Goal: Information Seeking & Learning: Compare options

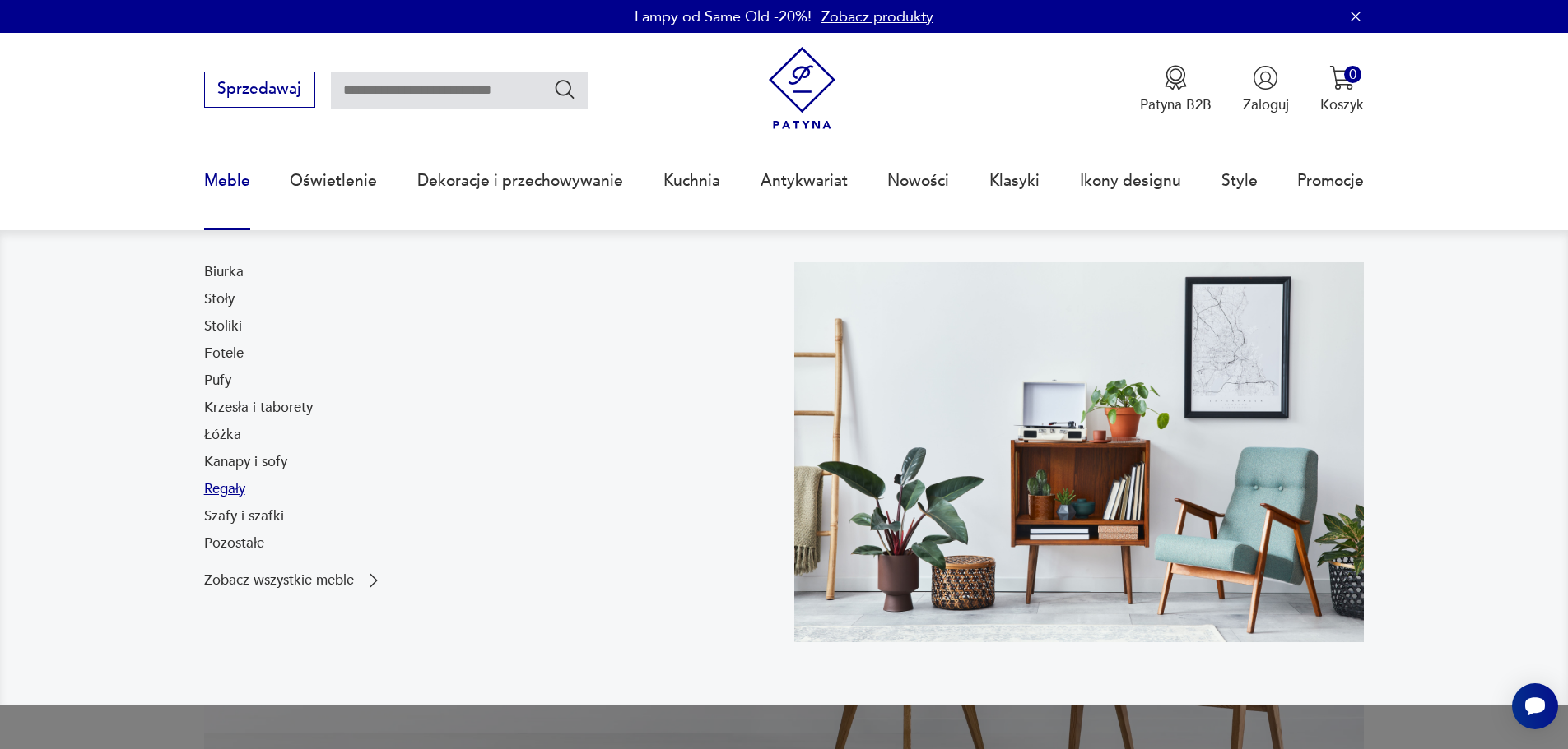
click at [230, 492] on link "Regały" at bounding box center [224, 489] width 41 height 20
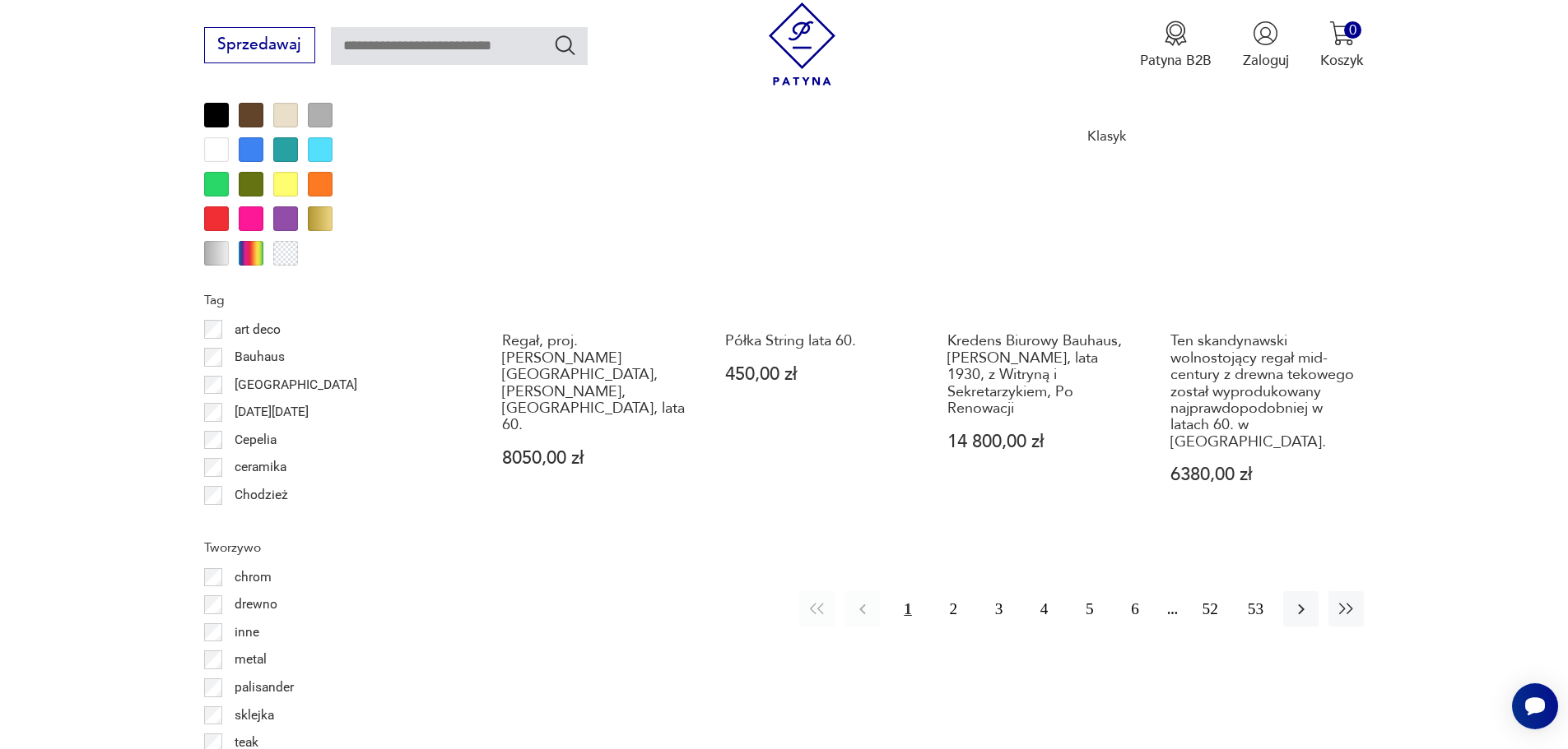
scroll to position [1945, 0]
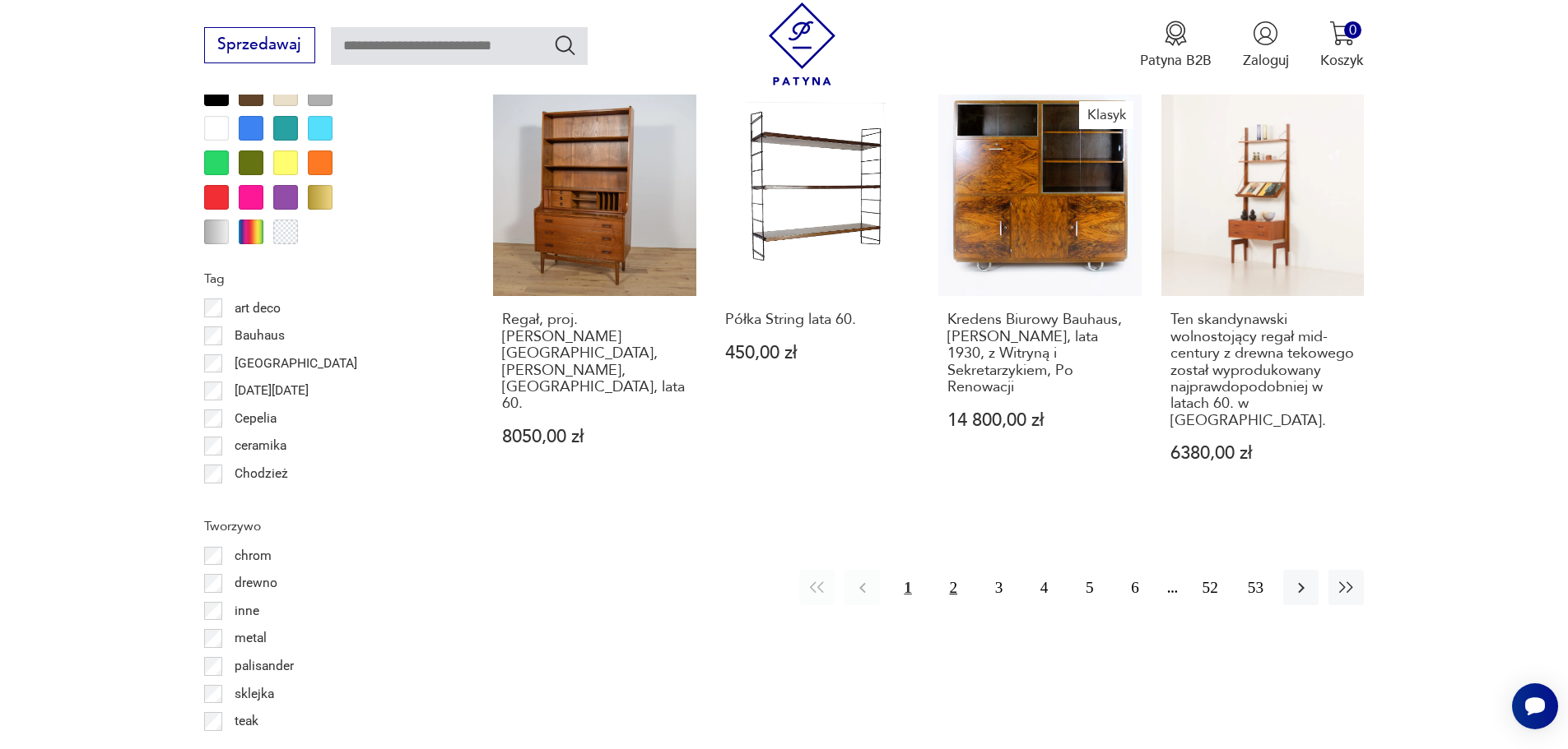
click at [953, 570] on button "2" at bounding box center [953, 588] width 35 height 35
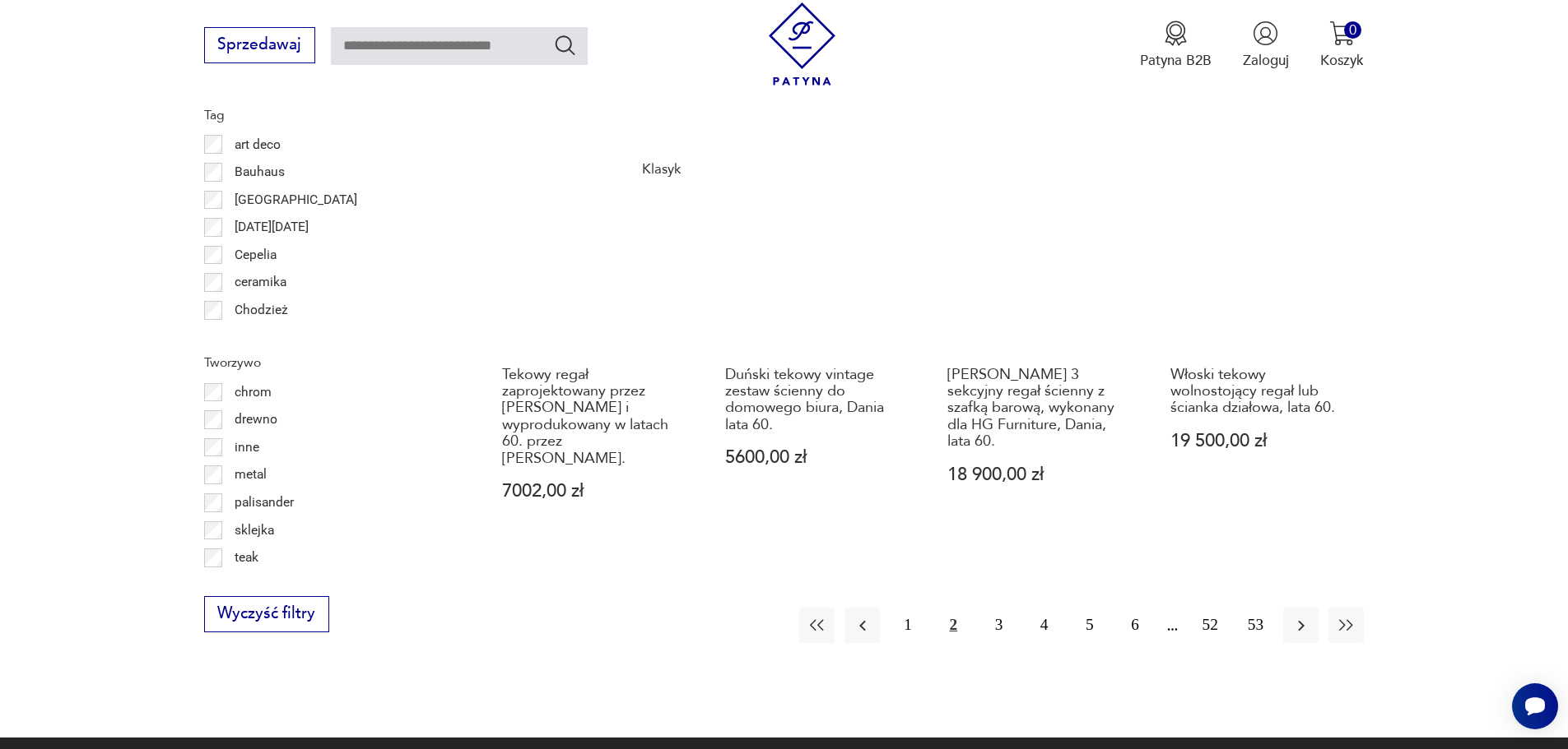
scroll to position [2110, 0]
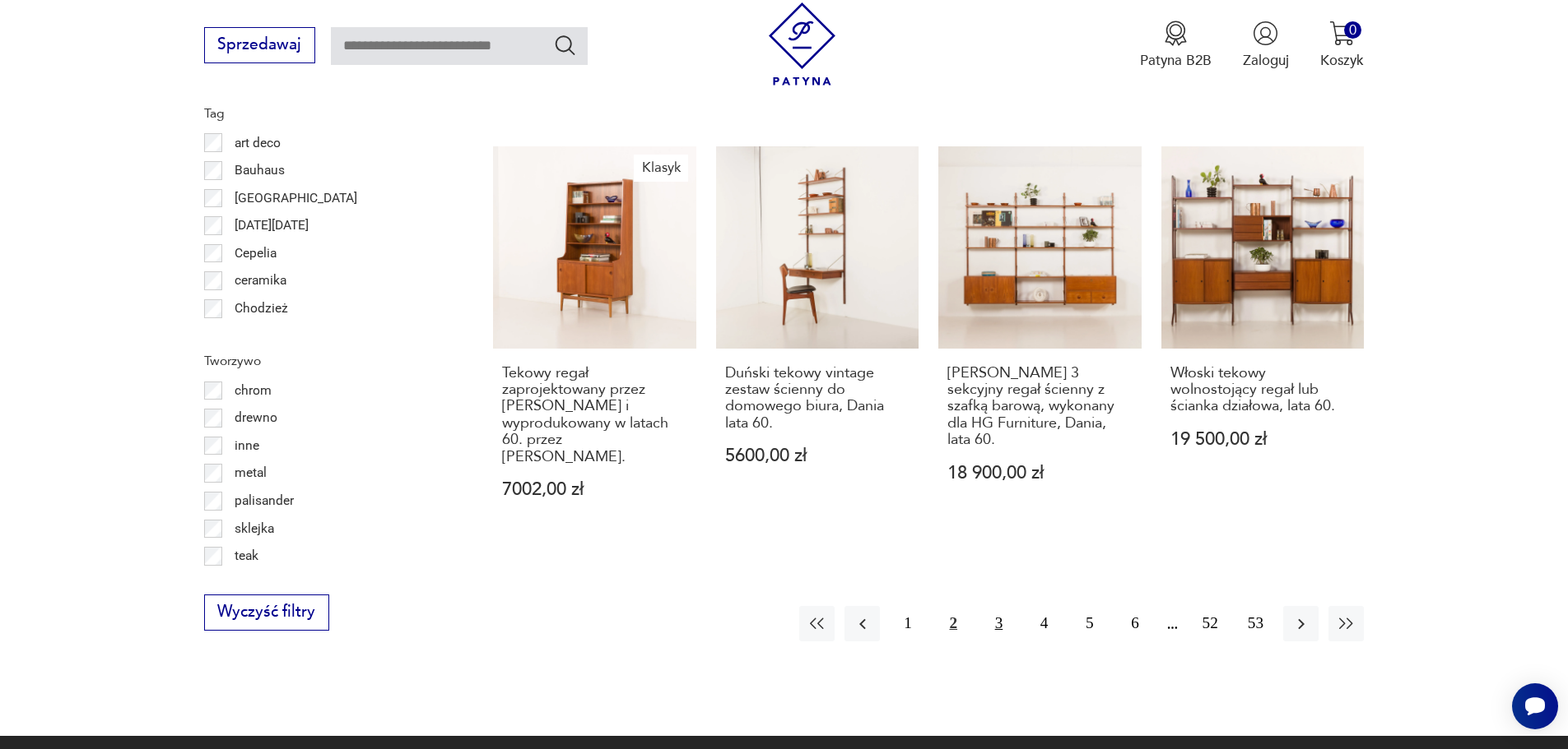
click at [997, 606] on button "3" at bounding box center [999, 624] width 35 height 35
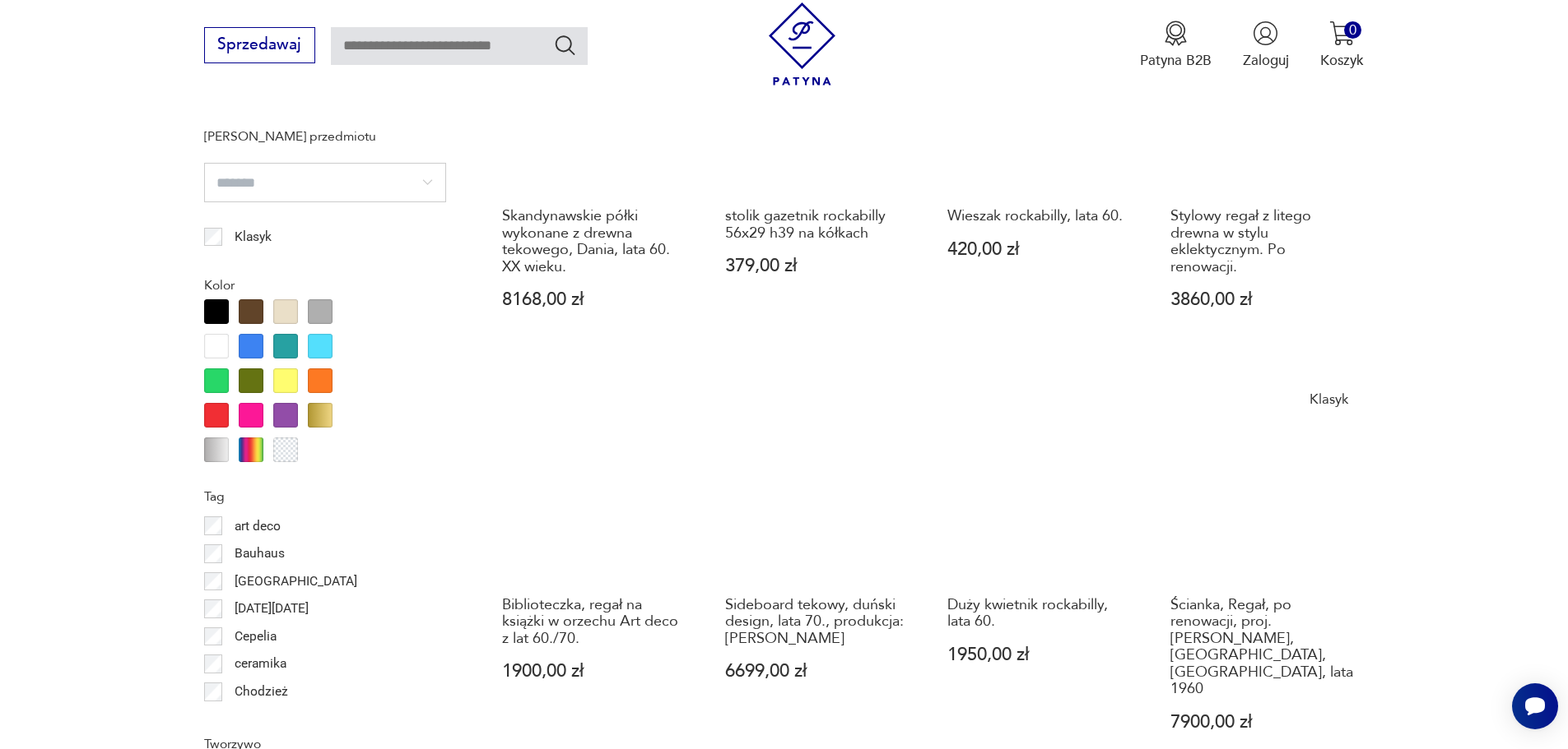
scroll to position [2220, 0]
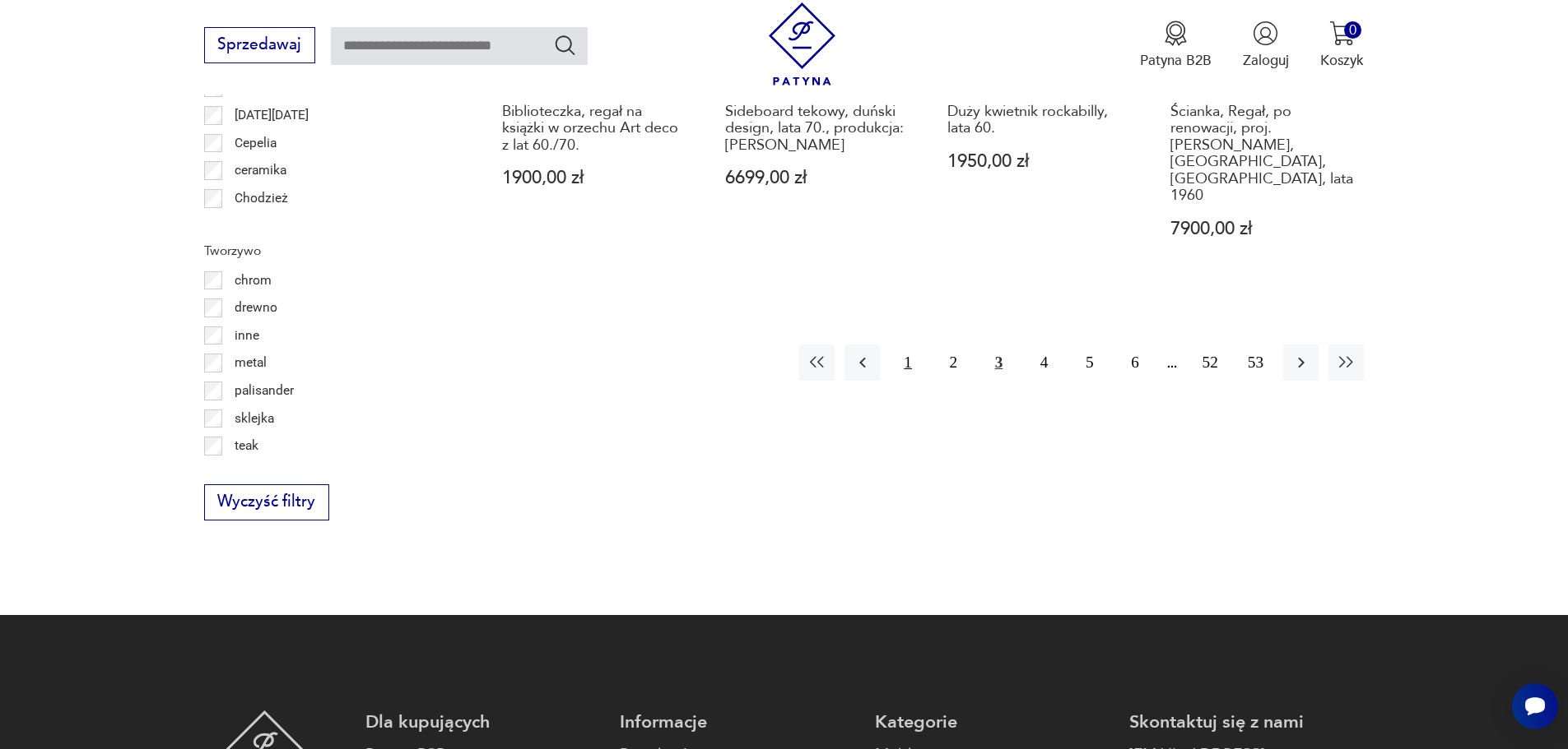
click at [908, 345] on button "1" at bounding box center [907, 363] width 35 height 35
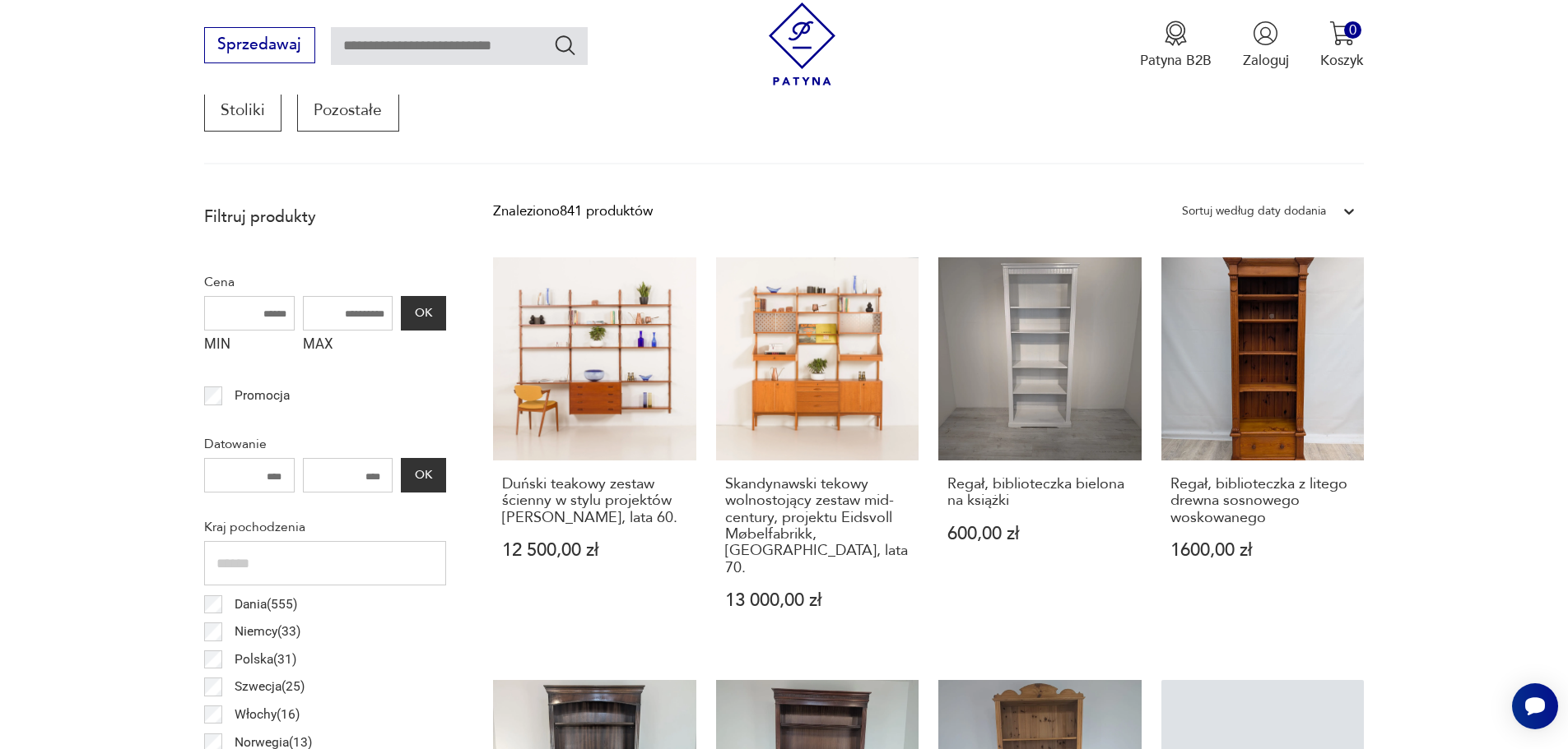
scroll to position [548, 0]
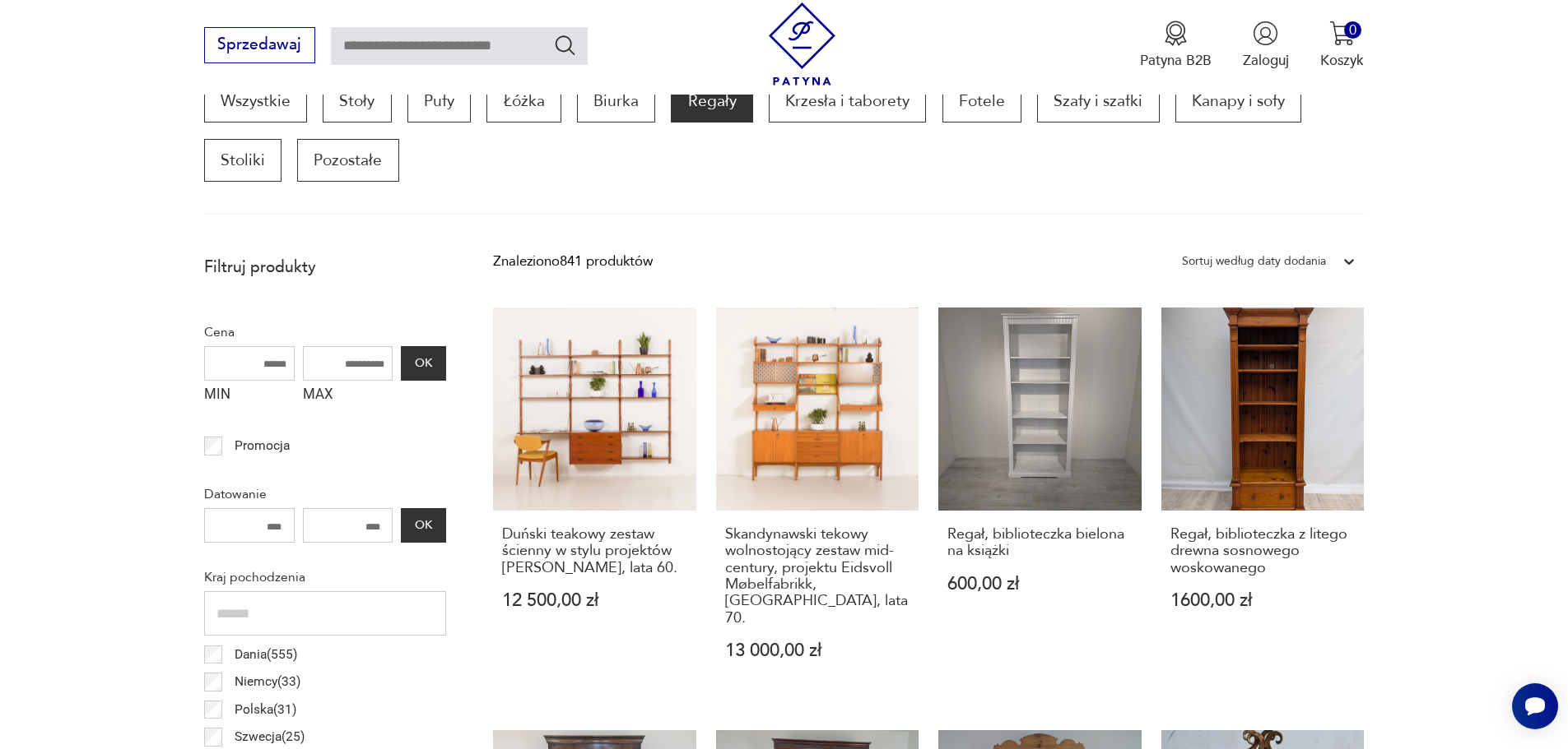
click at [1272, 261] on div "Sortuj według daty dodania" at bounding box center [1253, 261] width 144 height 21
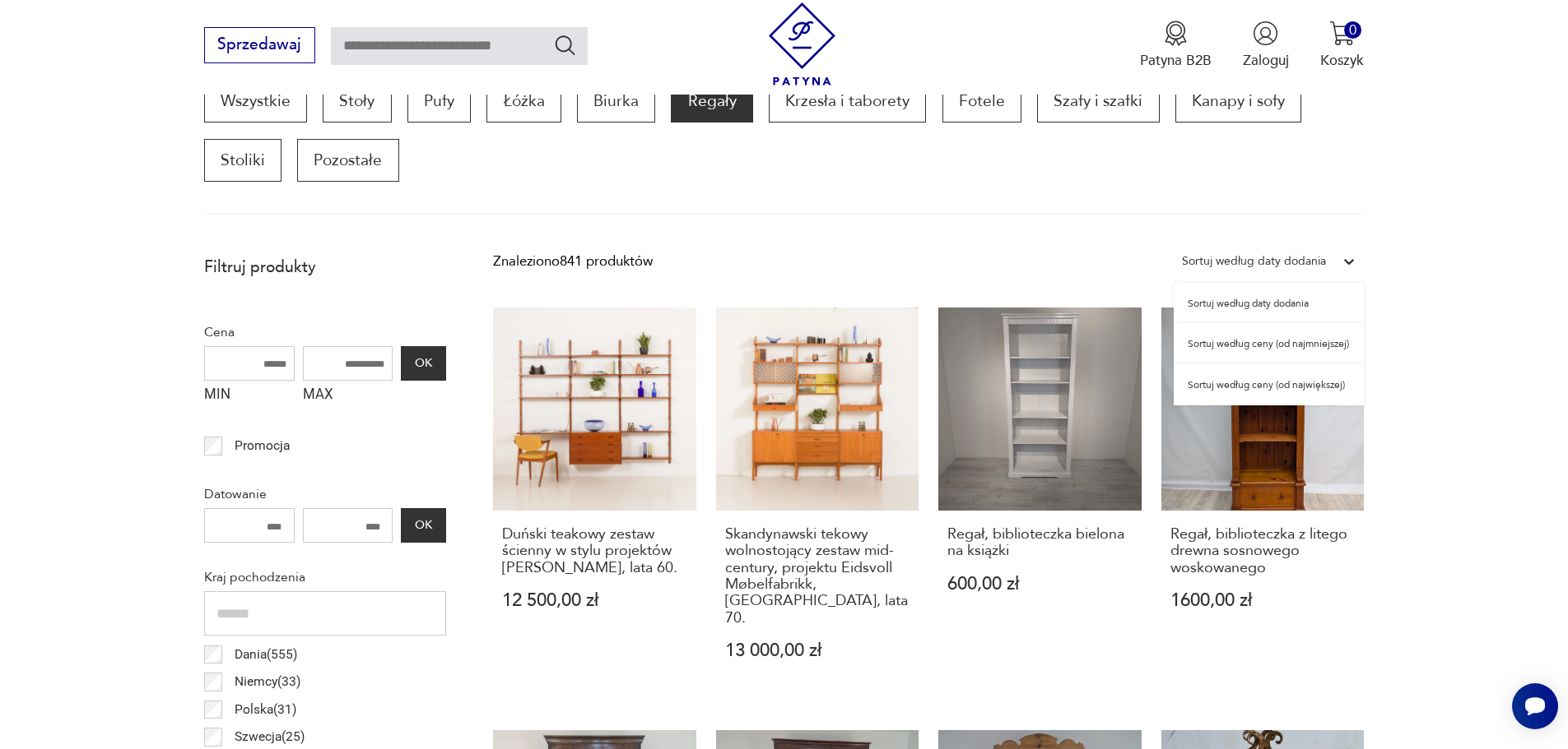
click at [1265, 340] on div "Sortuj według ceny (od najmniejszej)" at bounding box center [1268, 344] width 190 height 41
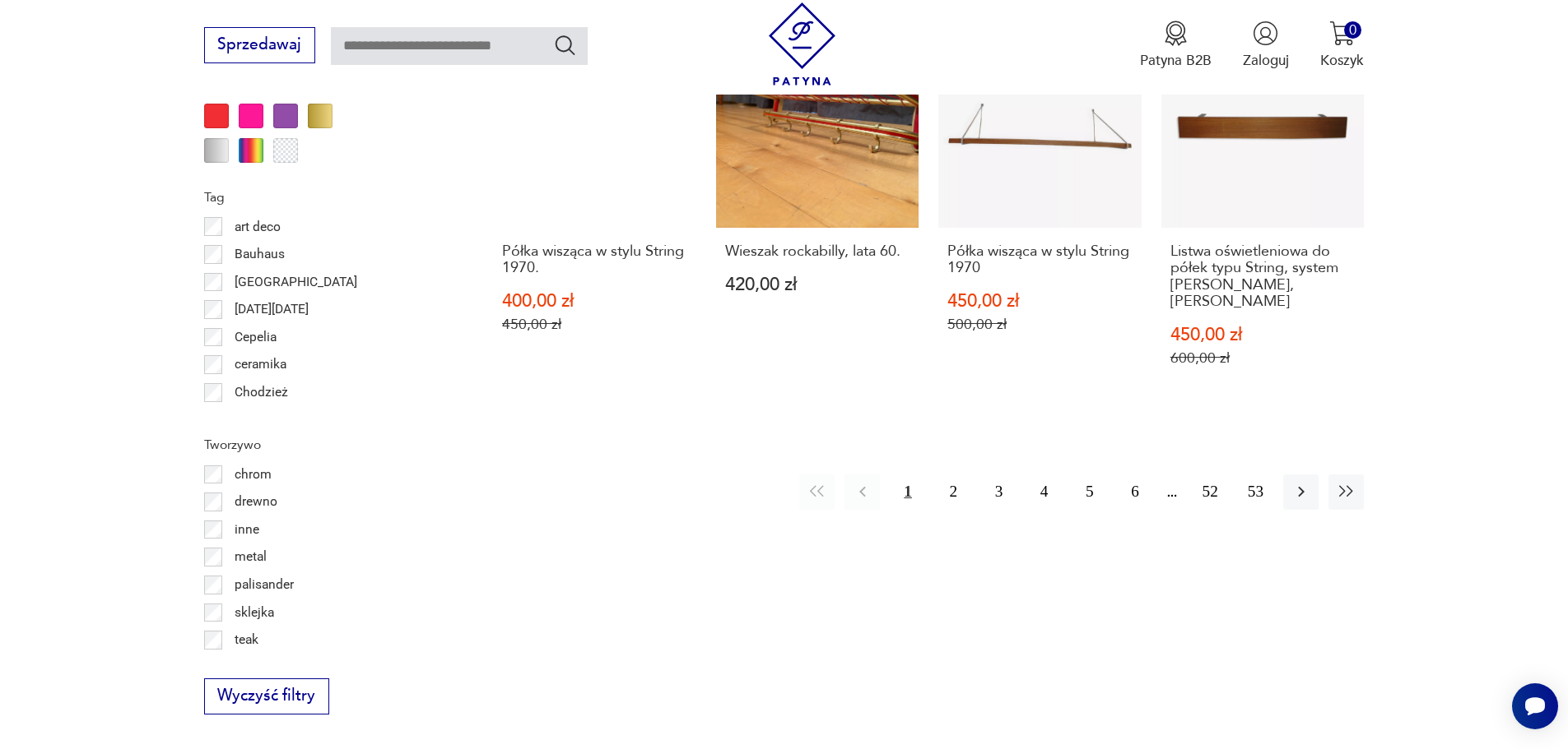
scroll to position [2028, 0]
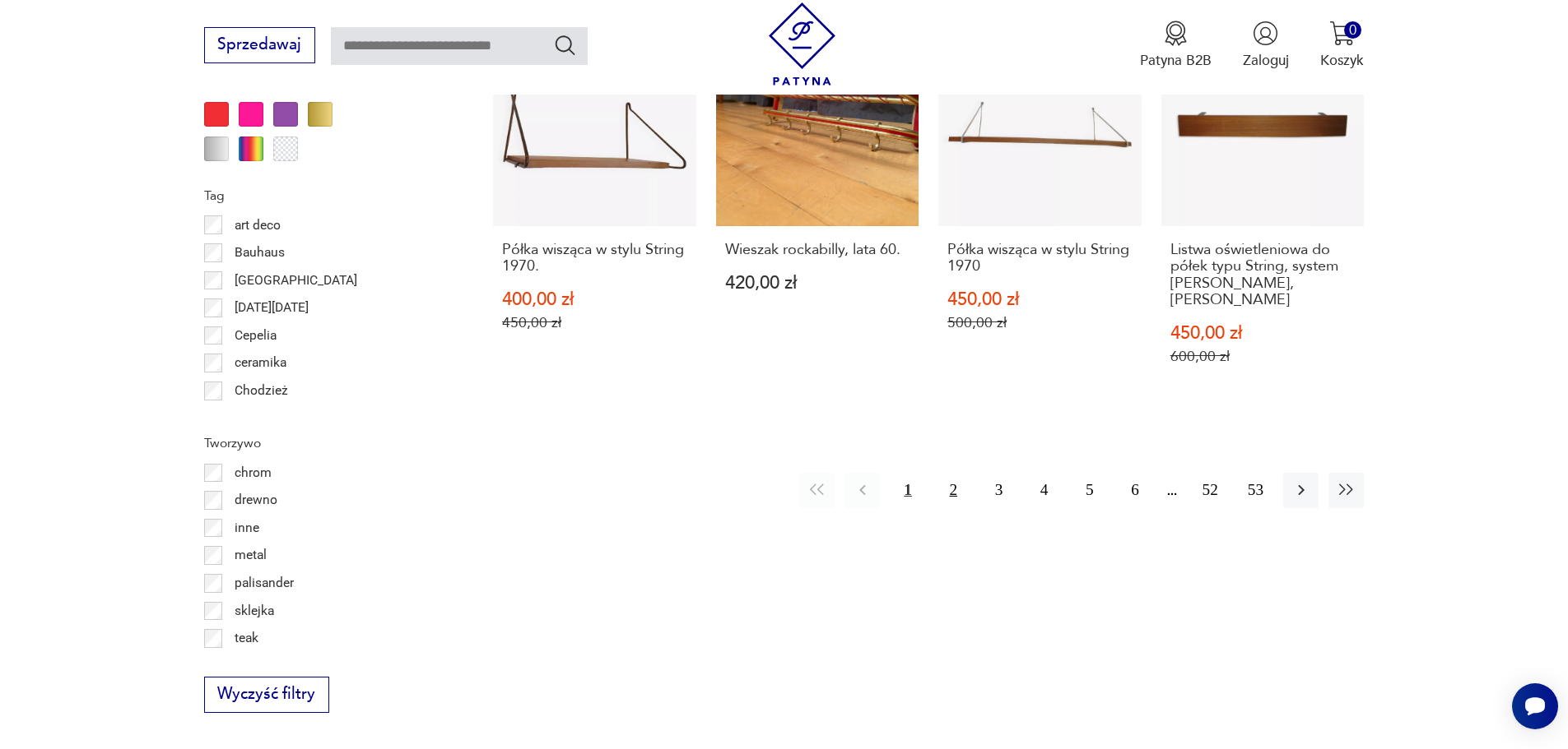
click at [945, 473] on button "2" at bounding box center [953, 491] width 35 height 35
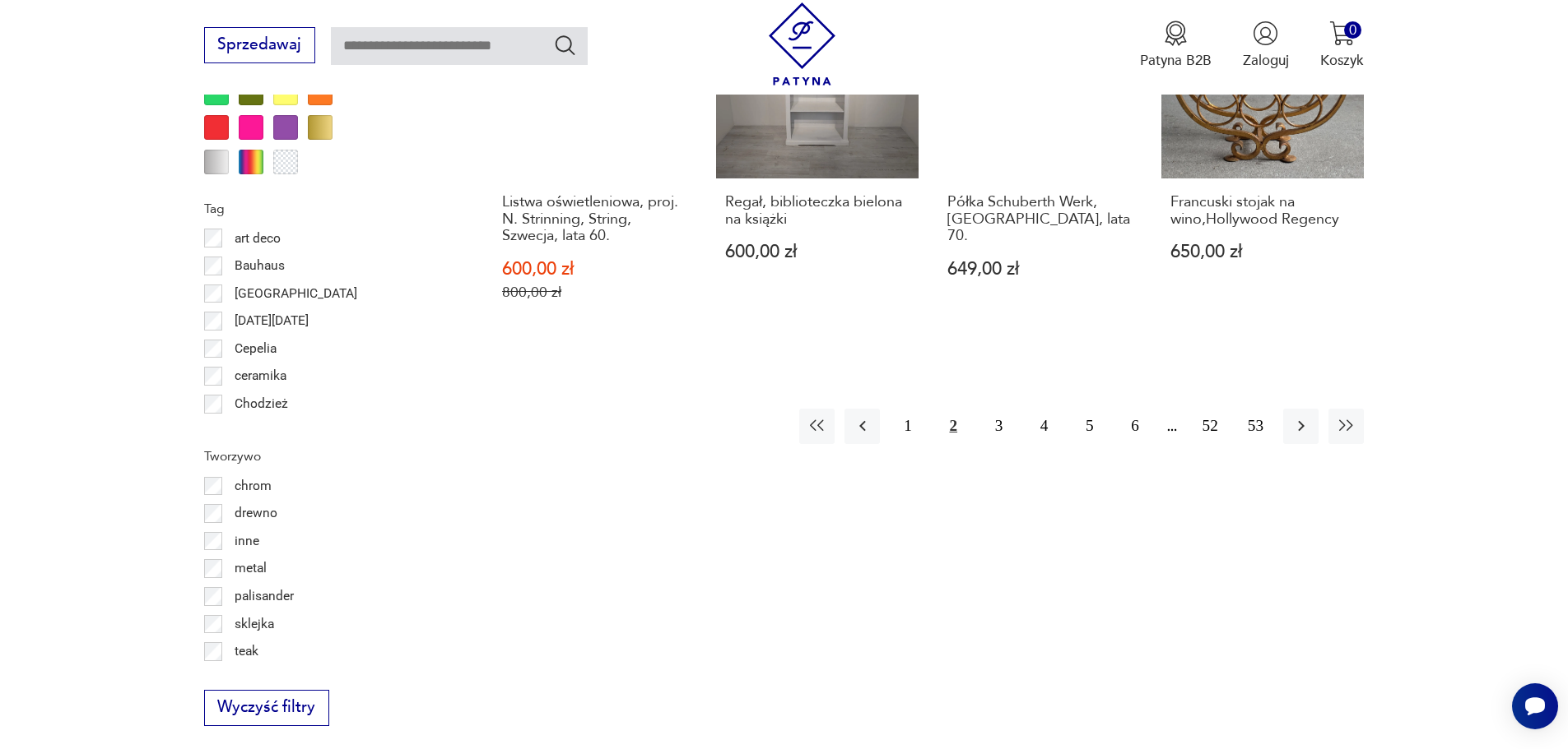
scroll to position [2028, 0]
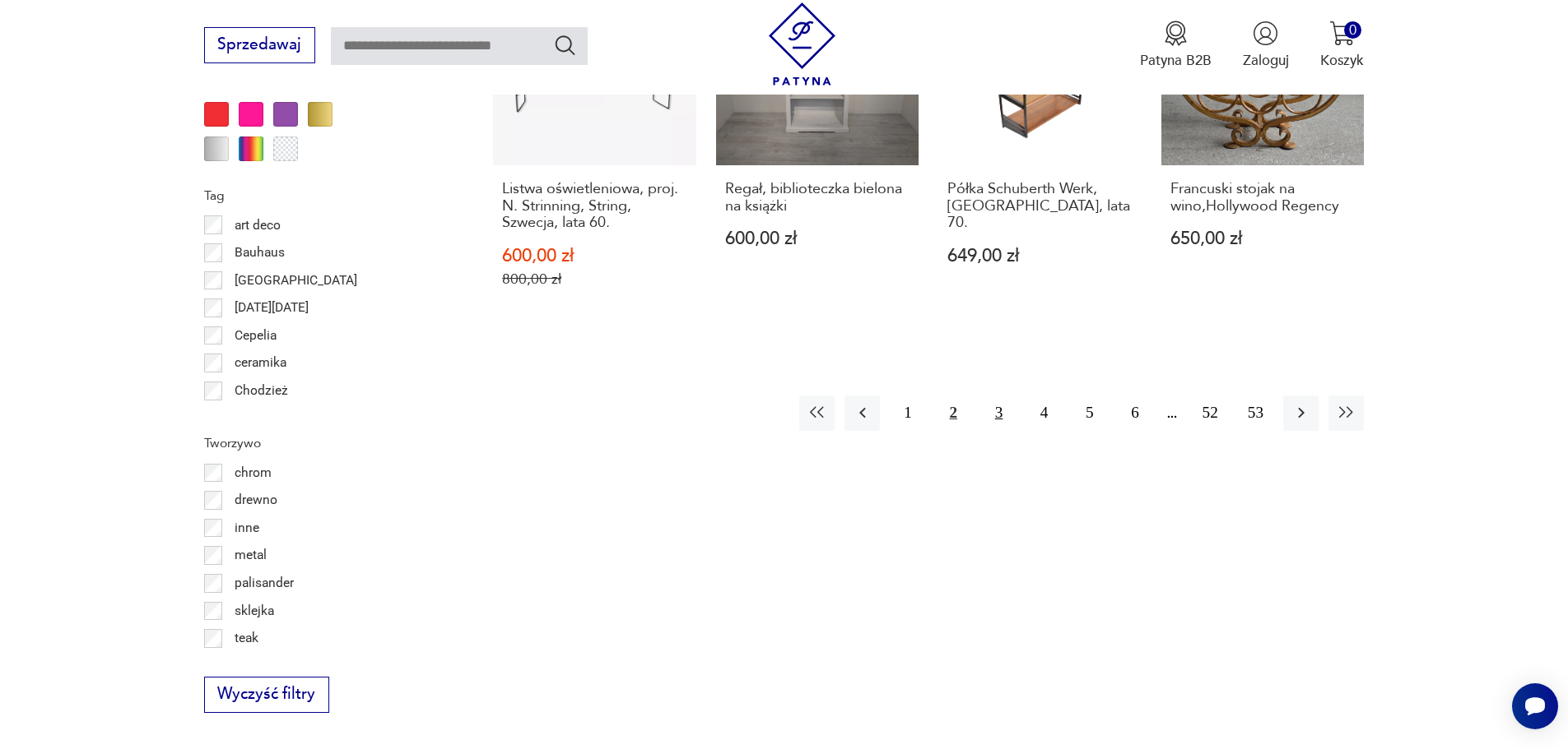
click at [1002, 410] on button "3" at bounding box center [999, 413] width 35 height 35
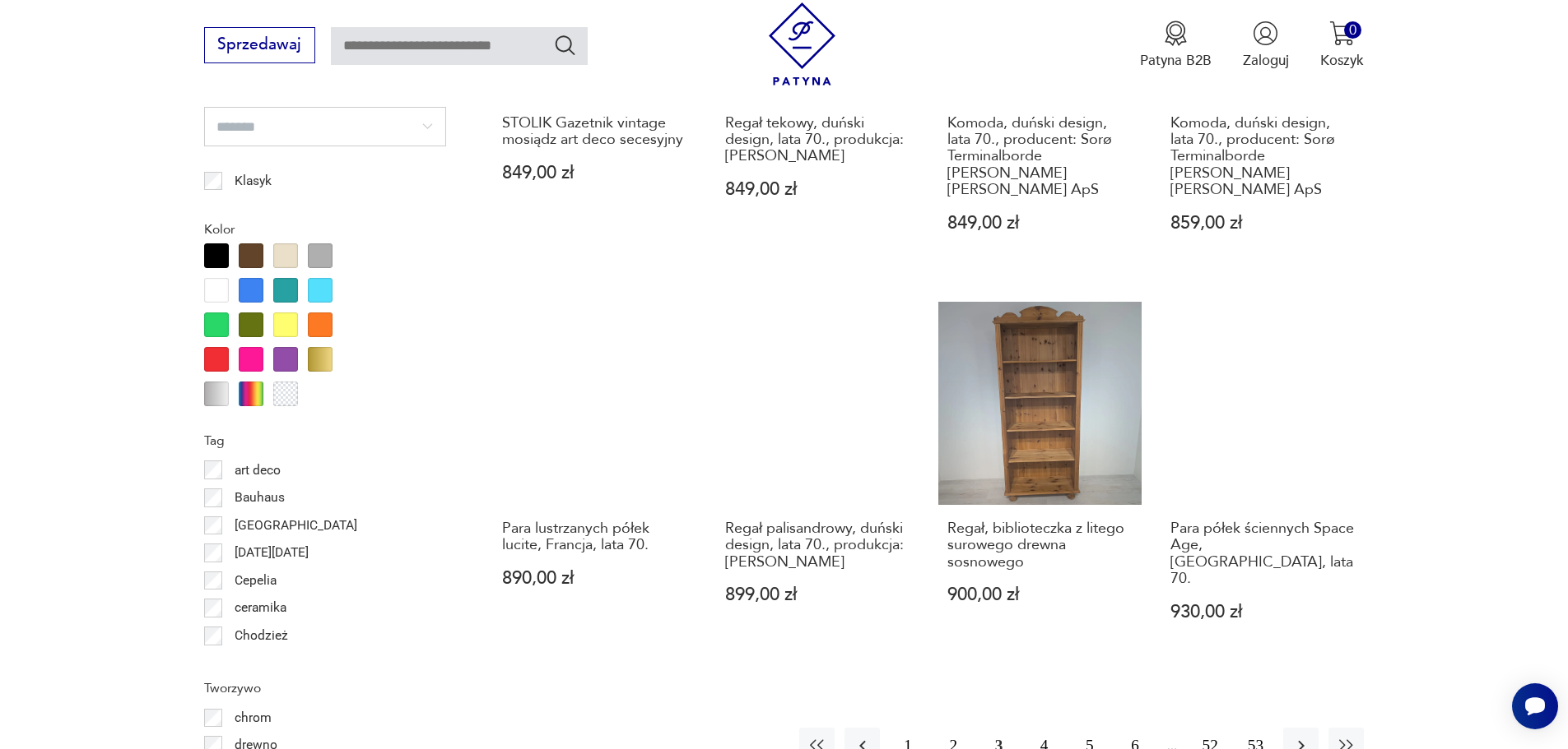
scroll to position [1946, 0]
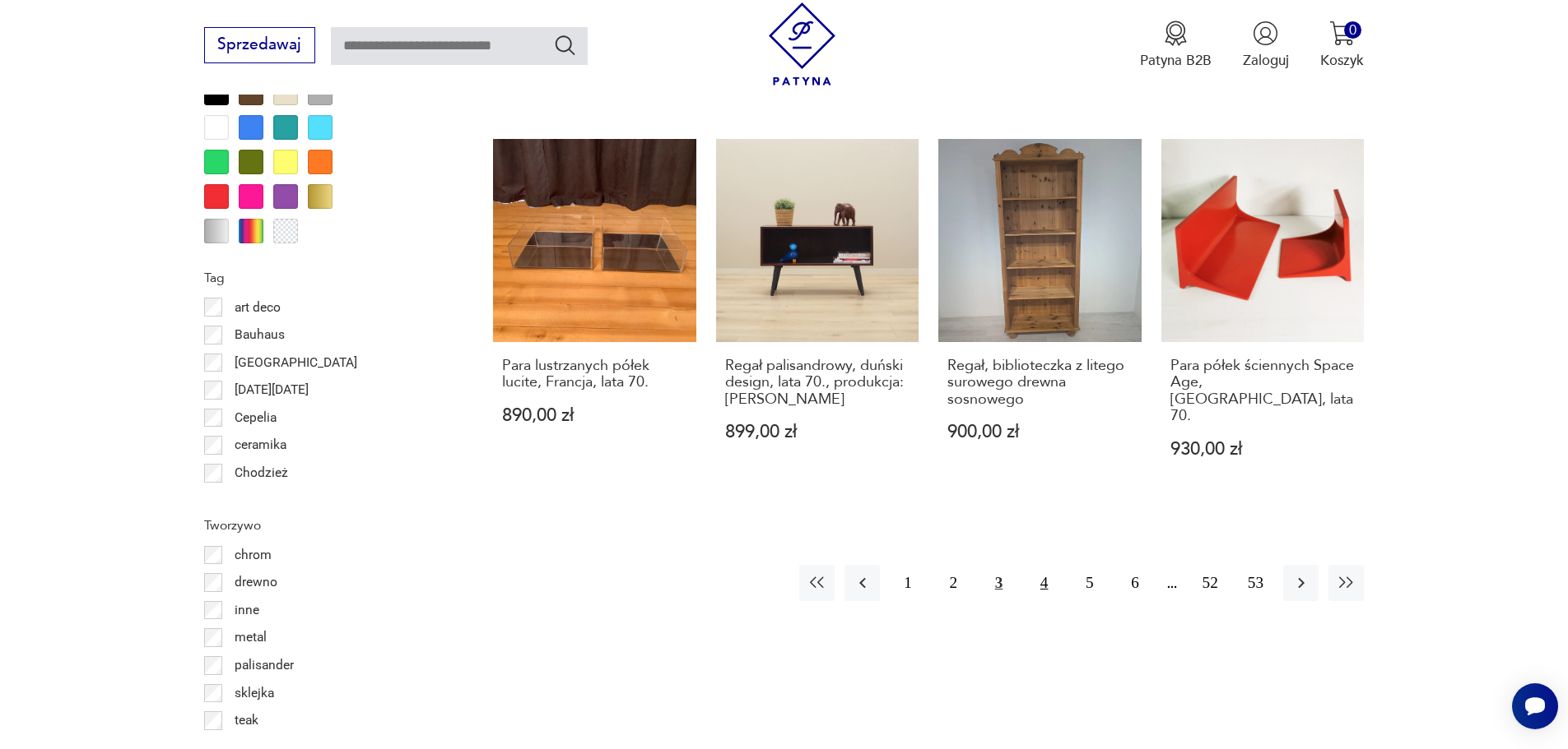
click at [1041, 565] on button "4" at bounding box center [1044, 582] width 35 height 35
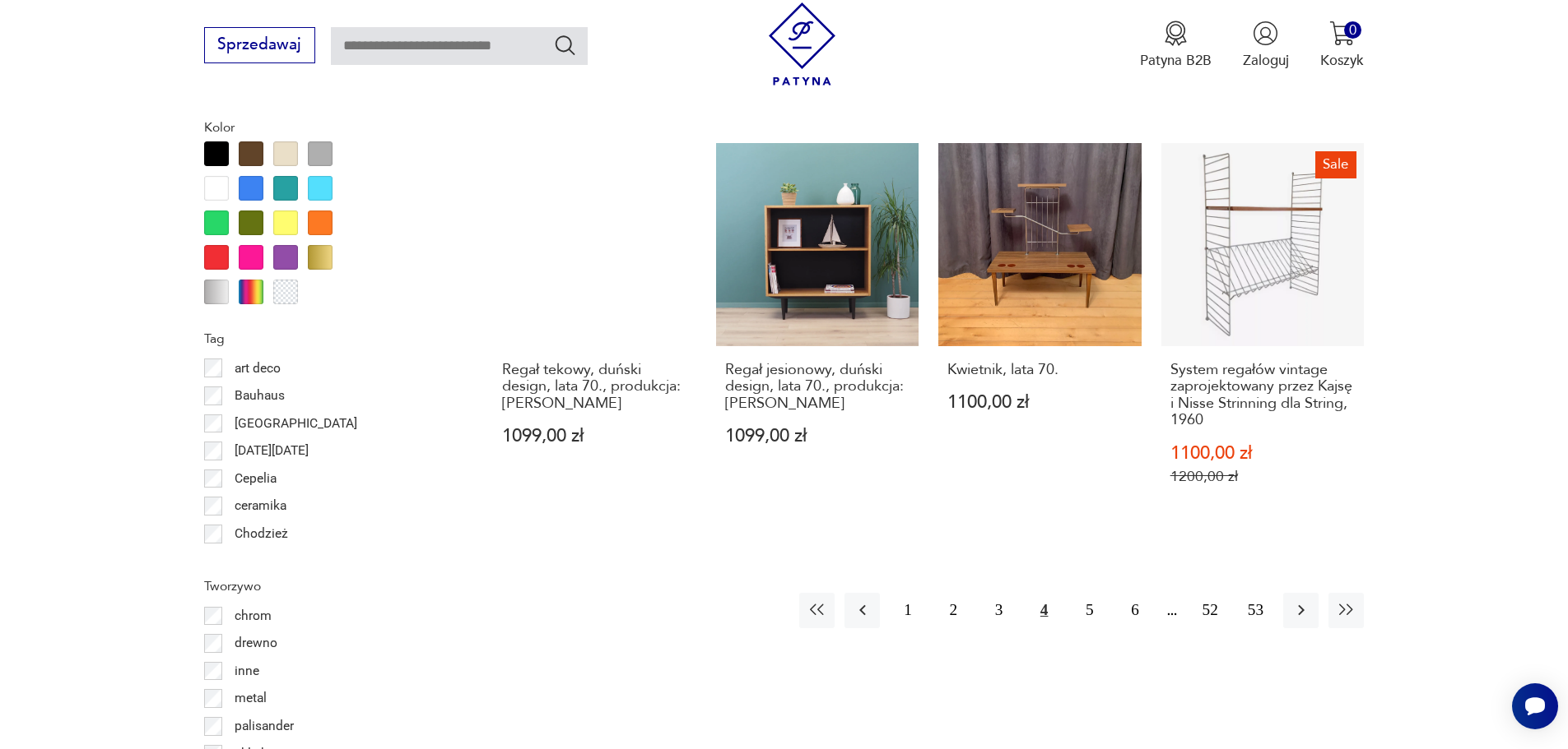
scroll to position [2028, 0]
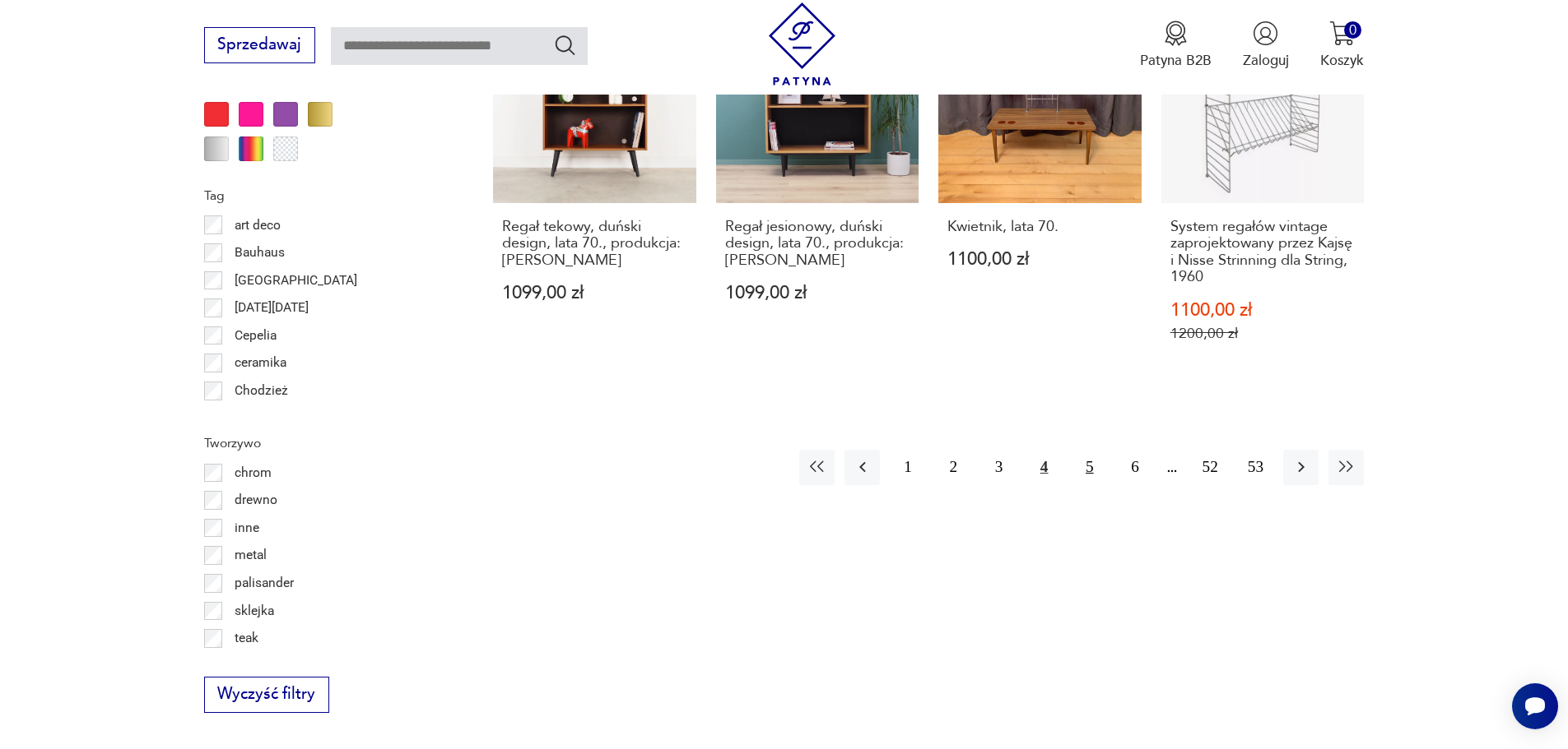
click at [1093, 456] on button "5" at bounding box center [1089, 468] width 35 height 35
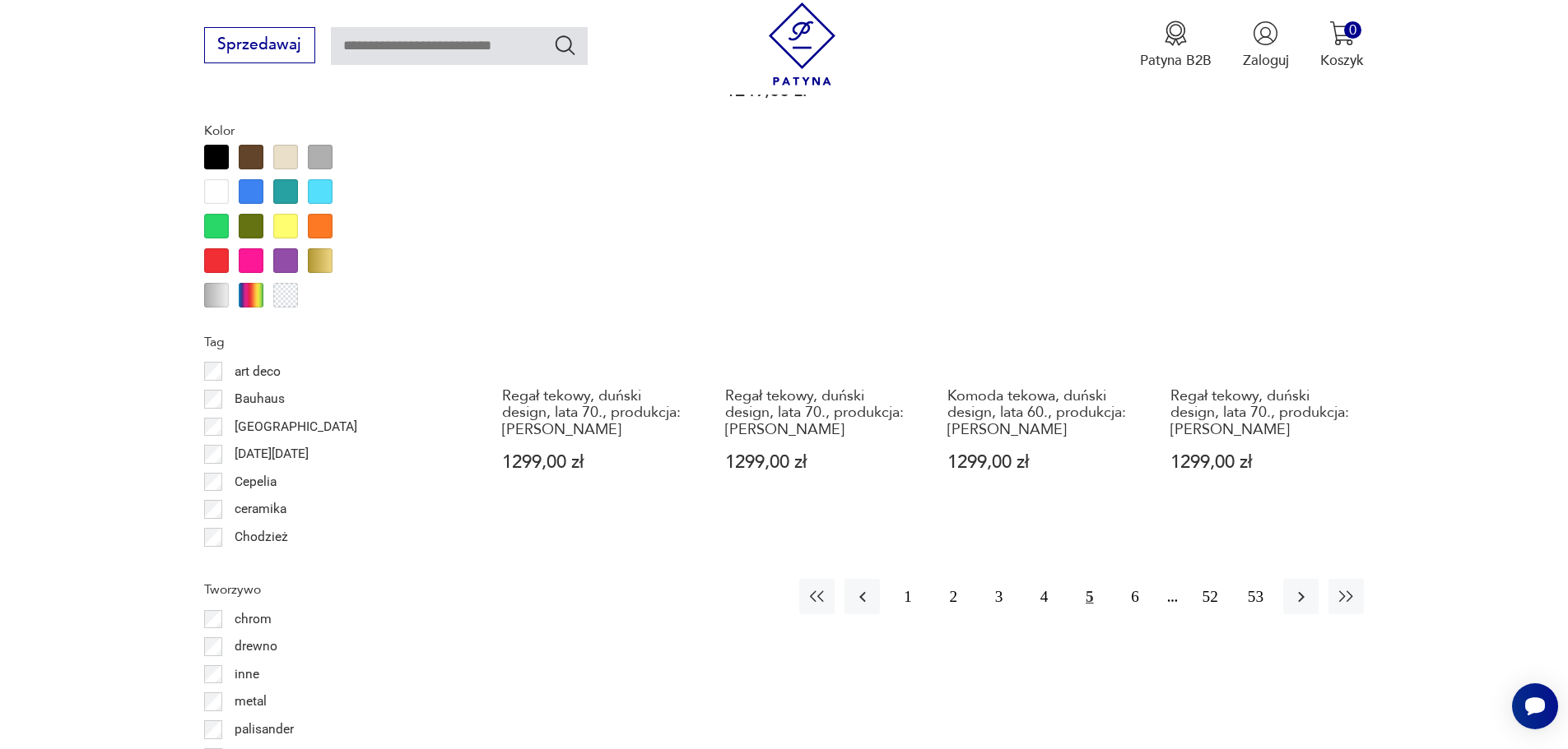
scroll to position [1946, 0]
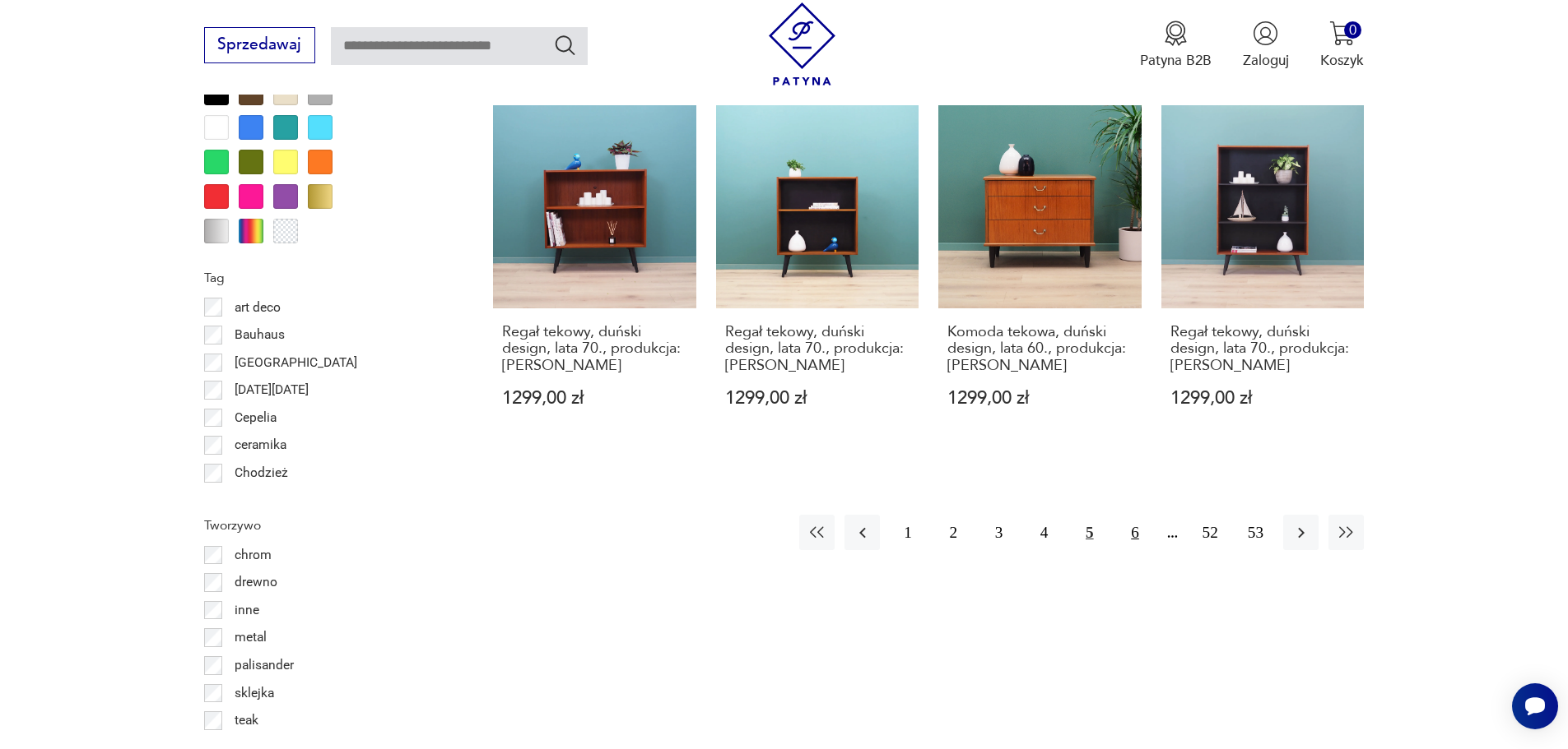
click at [1132, 533] on button "6" at bounding box center [1134, 533] width 35 height 35
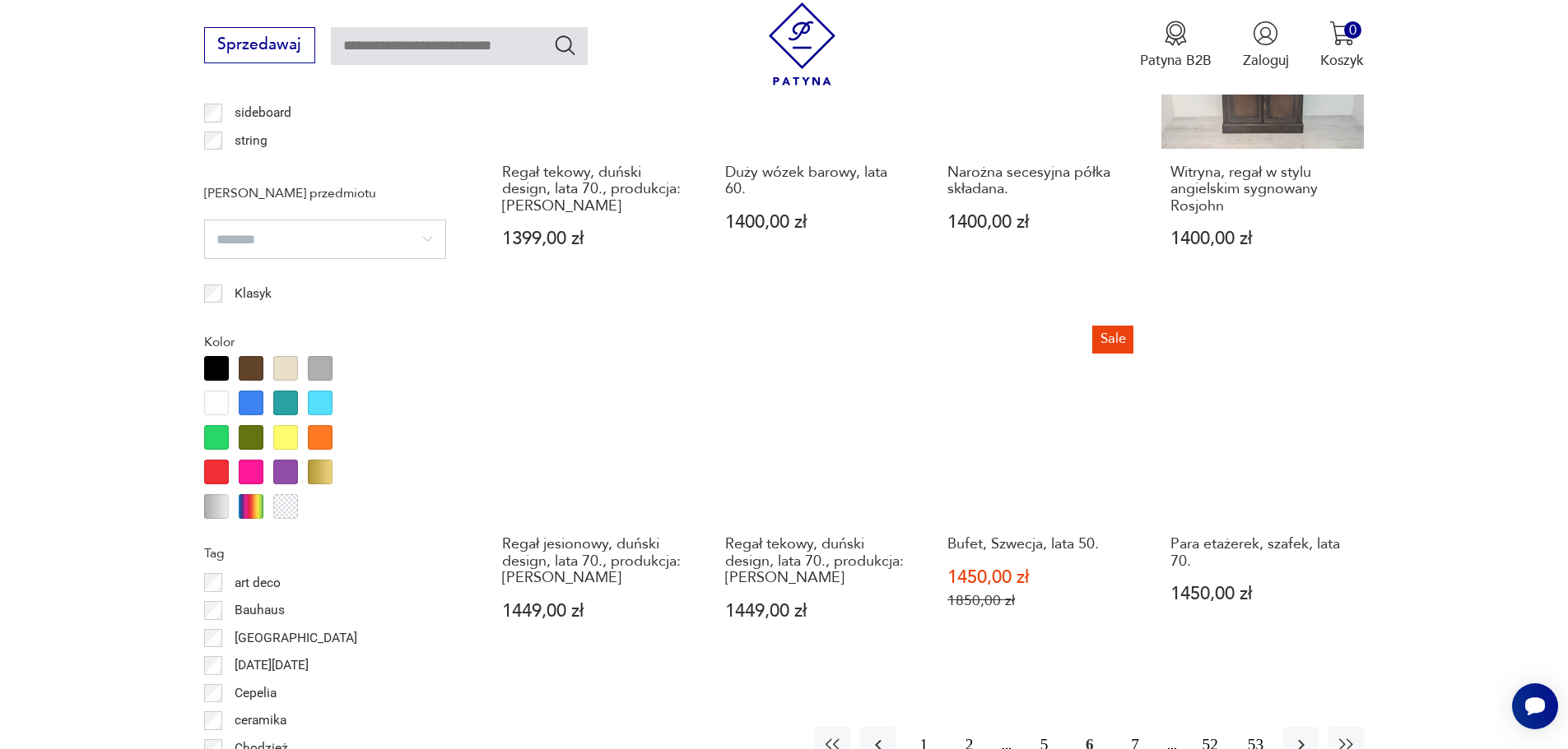
scroll to position [1782, 0]
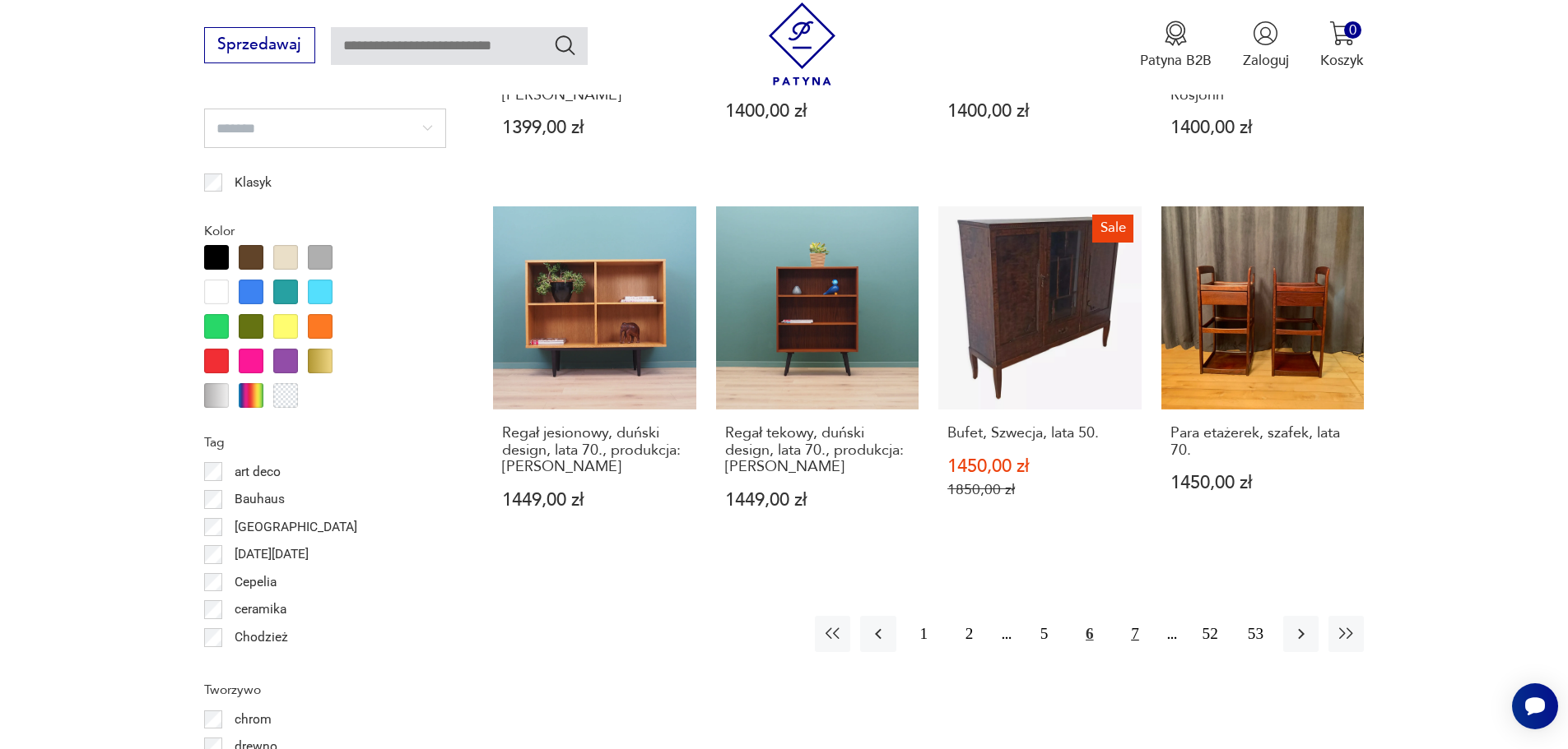
click at [1126, 620] on button "7" at bounding box center [1134, 634] width 35 height 35
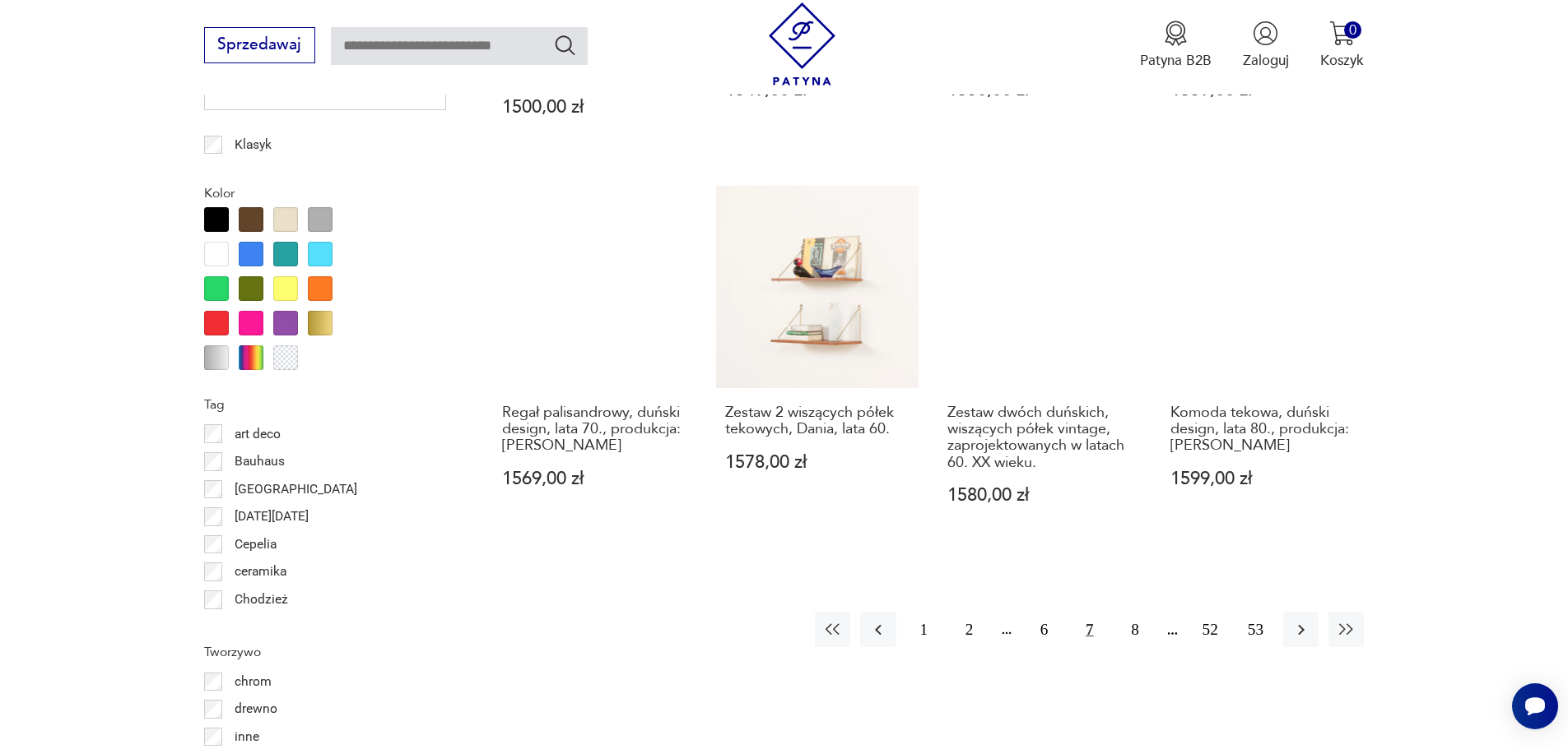
scroll to position [1864, 0]
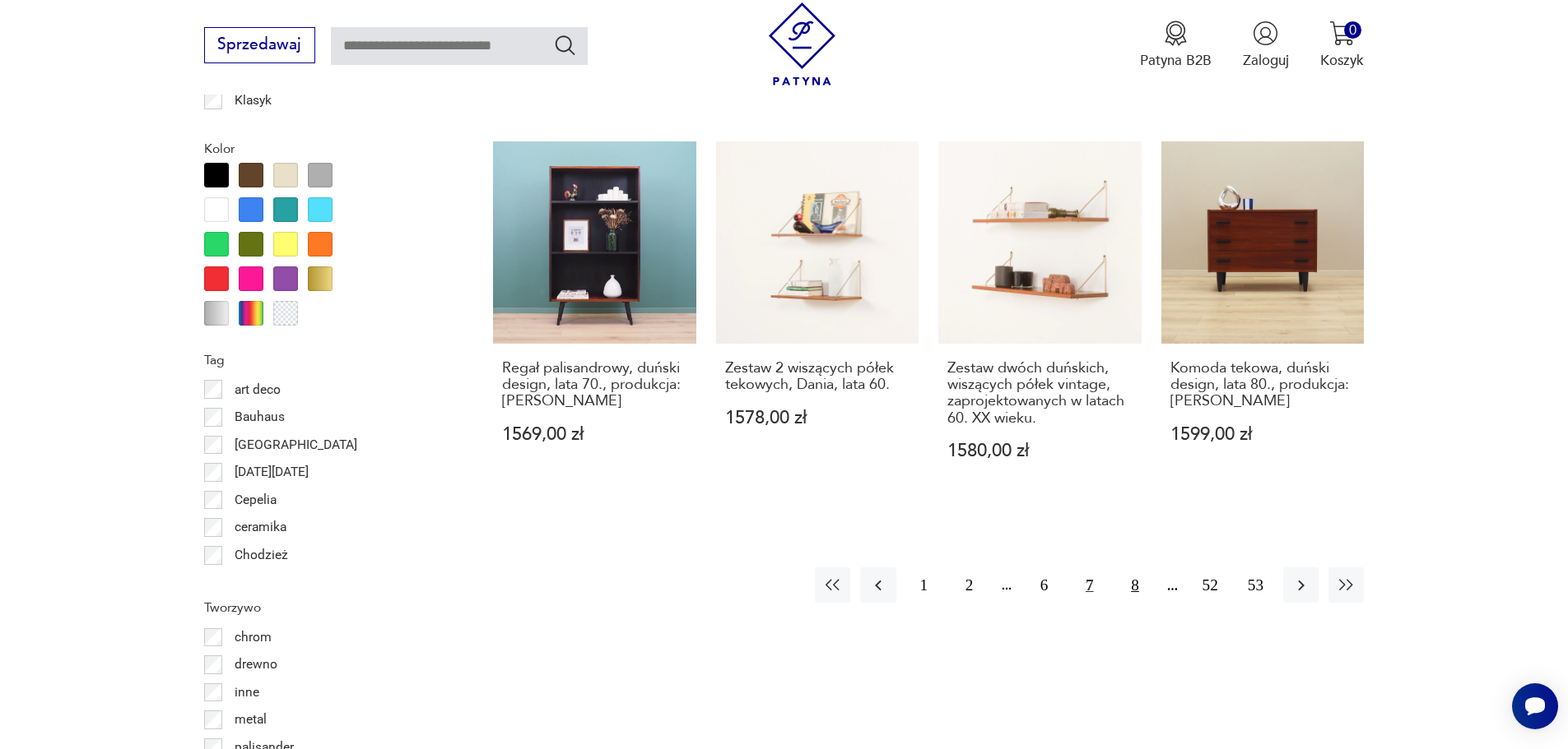
click at [1135, 567] on button "8" at bounding box center [1134, 585] width 35 height 35
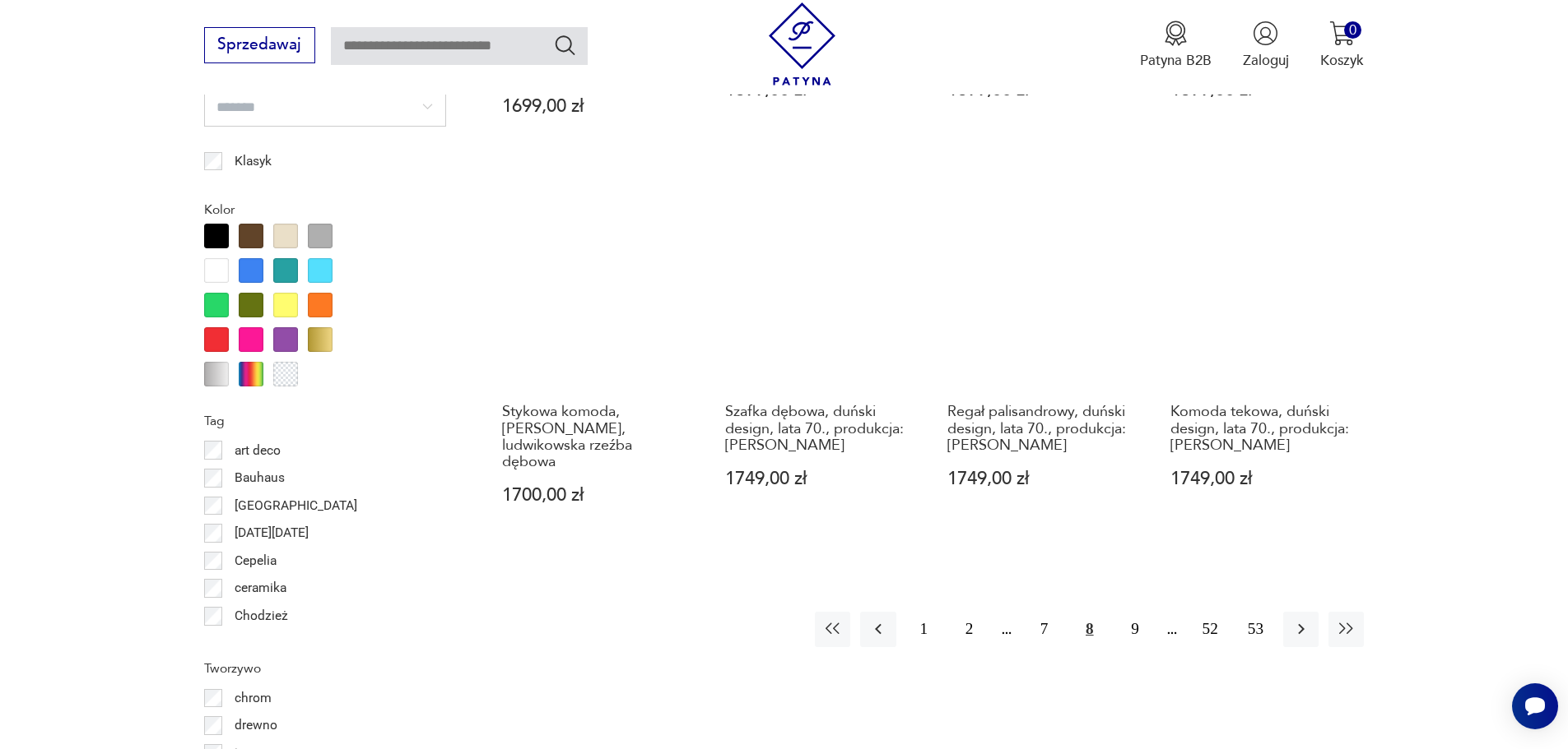
scroll to position [1864, 0]
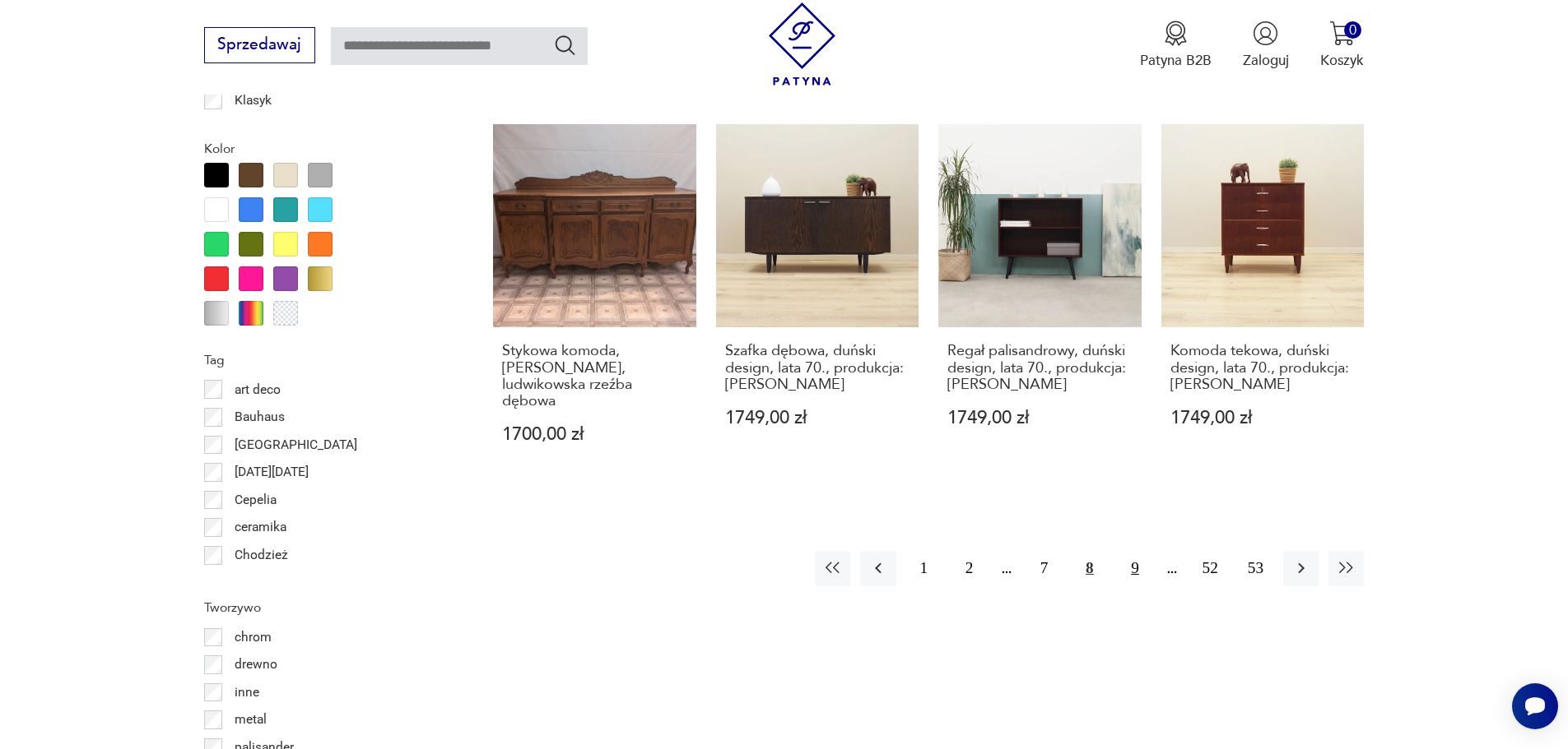
click at [1141, 551] on button "9" at bounding box center [1134, 569] width 35 height 35
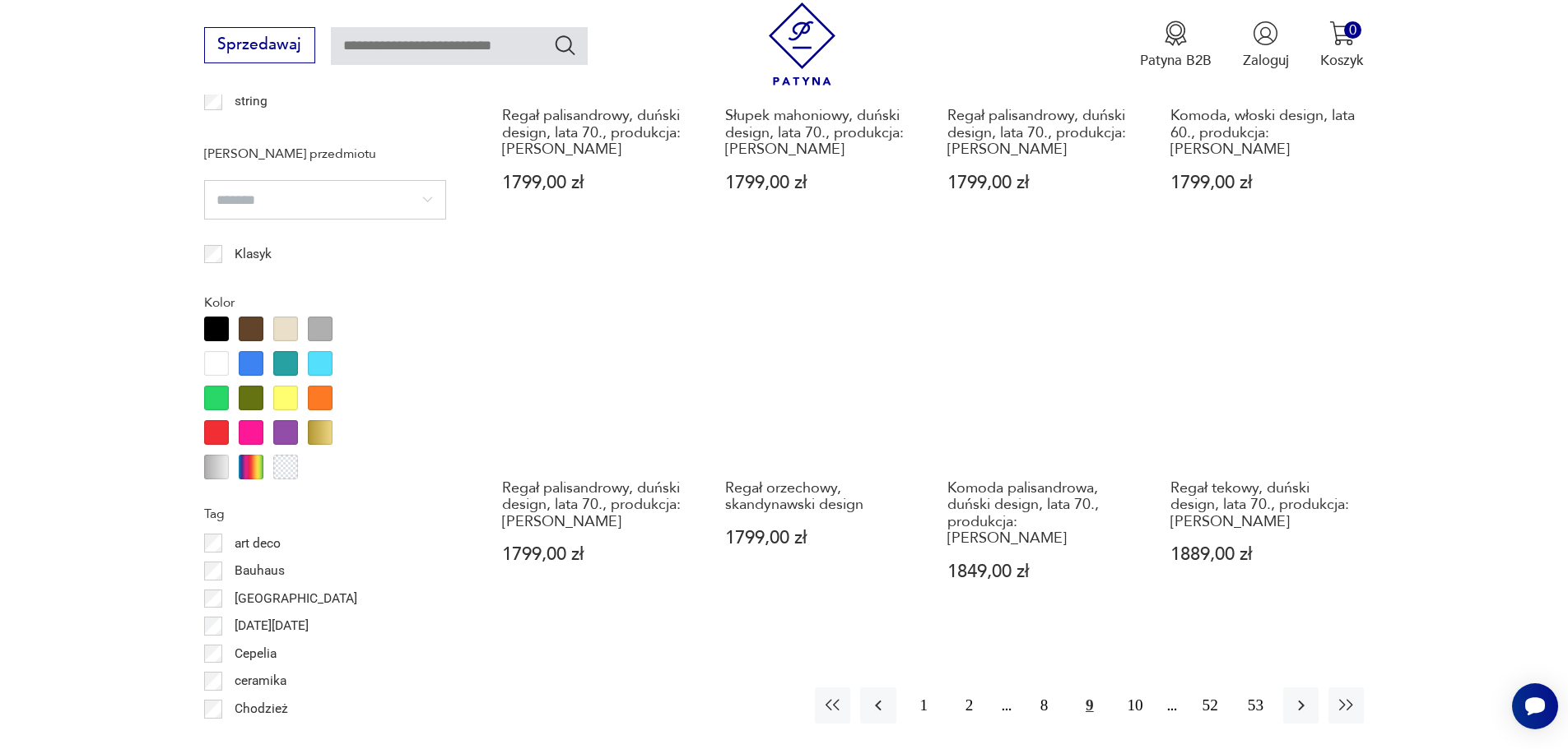
scroll to position [1782, 0]
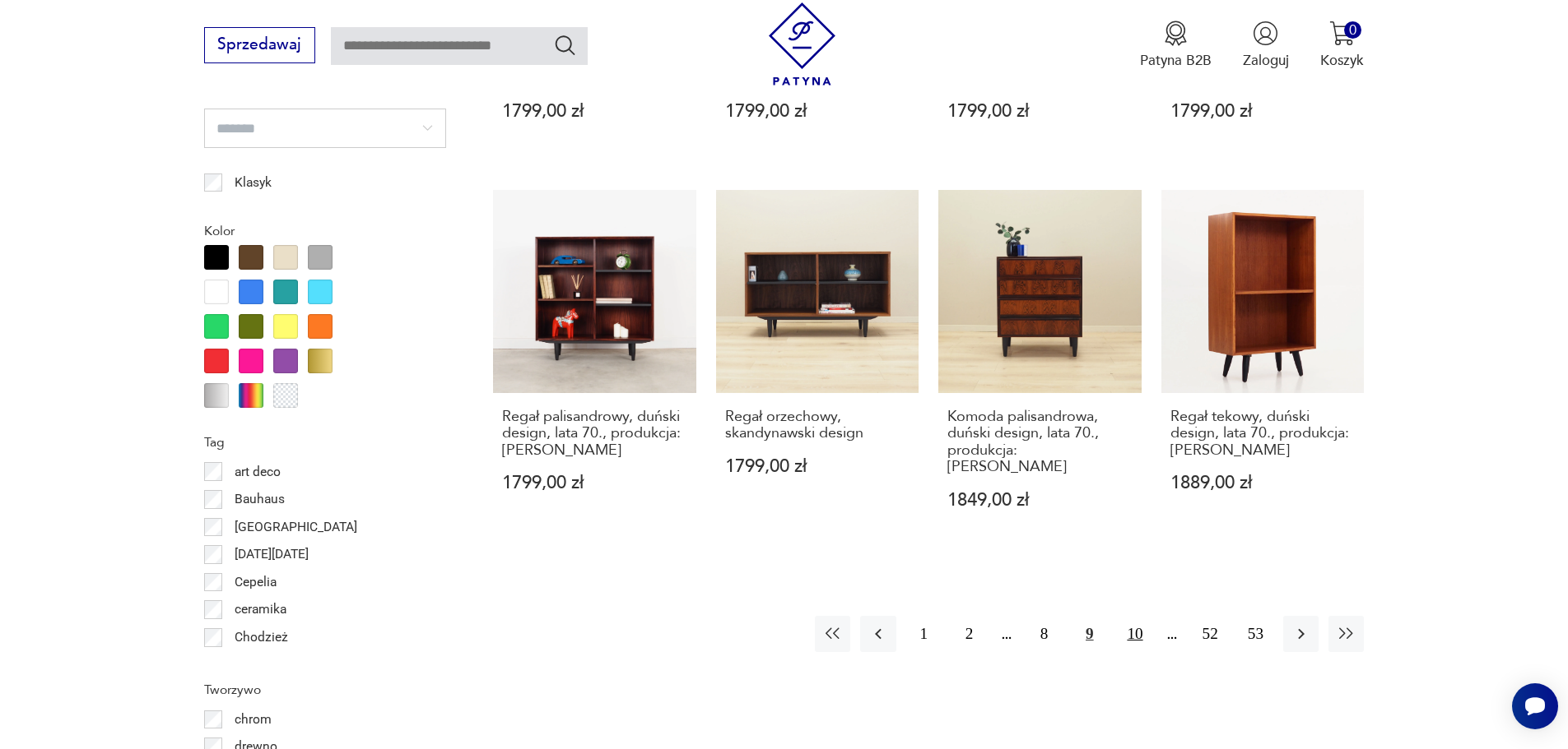
click at [1140, 620] on button "10" at bounding box center [1134, 634] width 35 height 35
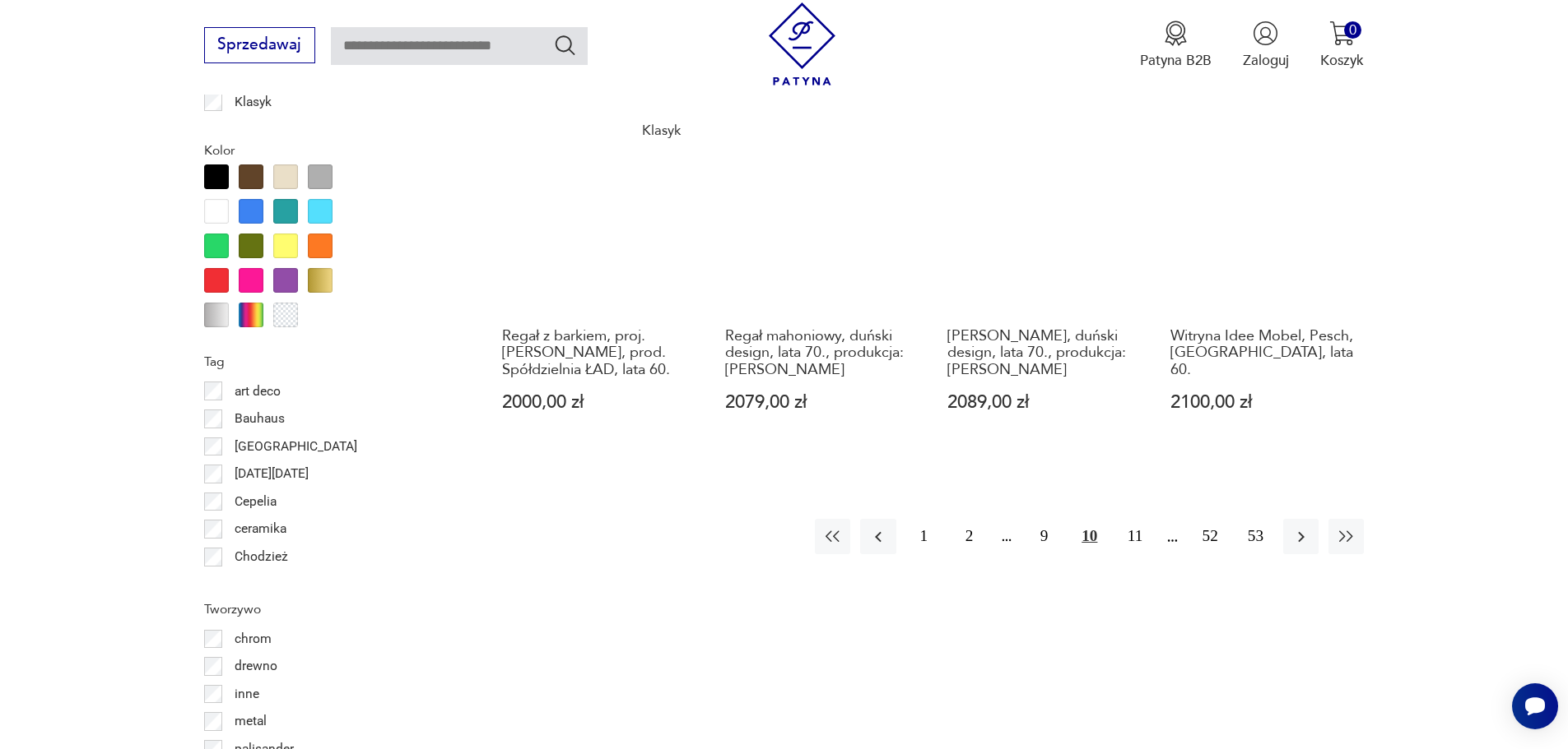
scroll to position [1864, 0]
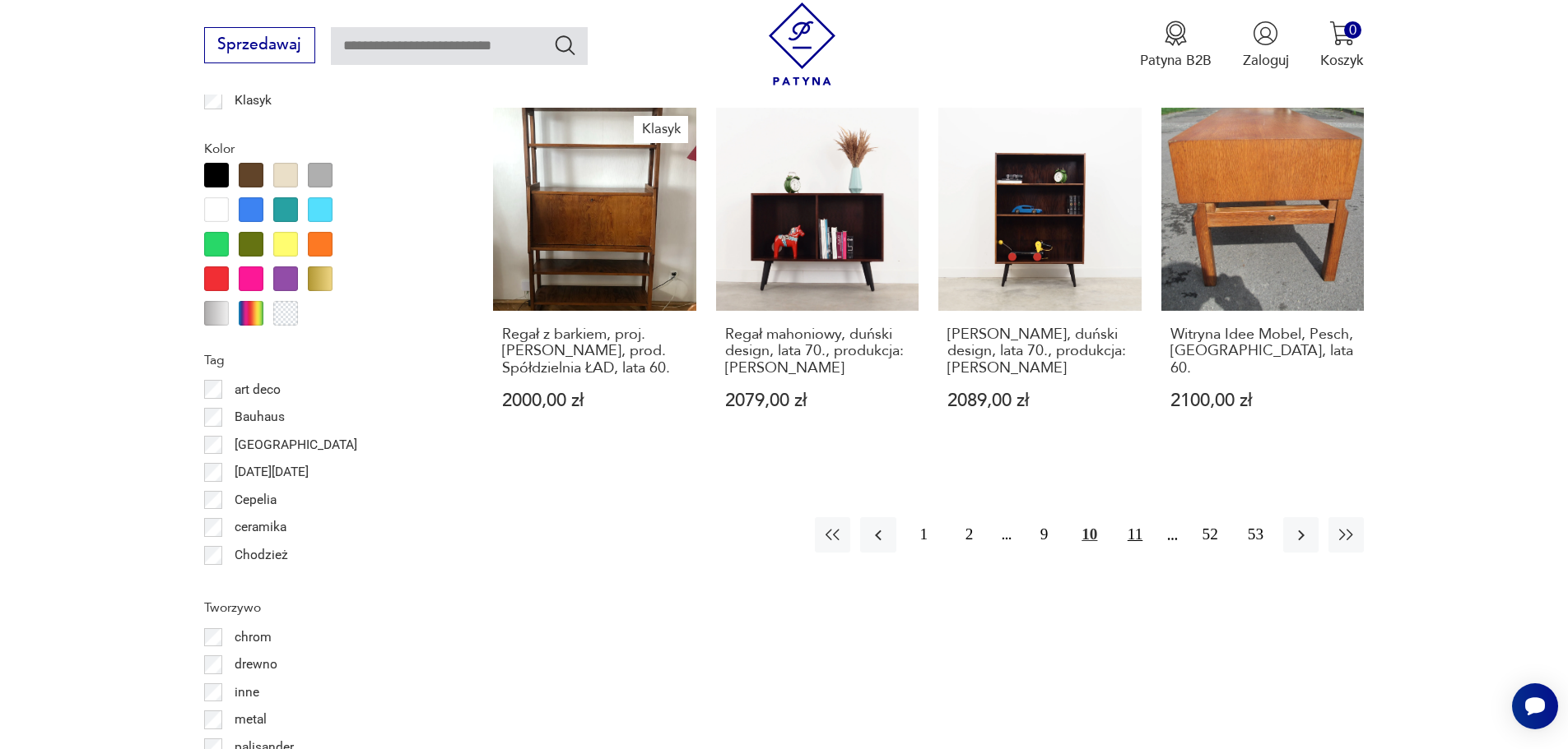
click at [1137, 540] on button "11" at bounding box center [1134, 535] width 35 height 35
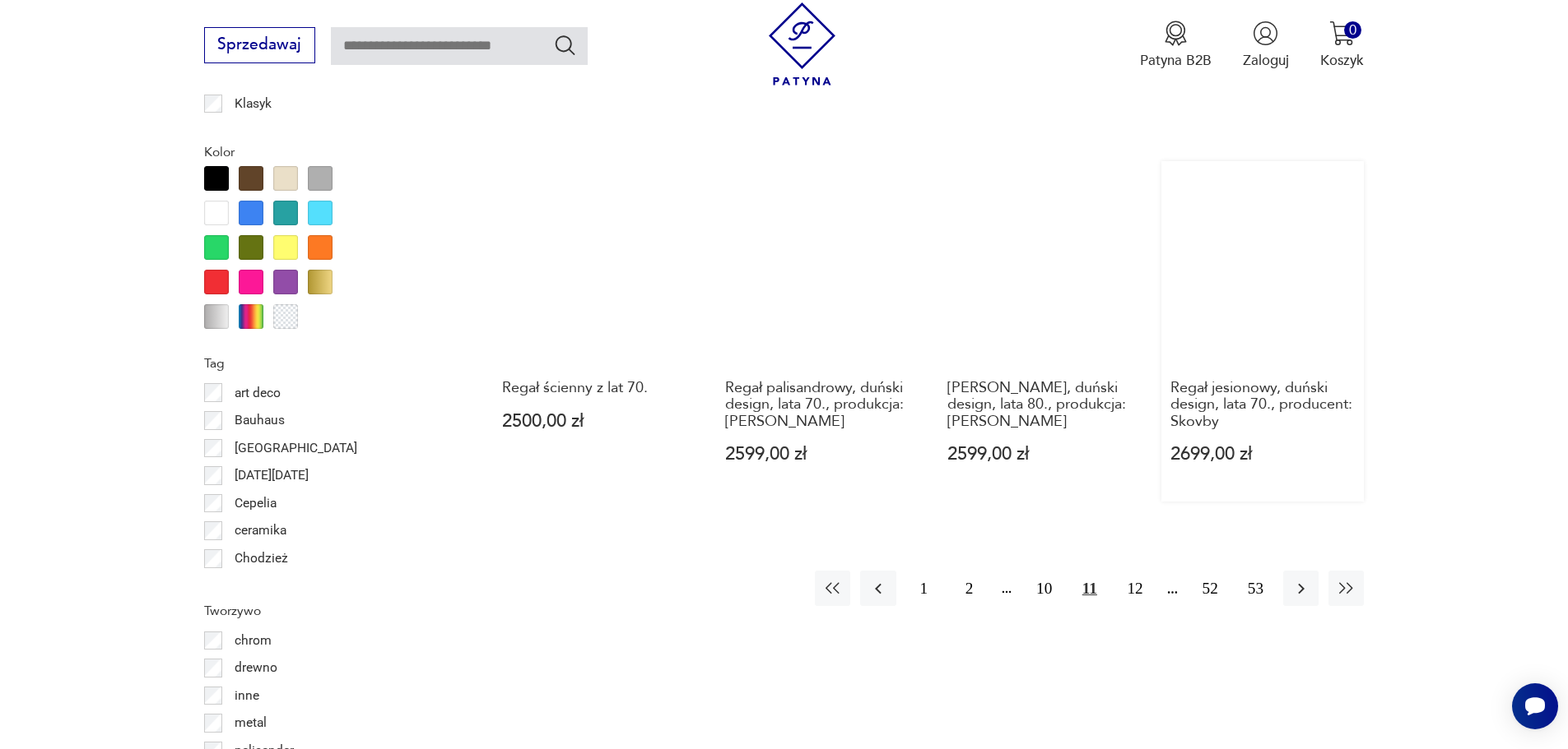
scroll to position [1864, 0]
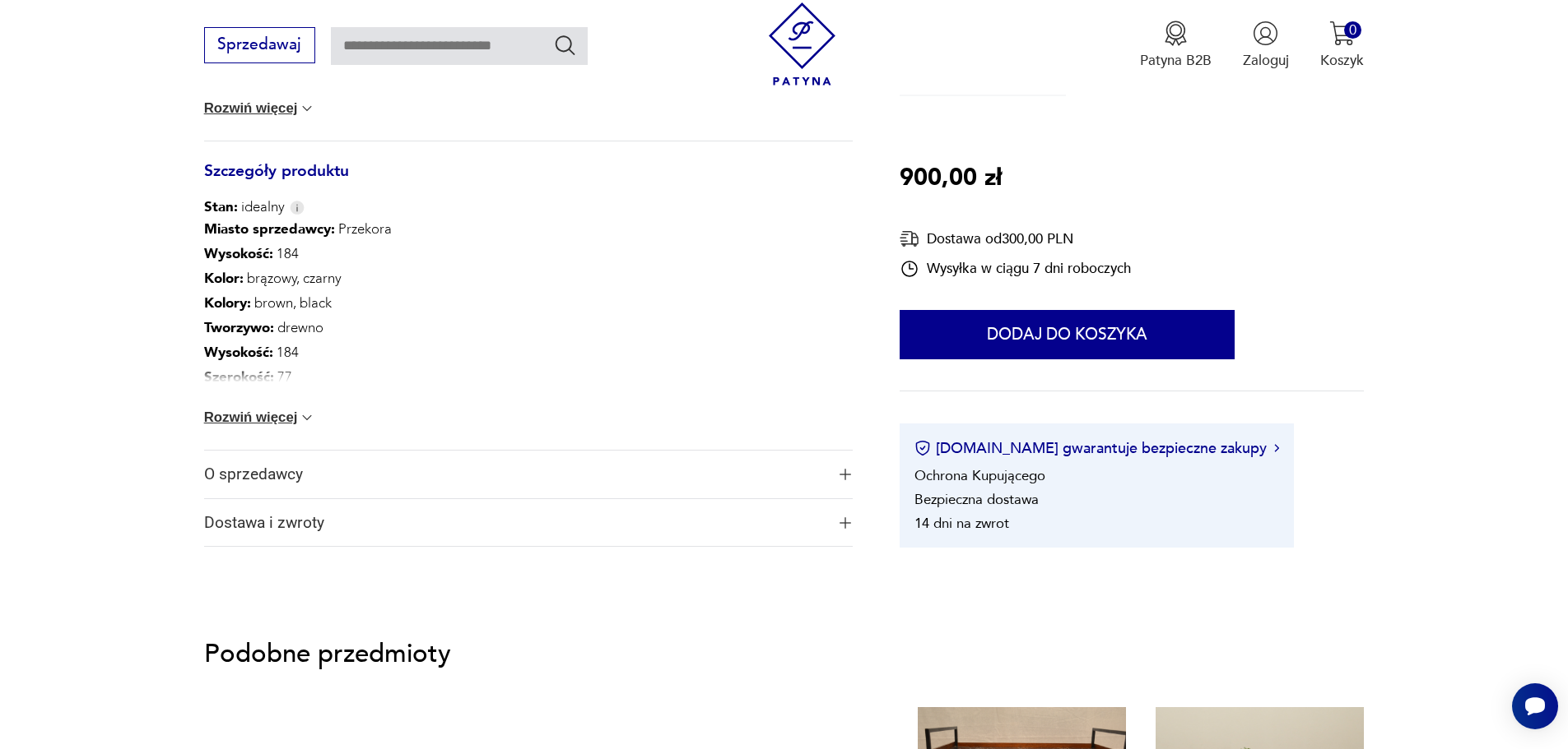
scroll to position [987, 0]
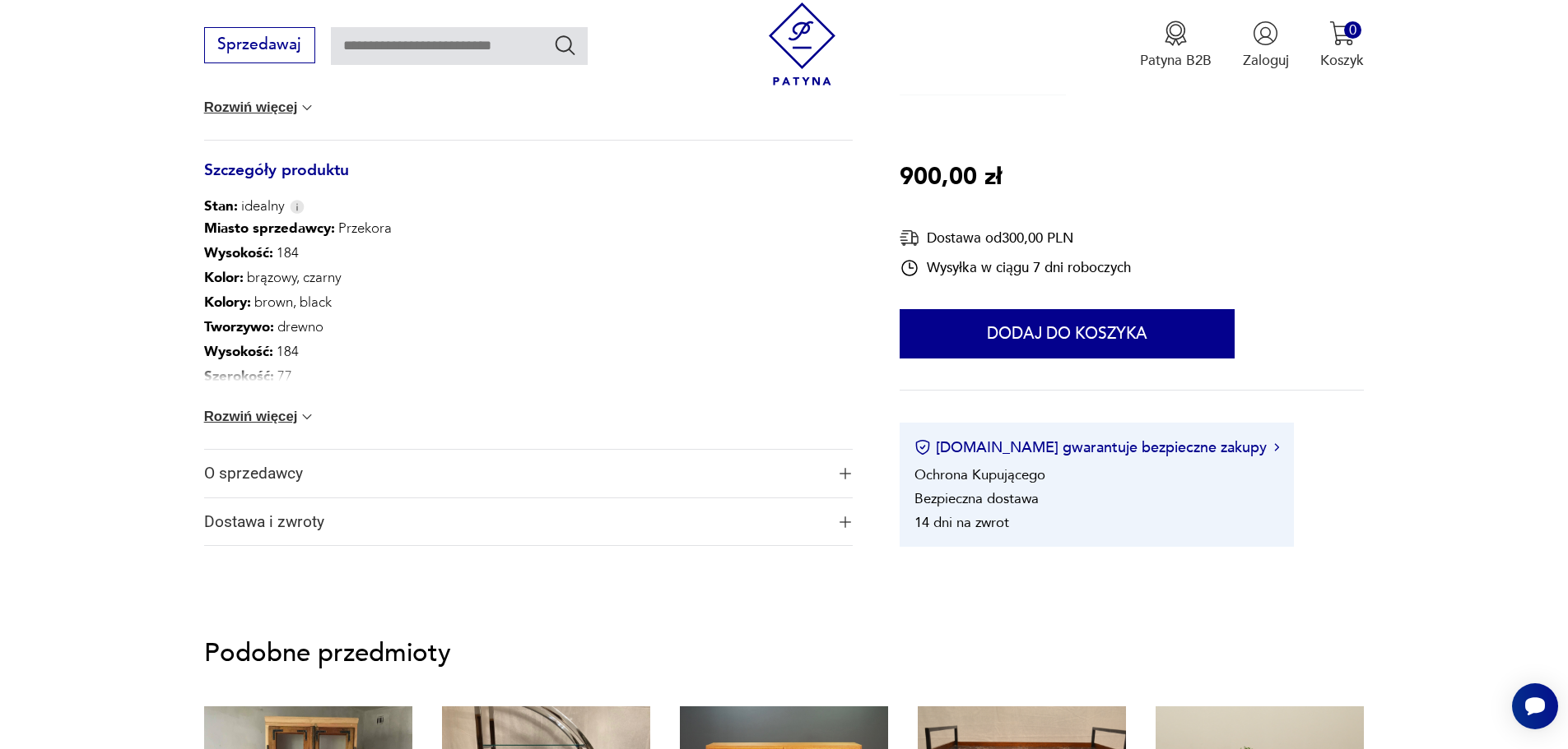
click at [255, 416] on button "Rozwiń więcej" at bounding box center [260, 417] width 112 height 17
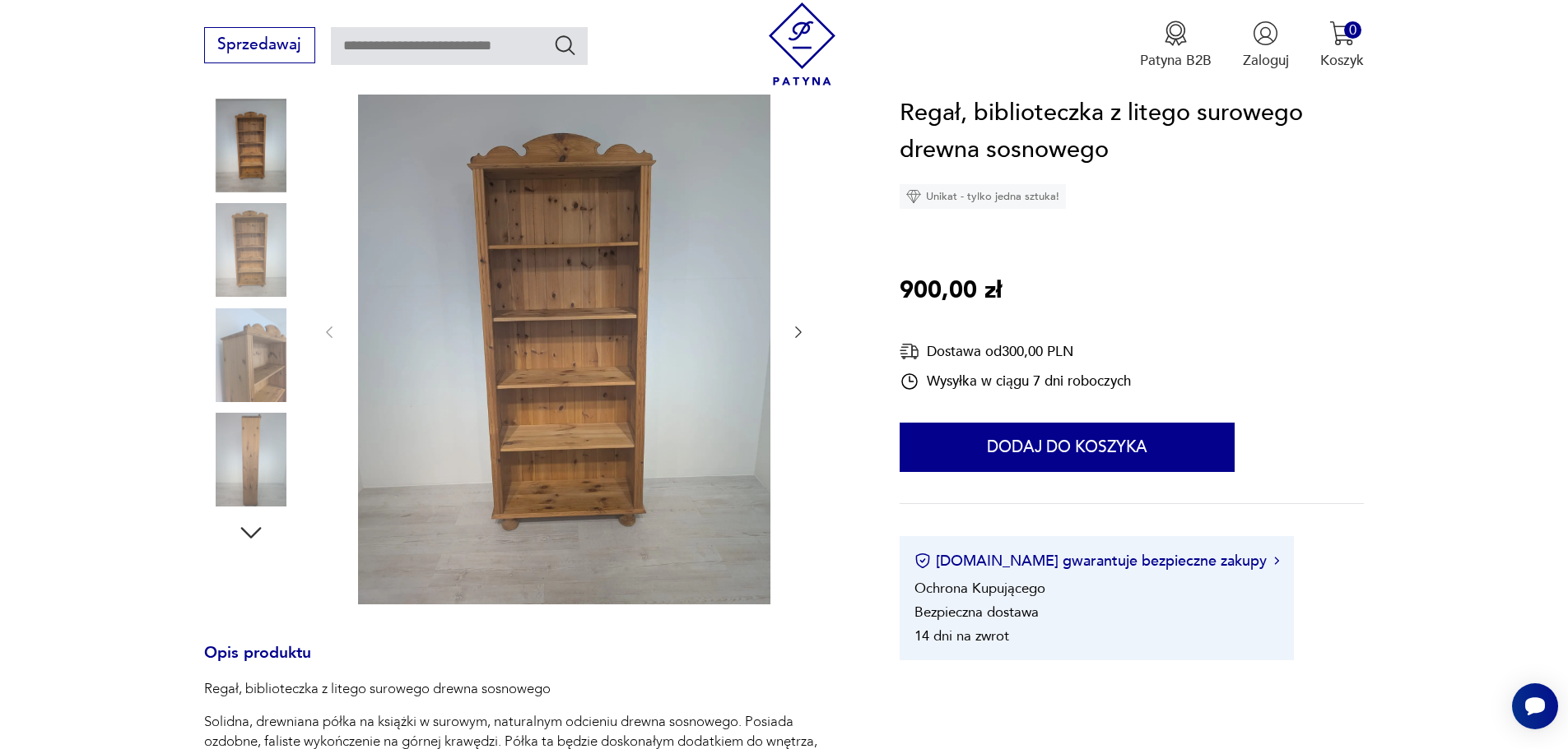
scroll to position [246, 0]
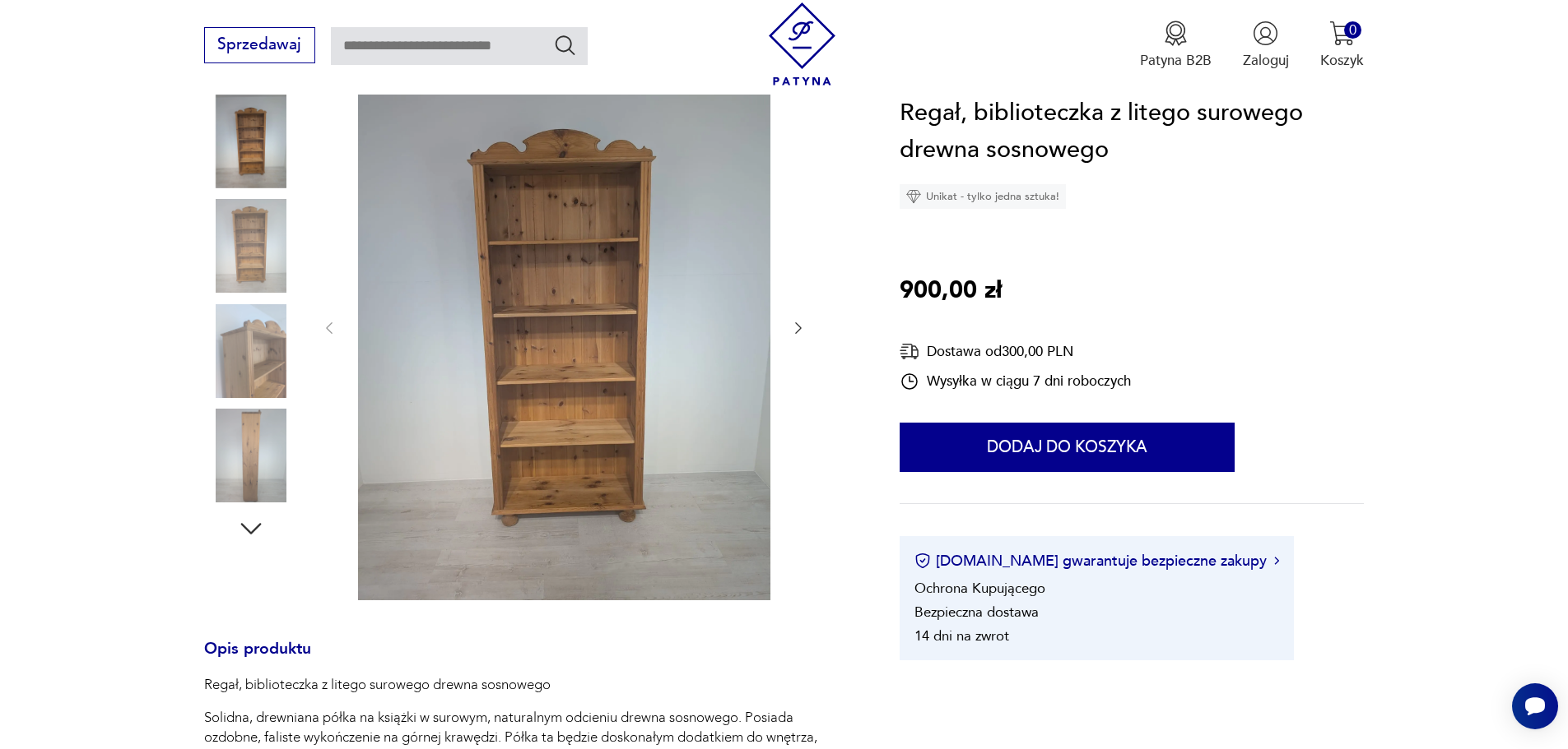
click at [263, 229] on img at bounding box center [251, 246] width 94 height 94
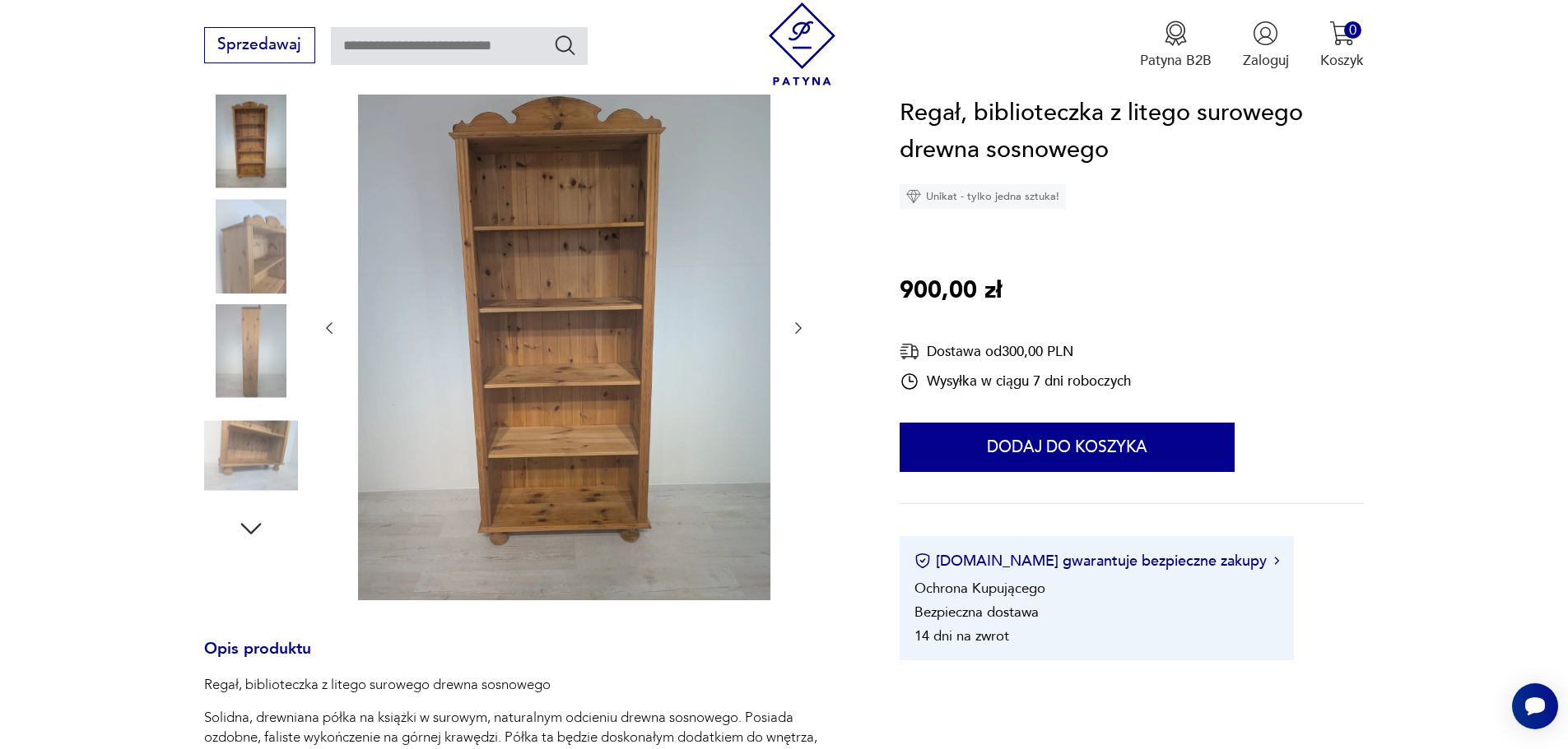
click at [267, 316] on img at bounding box center [251, 351] width 94 height 94
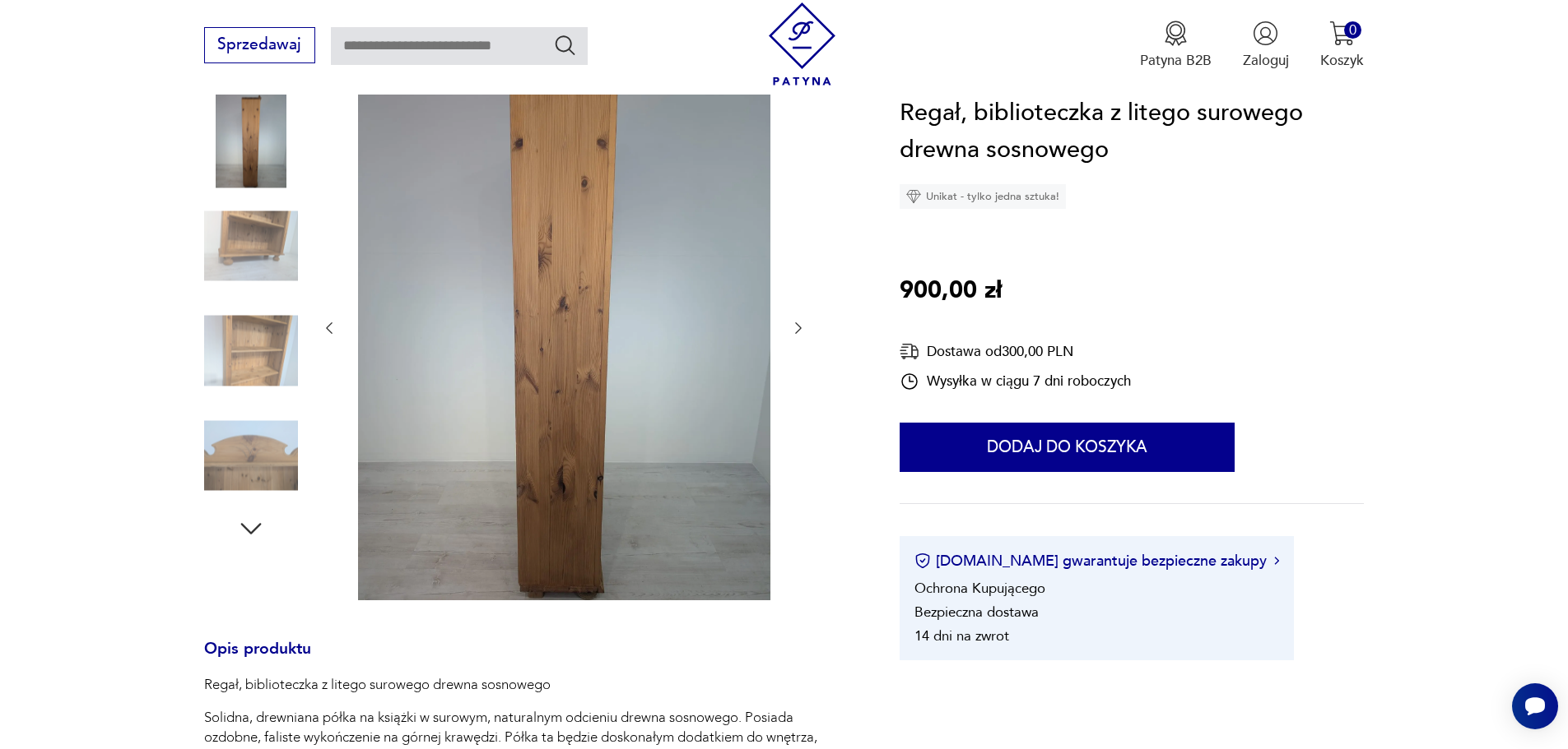
click at [277, 331] on img at bounding box center [251, 351] width 94 height 94
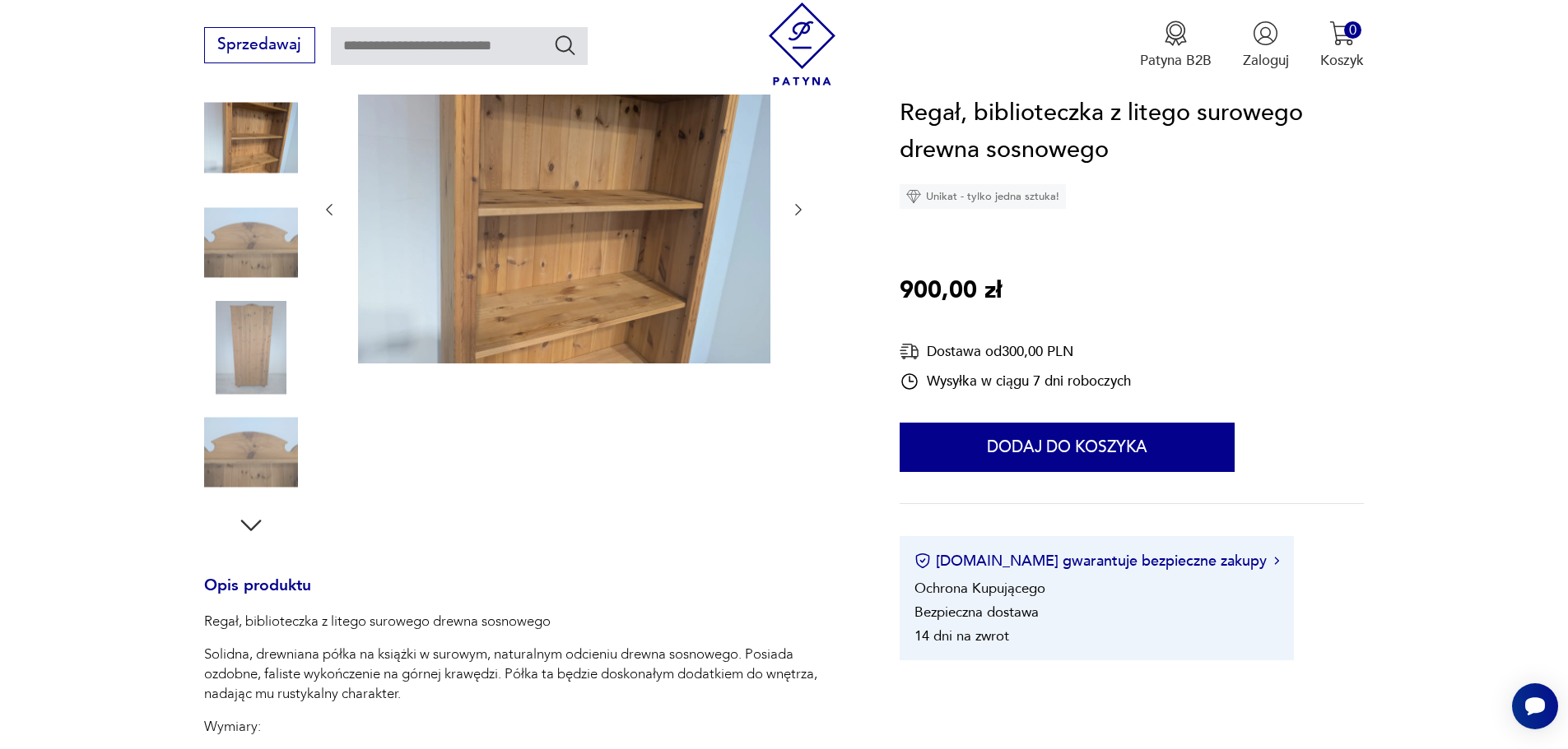
click at [274, 245] on img at bounding box center [251, 243] width 94 height 94
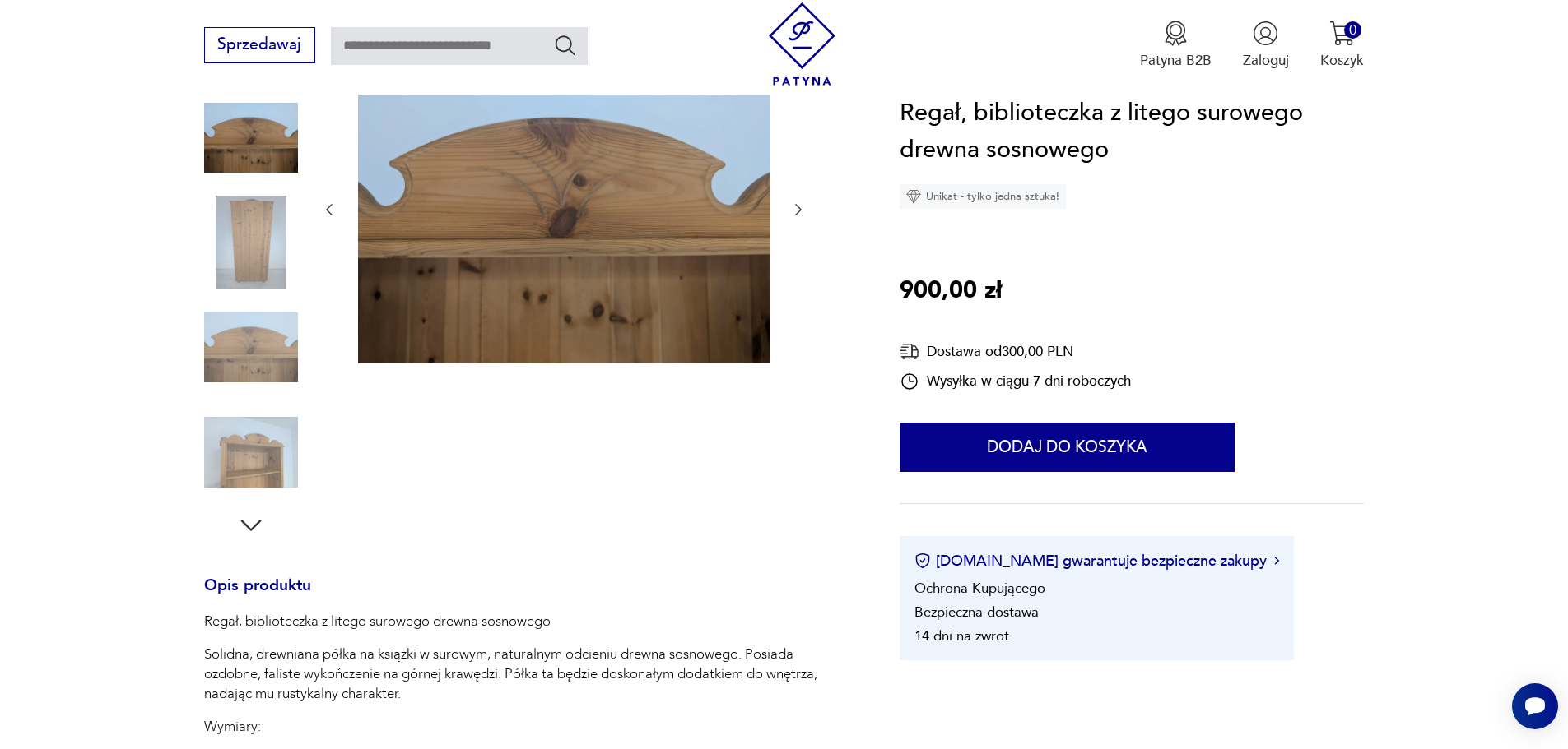
click at [274, 245] on img at bounding box center [251, 243] width 94 height 94
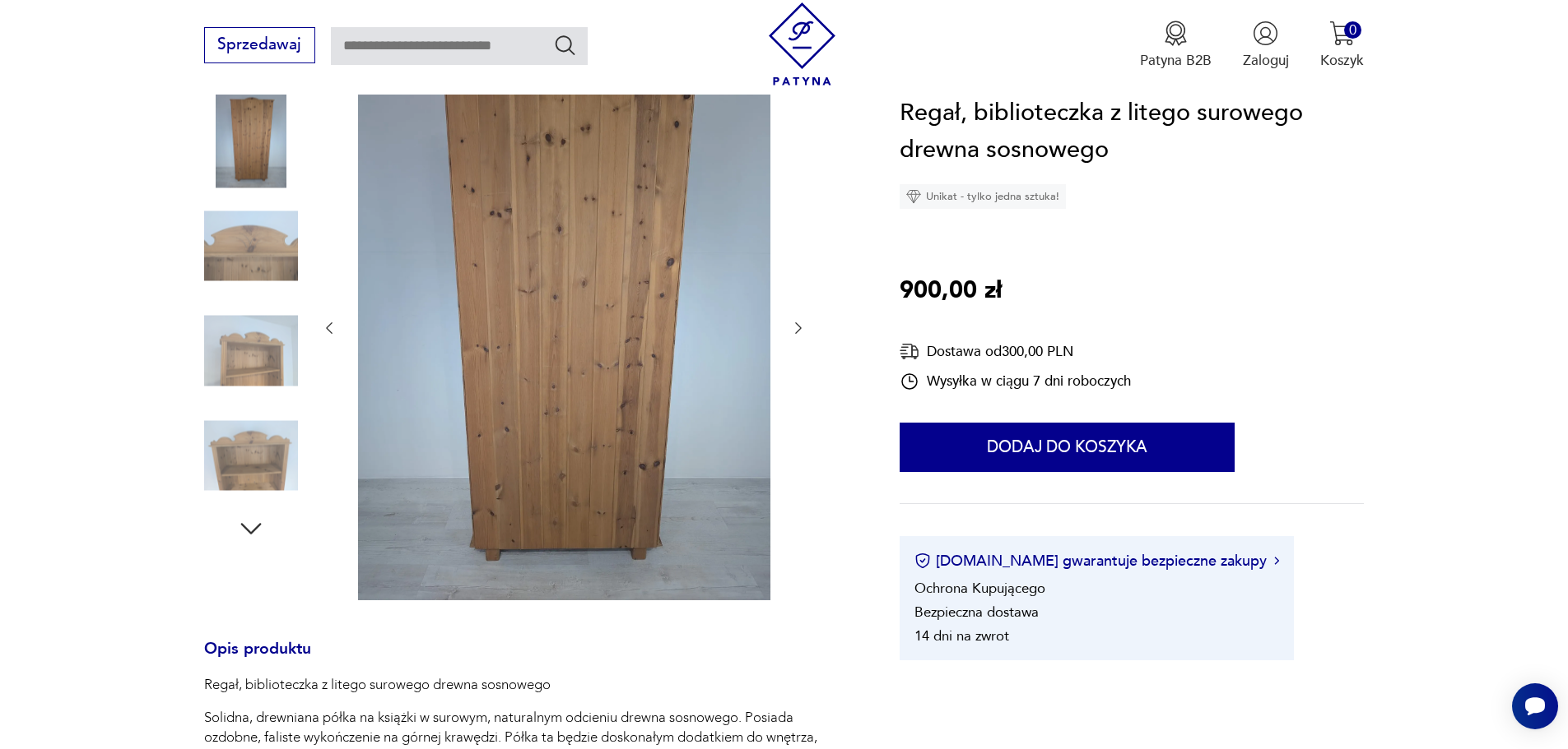
click at [272, 222] on img at bounding box center [251, 246] width 94 height 94
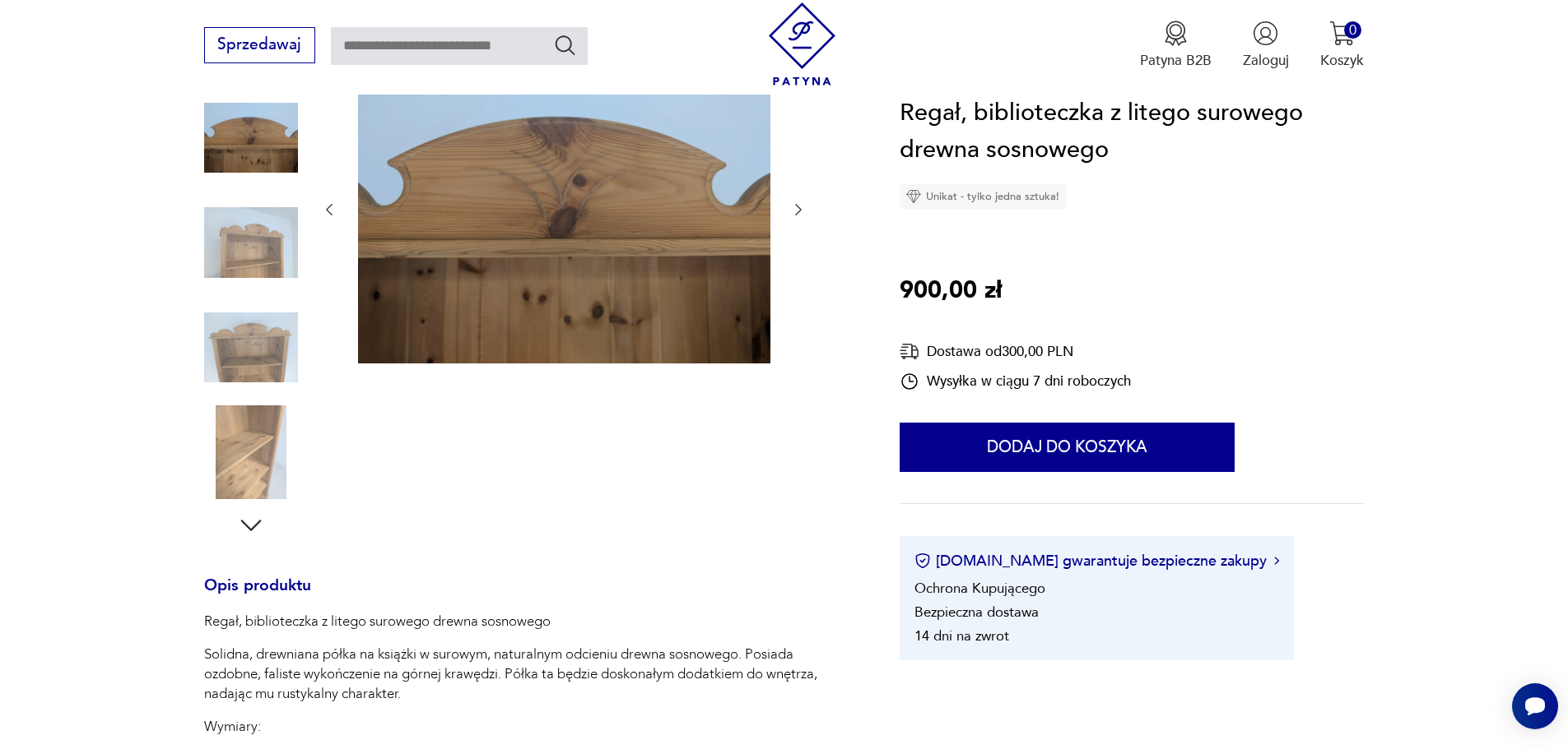
click at [272, 222] on img at bounding box center [251, 243] width 94 height 94
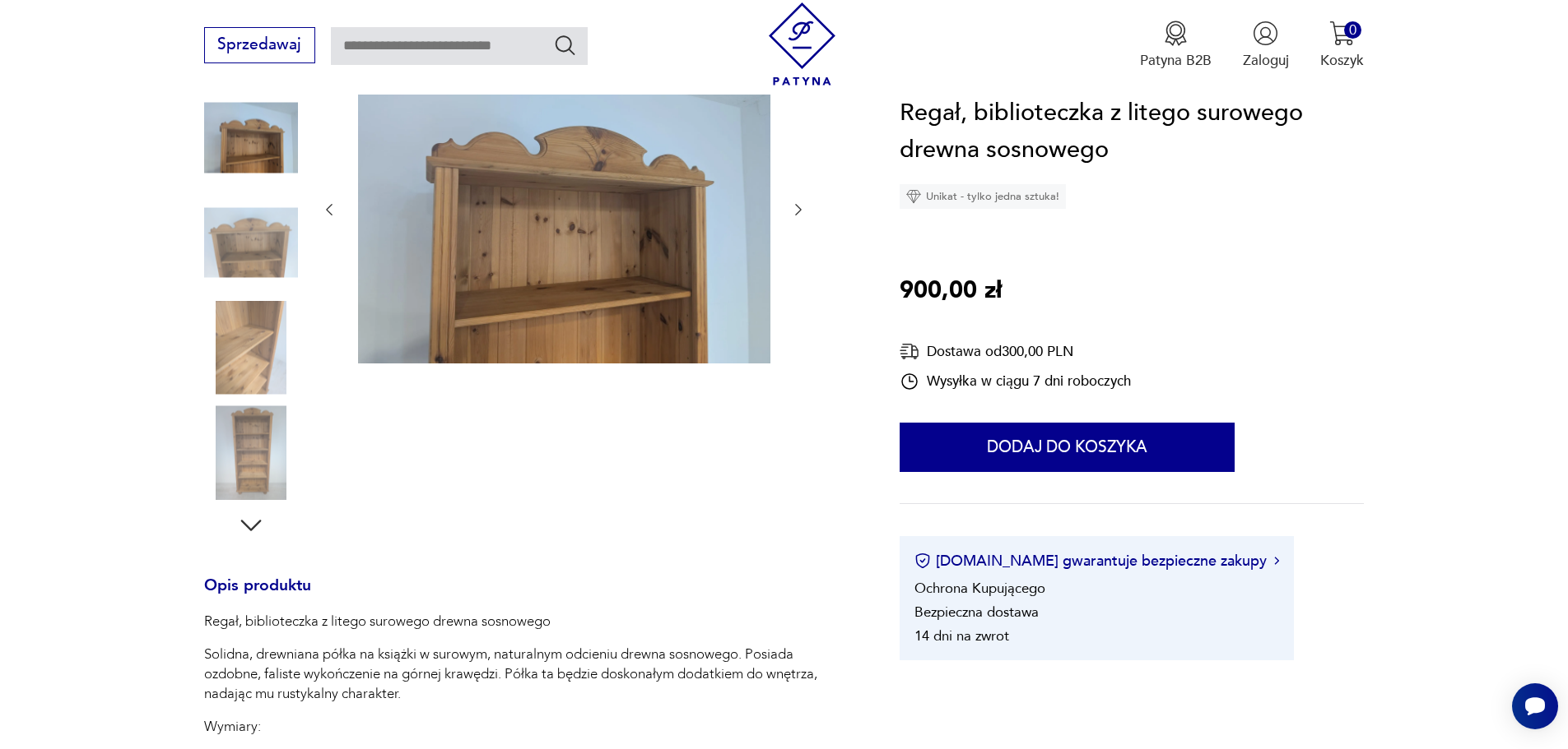
click at [272, 222] on img at bounding box center [251, 243] width 94 height 94
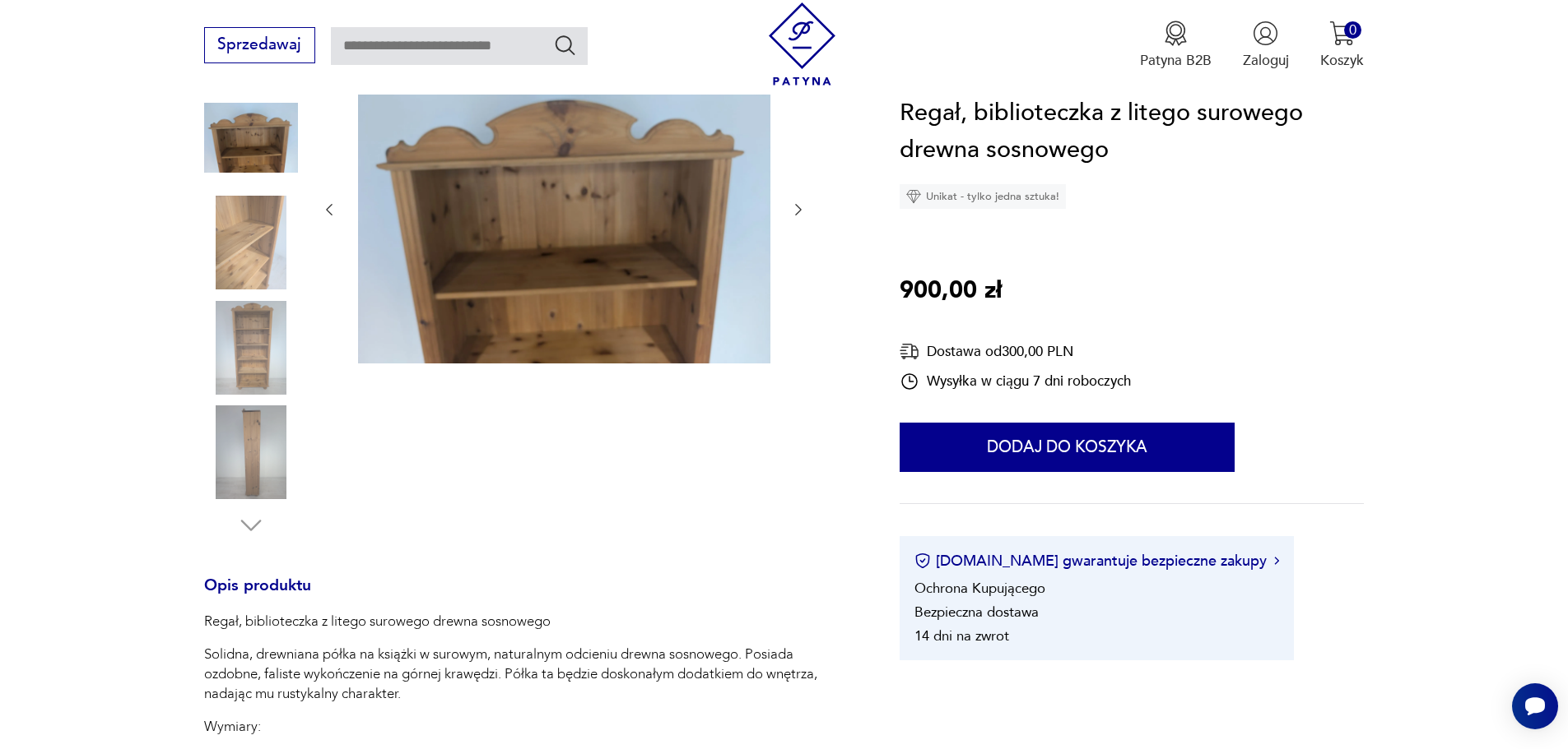
click at [272, 222] on img at bounding box center [251, 243] width 94 height 94
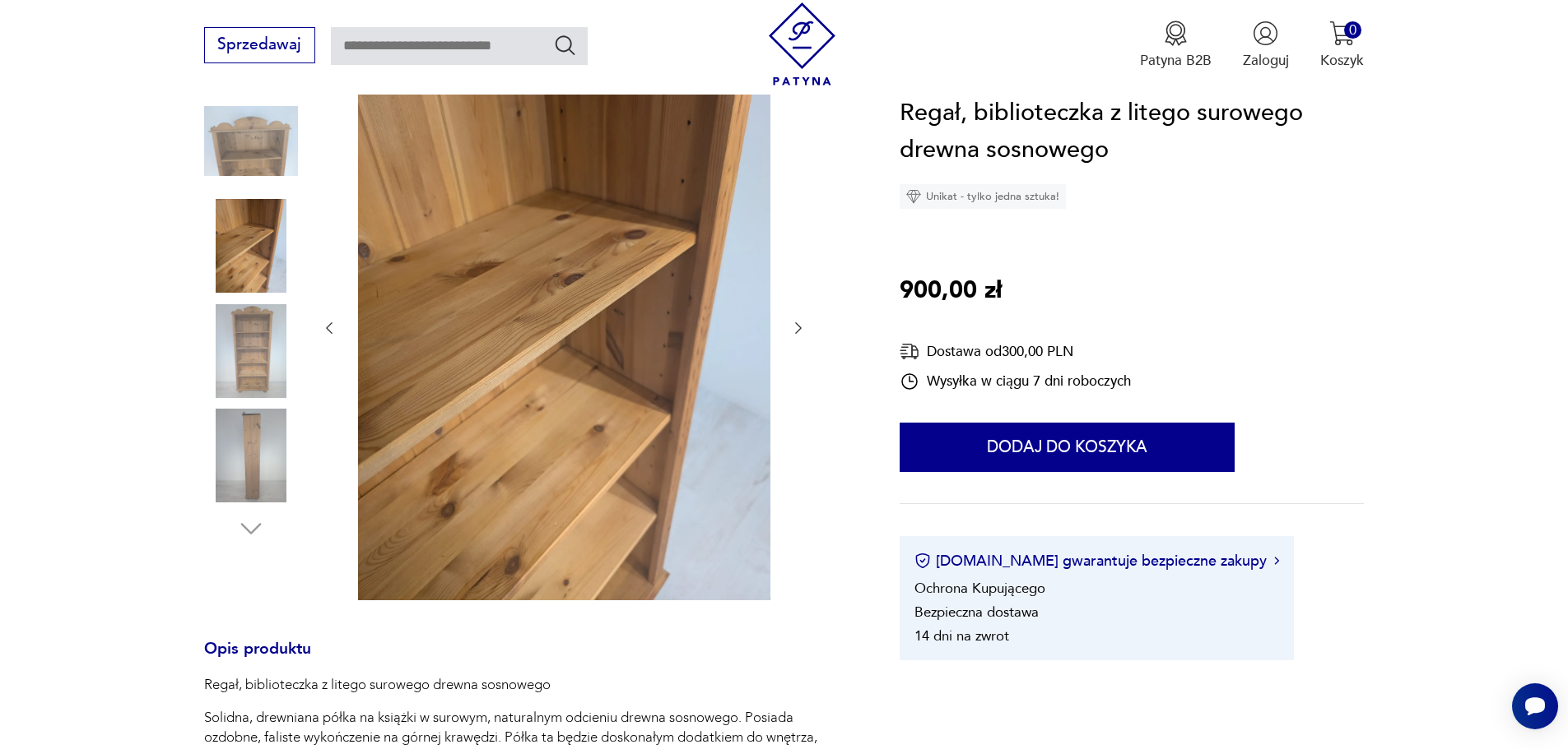
click at [258, 355] on img at bounding box center [251, 351] width 94 height 94
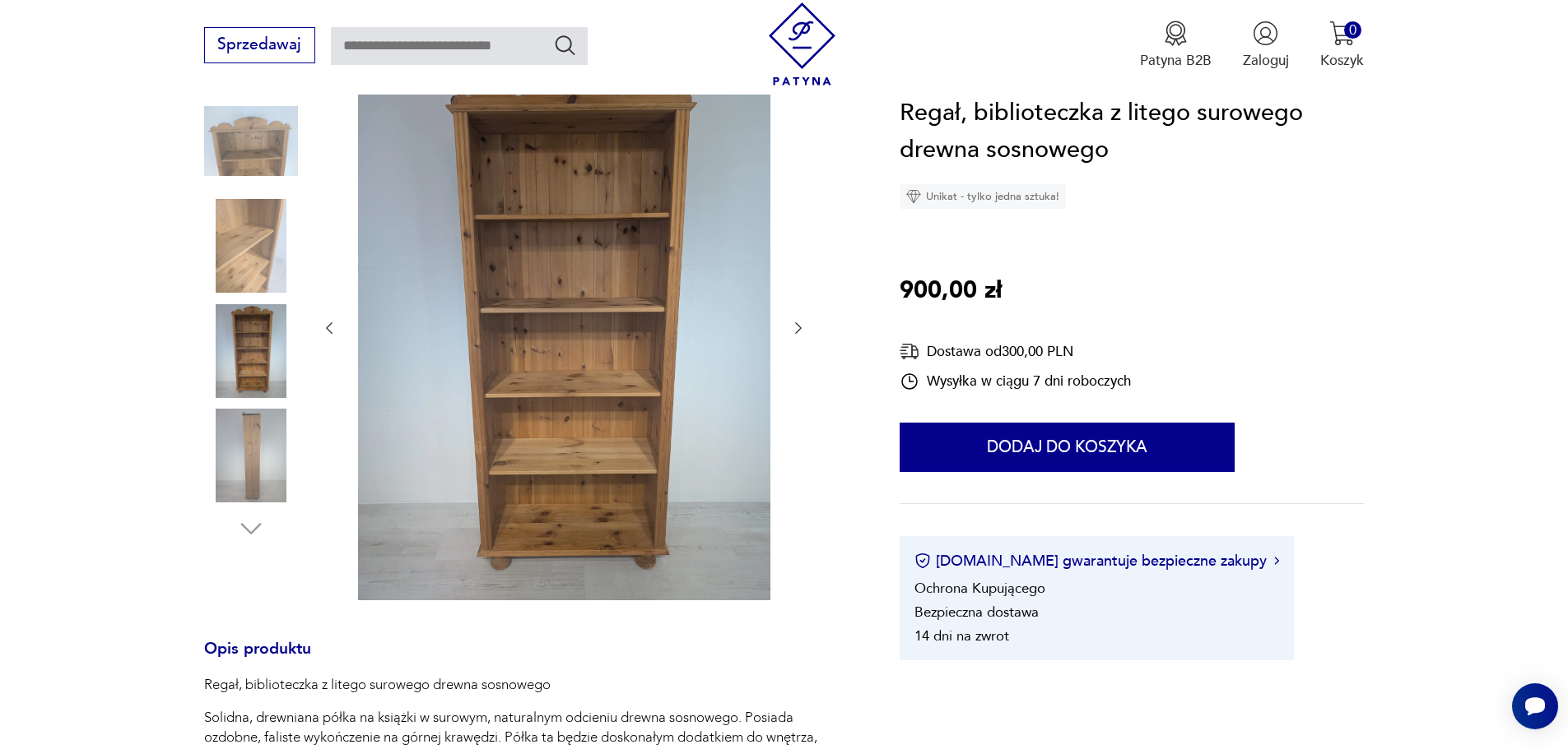
click at [257, 427] on img at bounding box center [251, 456] width 94 height 94
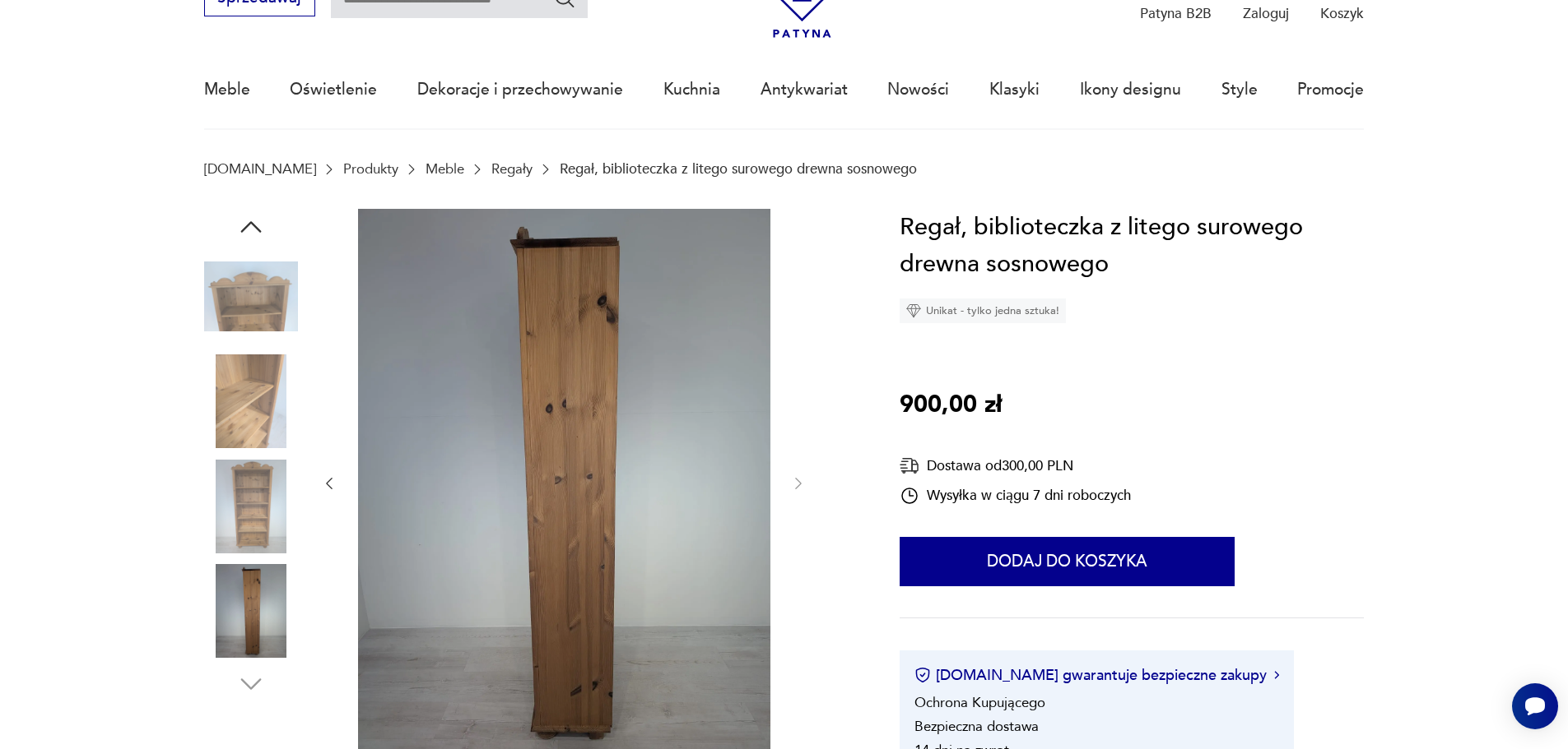
scroll to position [0, 0]
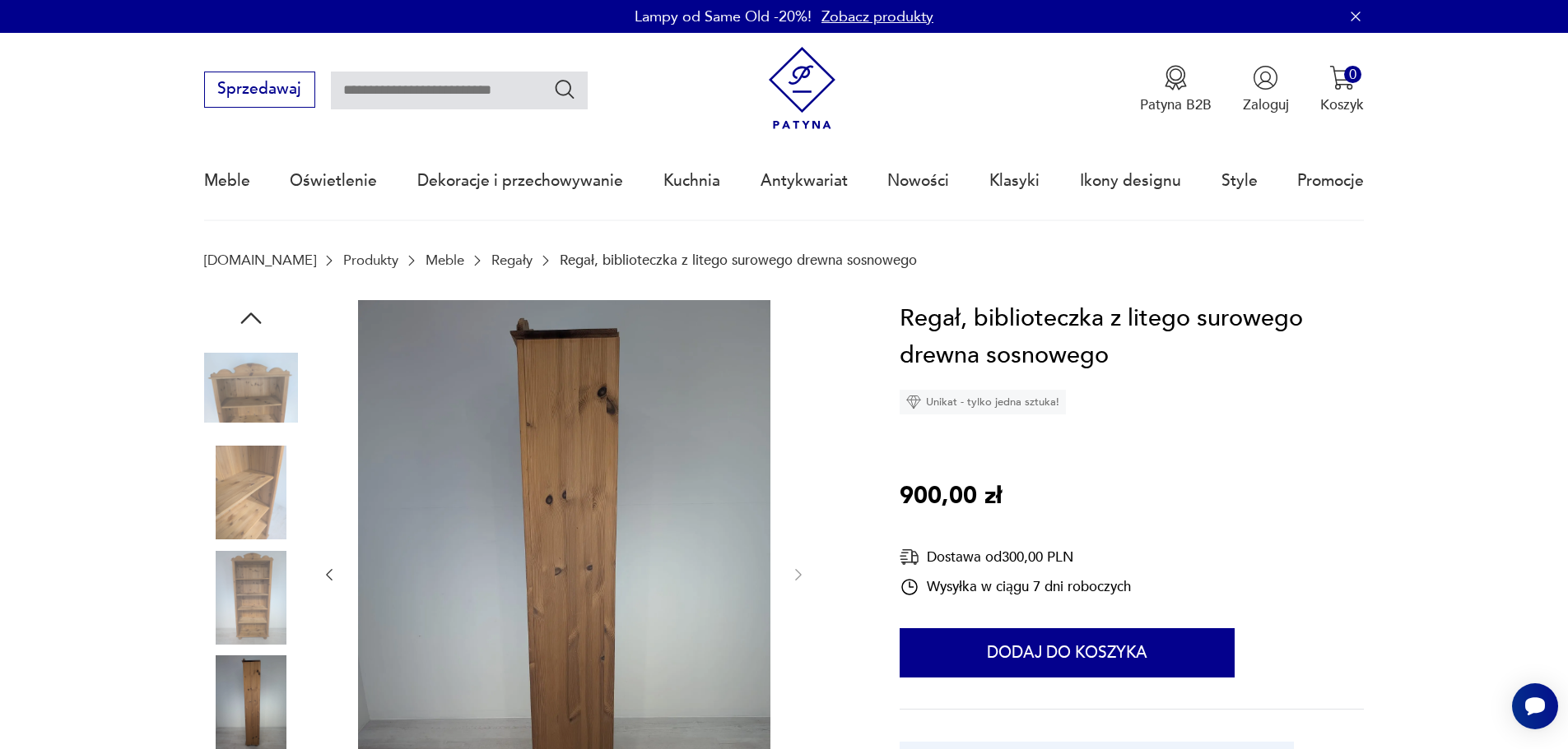
click at [281, 374] on img at bounding box center [251, 388] width 94 height 94
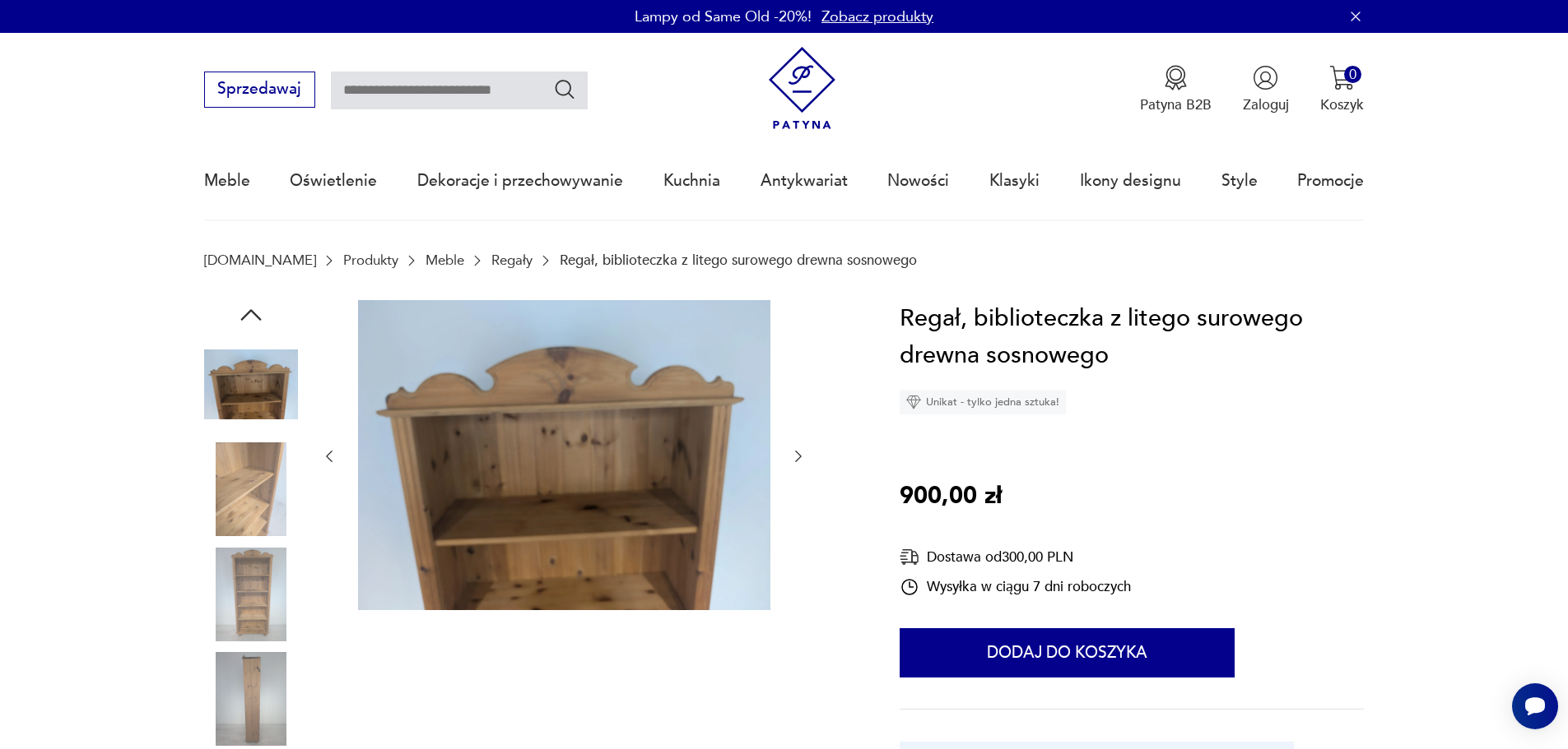
click at [244, 467] on img at bounding box center [251, 489] width 94 height 94
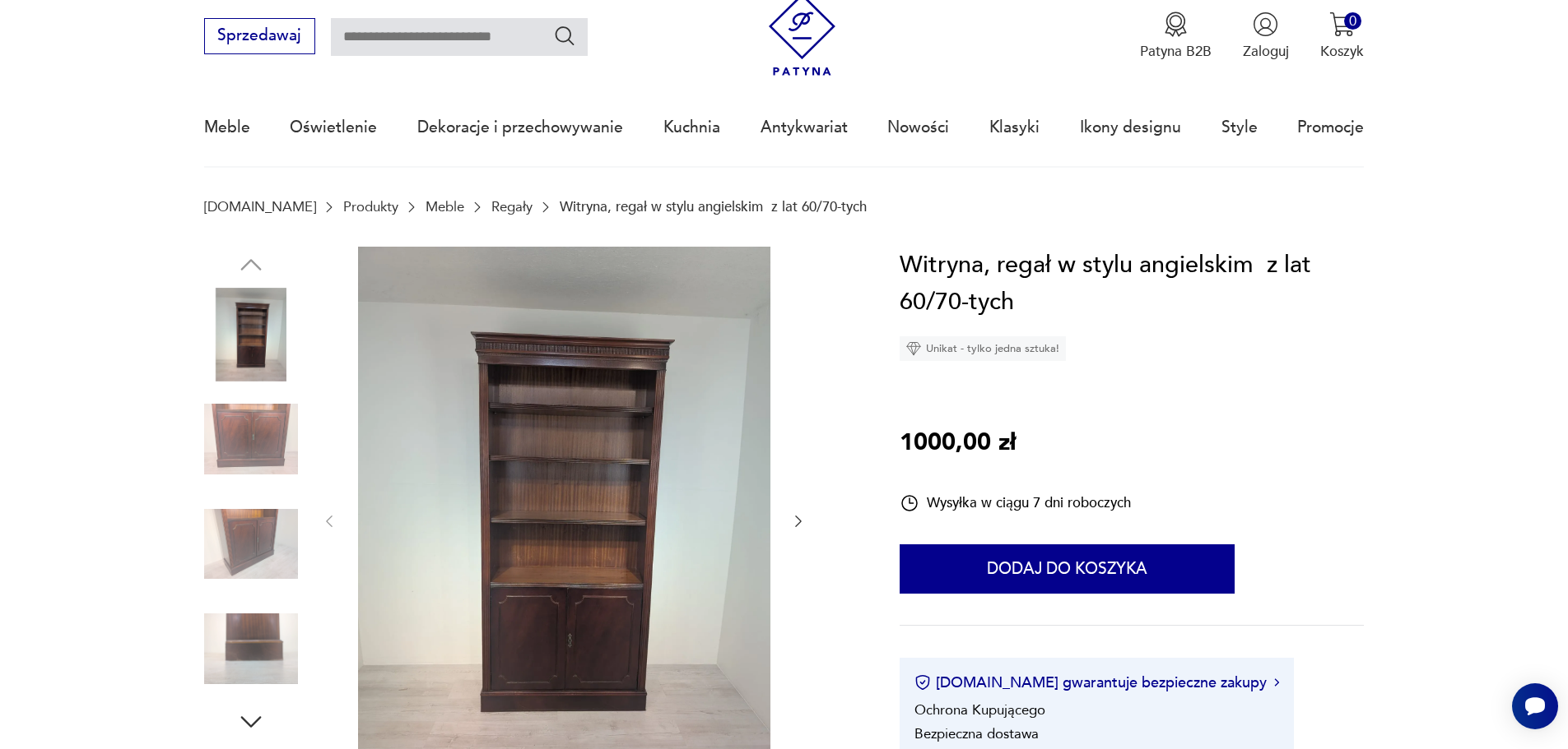
scroll to position [82, 0]
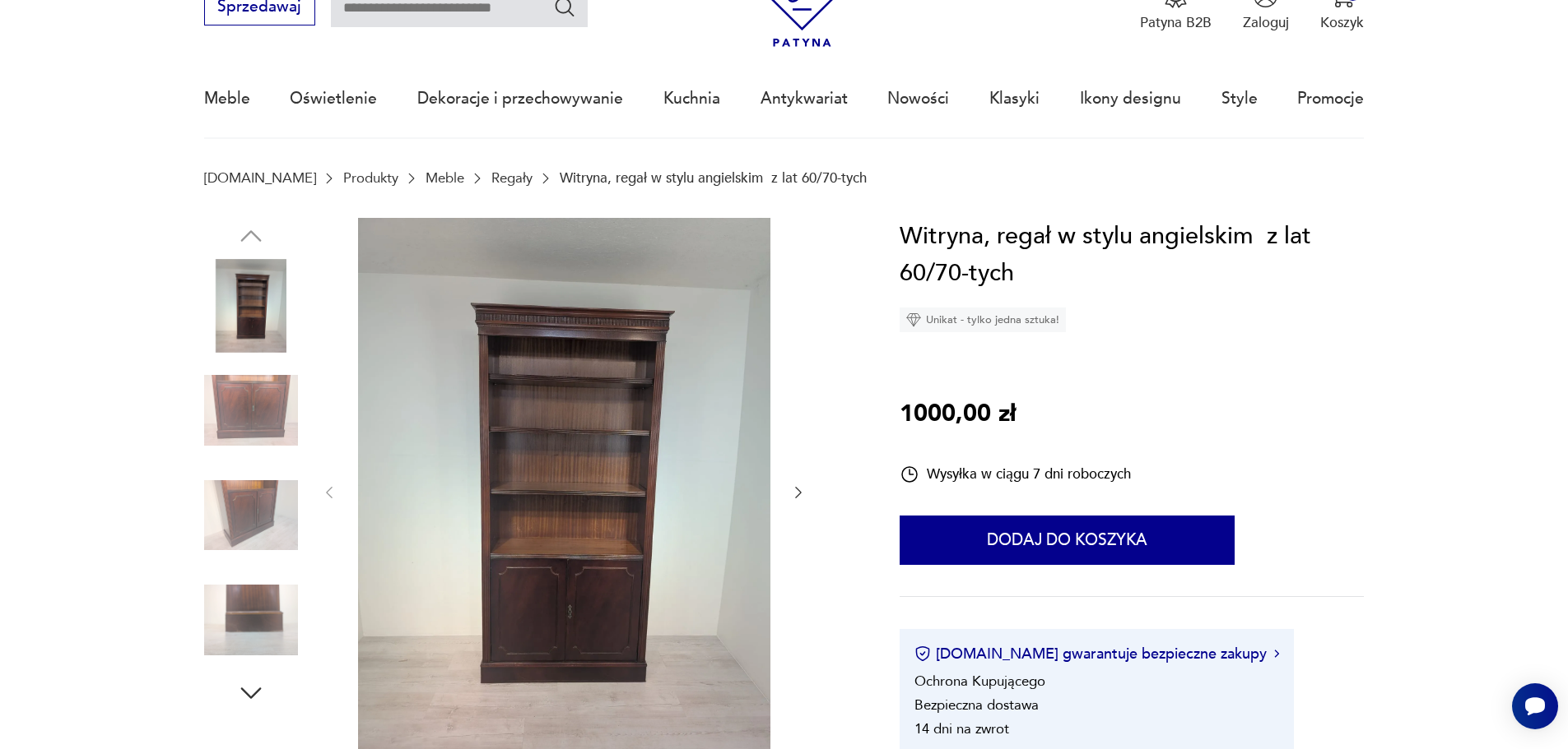
click at [274, 394] on img at bounding box center [251, 410] width 94 height 94
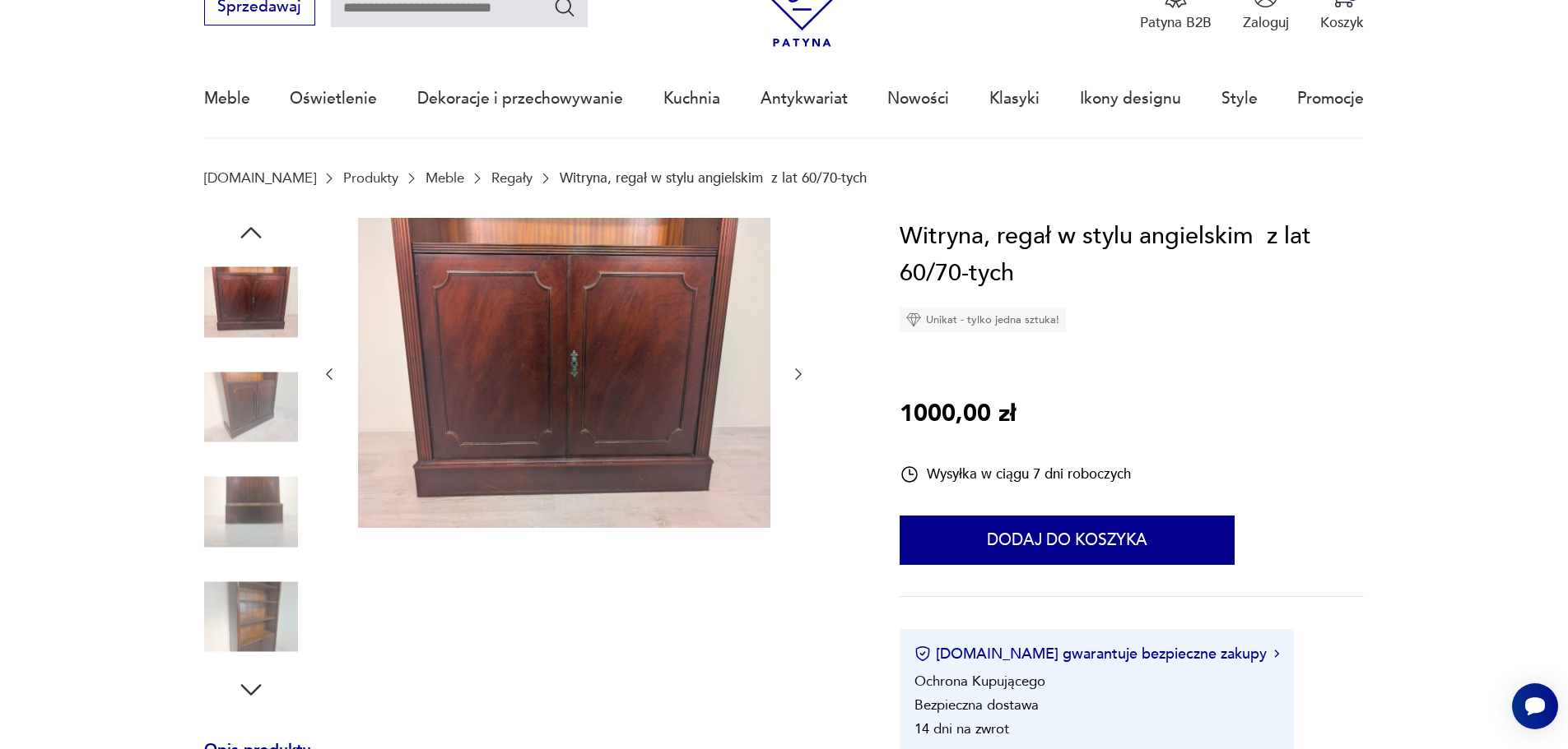
click at [270, 486] on img at bounding box center [251, 512] width 94 height 94
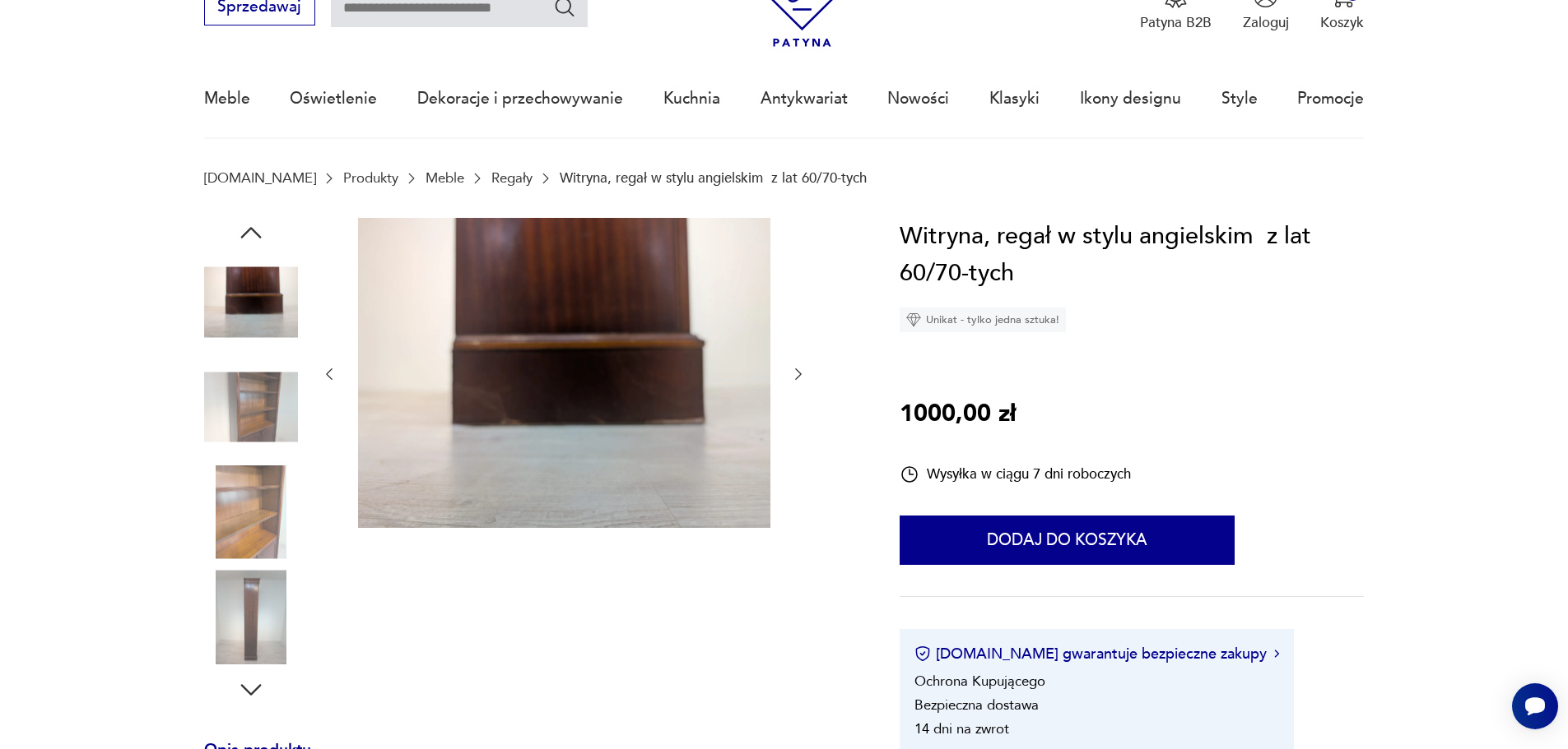
click at [263, 513] on img at bounding box center [251, 512] width 94 height 94
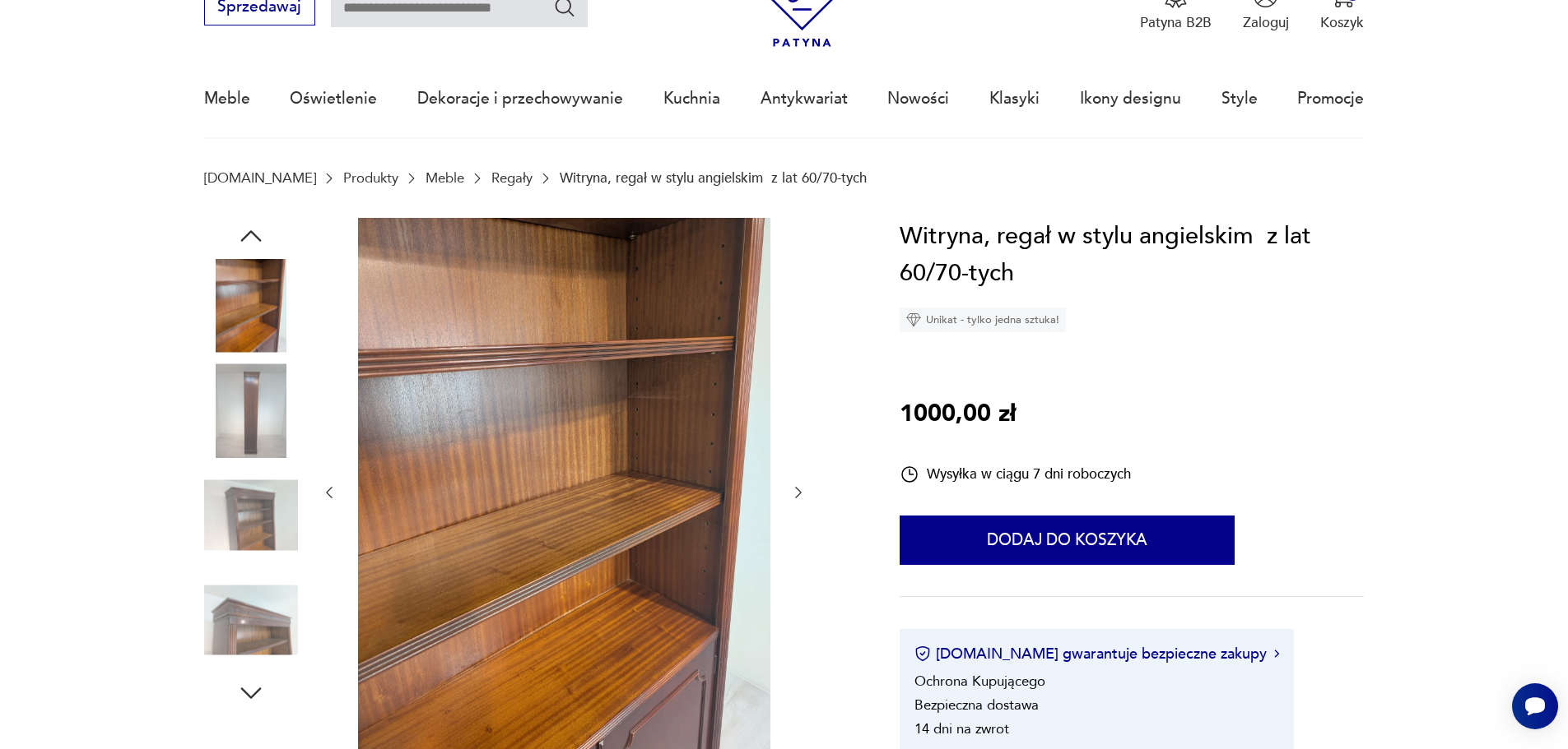
click at [258, 511] on img at bounding box center [251, 516] width 94 height 94
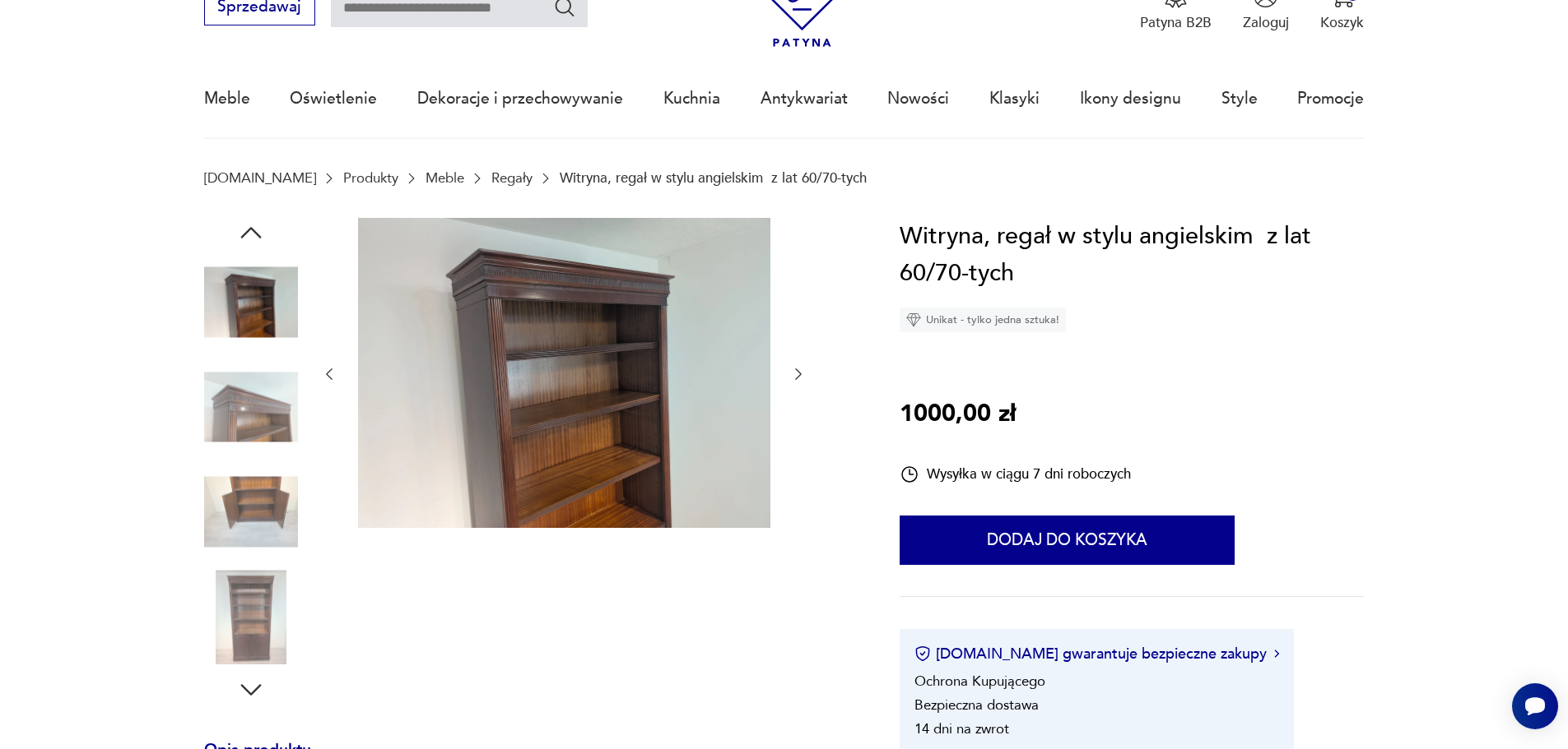
click at [282, 602] on img at bounding box center [251, 617] width 94 height 94
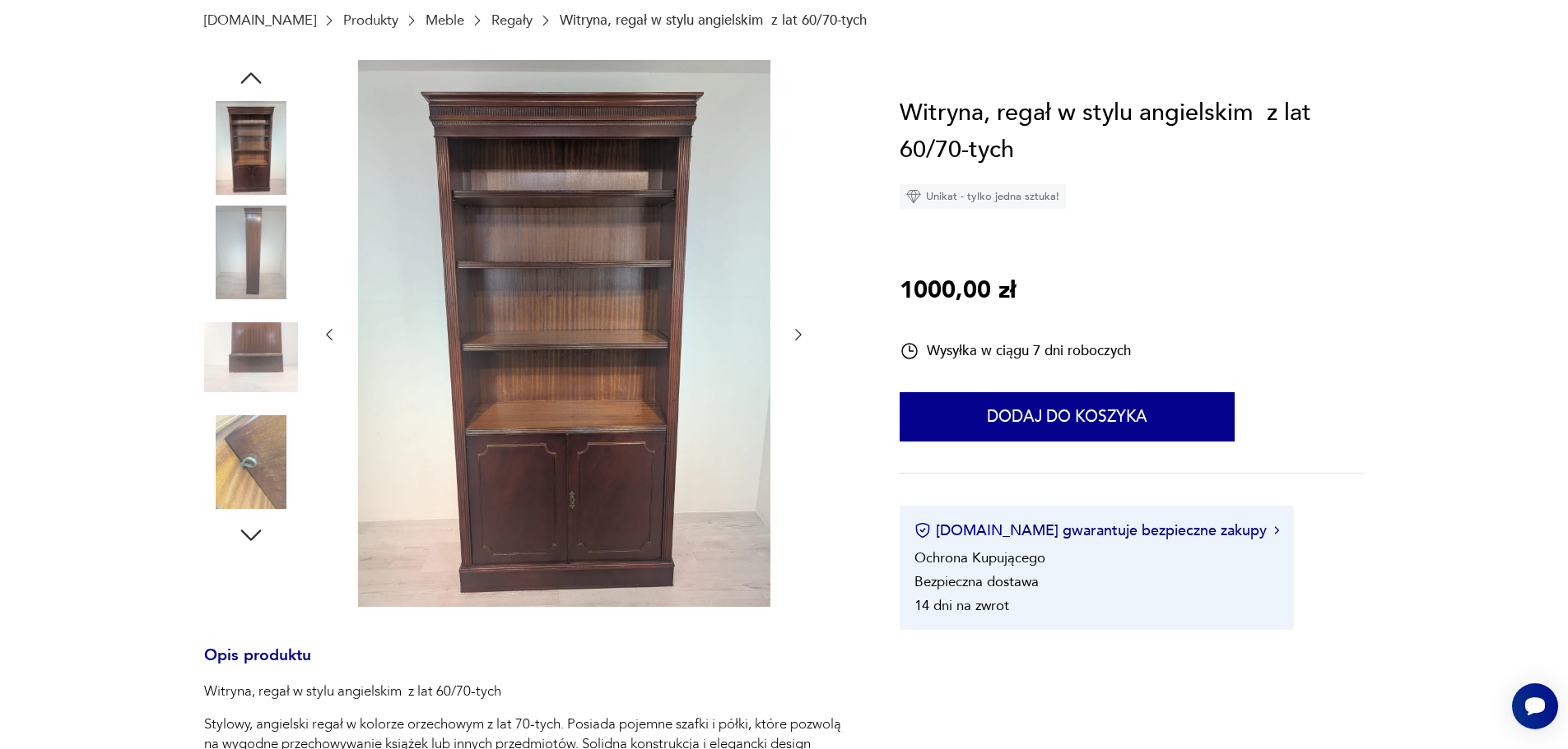
scroll to position [246, 0]
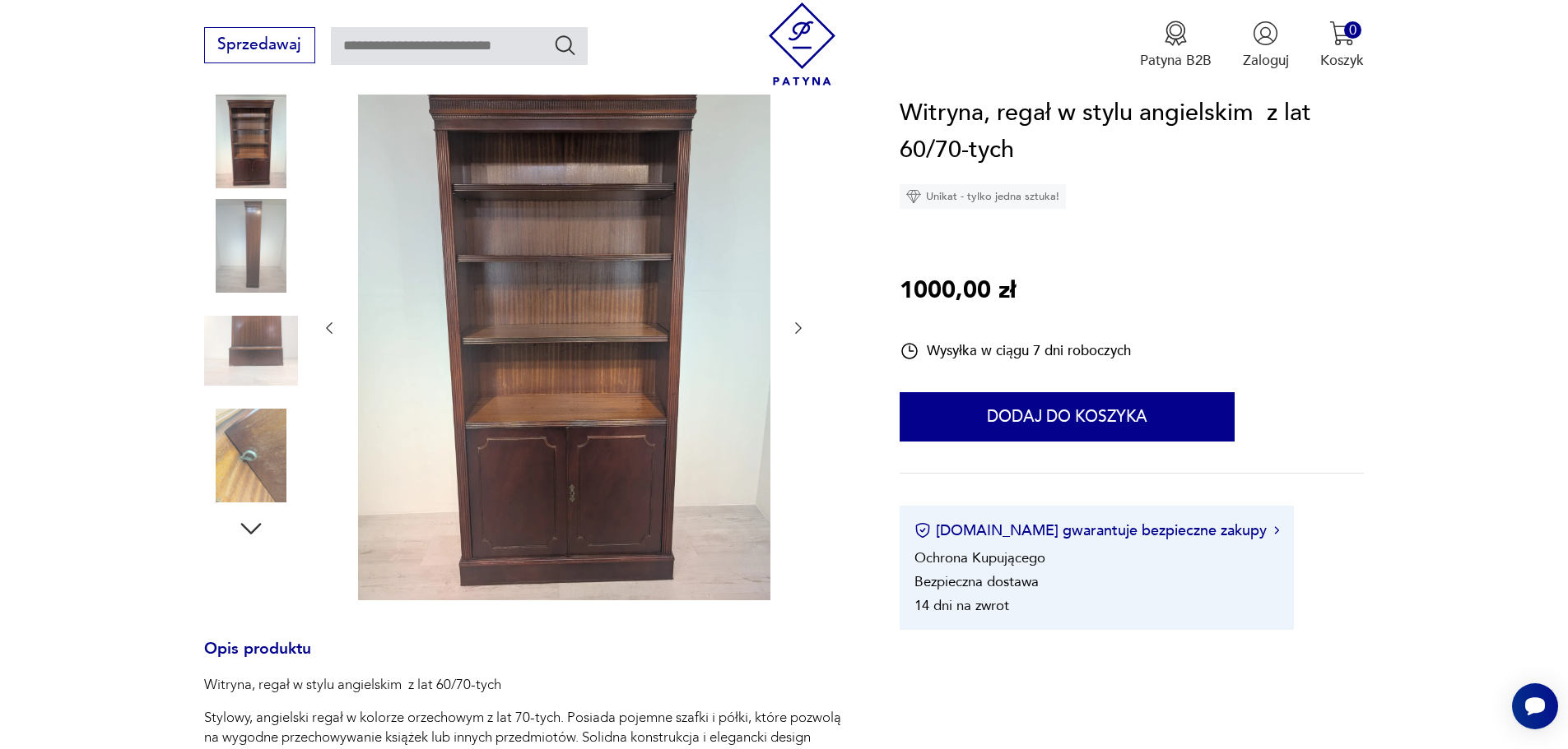
click at [263, 471] on img at bounding box center [251, 456] width 94 height 94
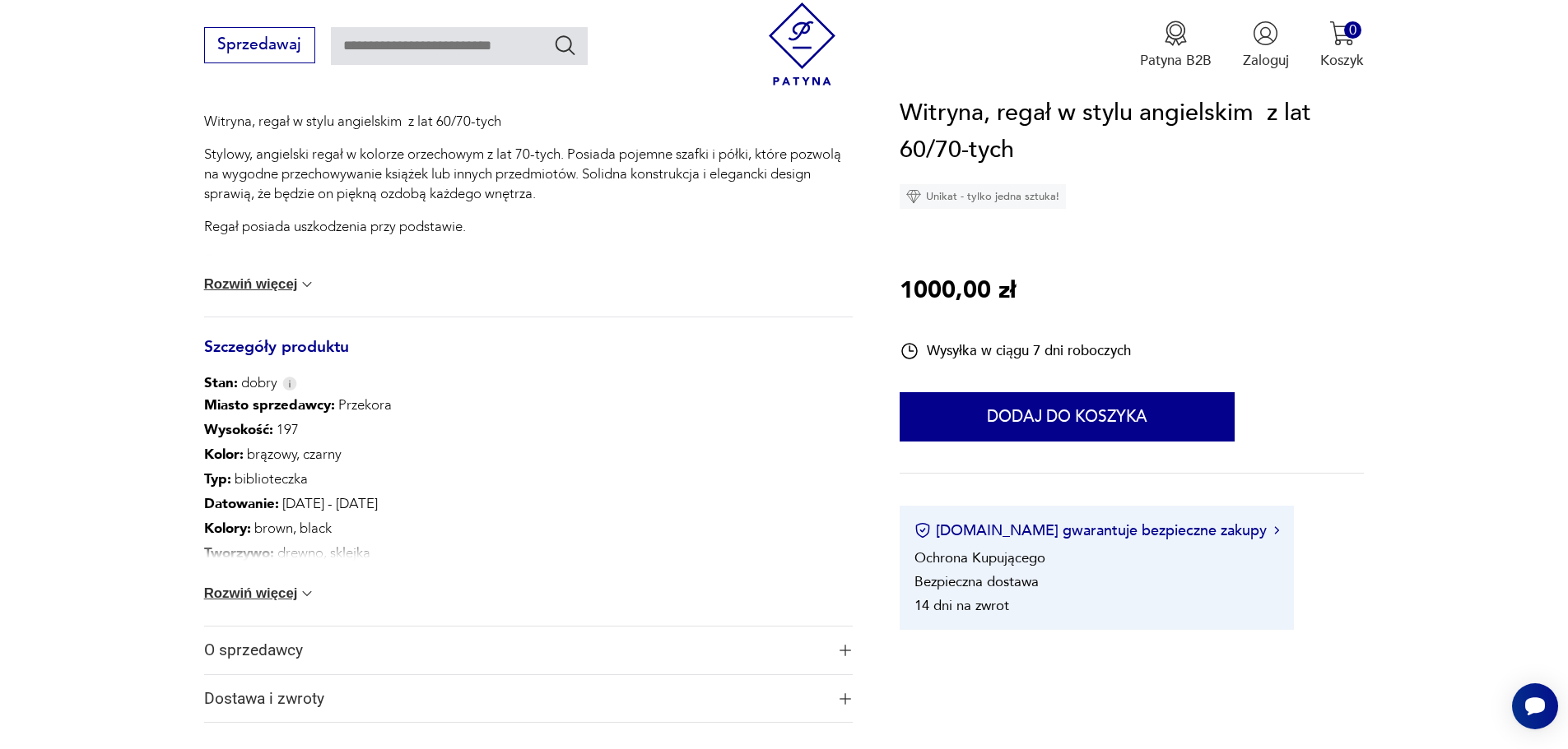
scroll to position [823, 0]
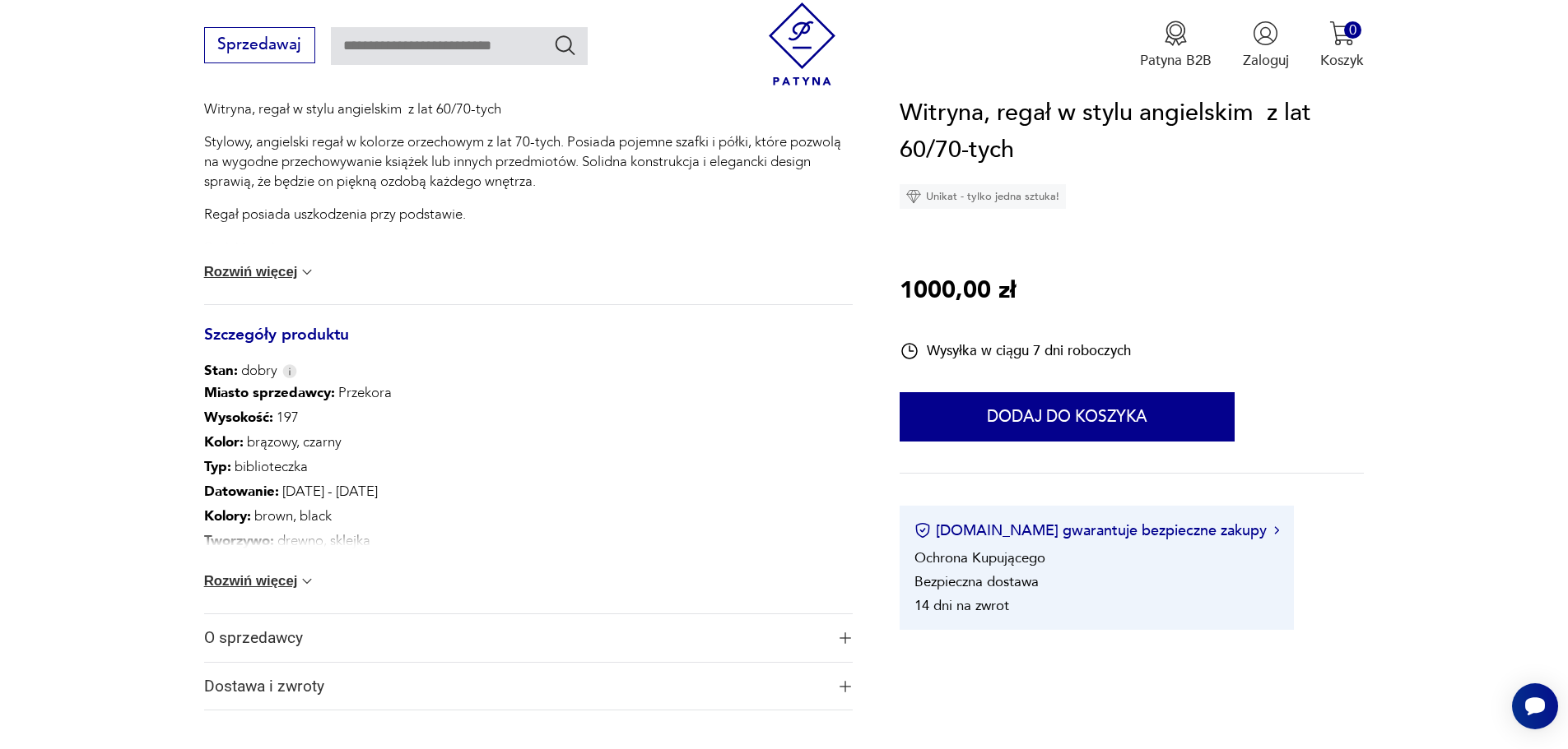
click at [295, 577] on button "Rozwiń więcej" at bounding box center [260, 581] width 112 height 17
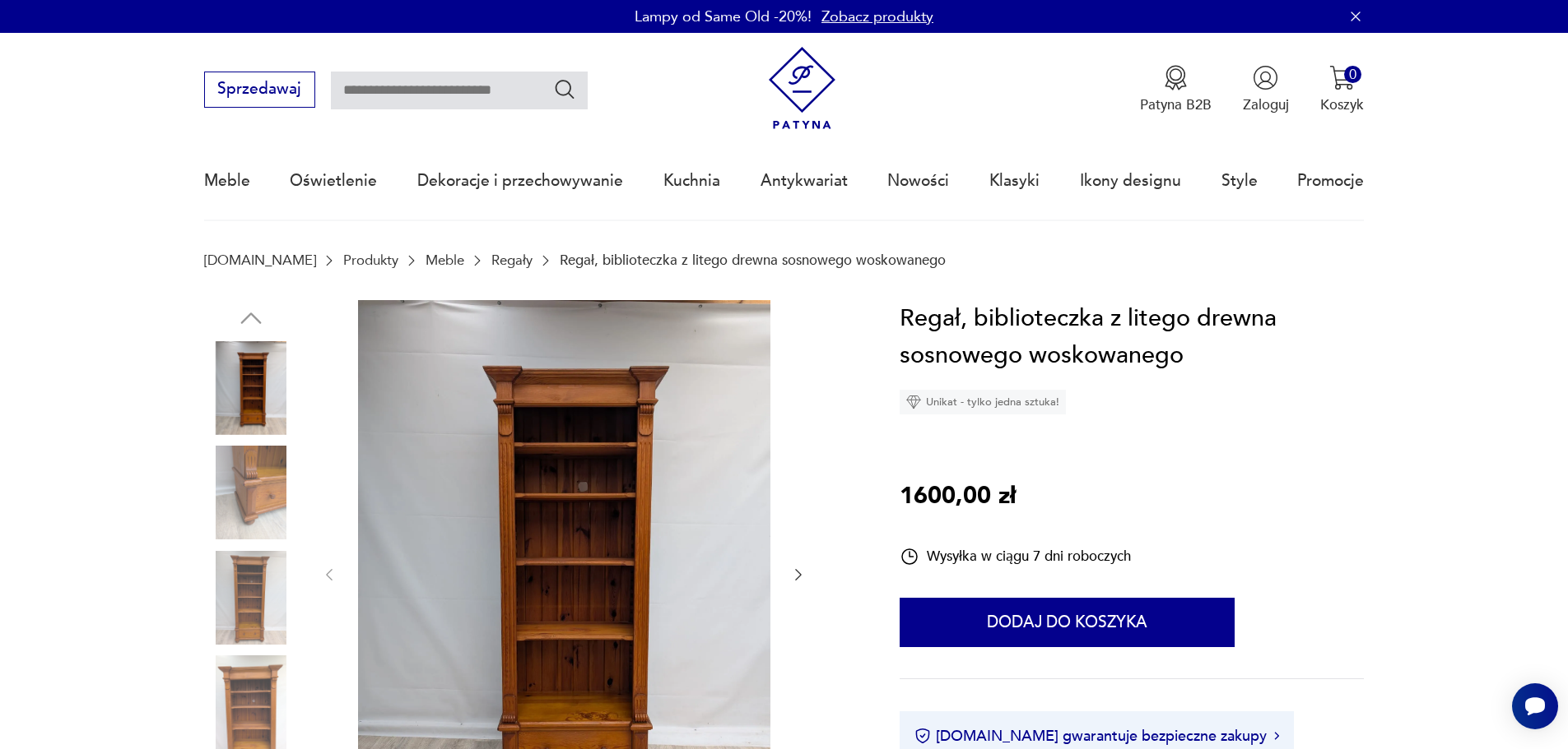
click at [281, 506] on img at bounding box center [251, 493] width 94 height 94
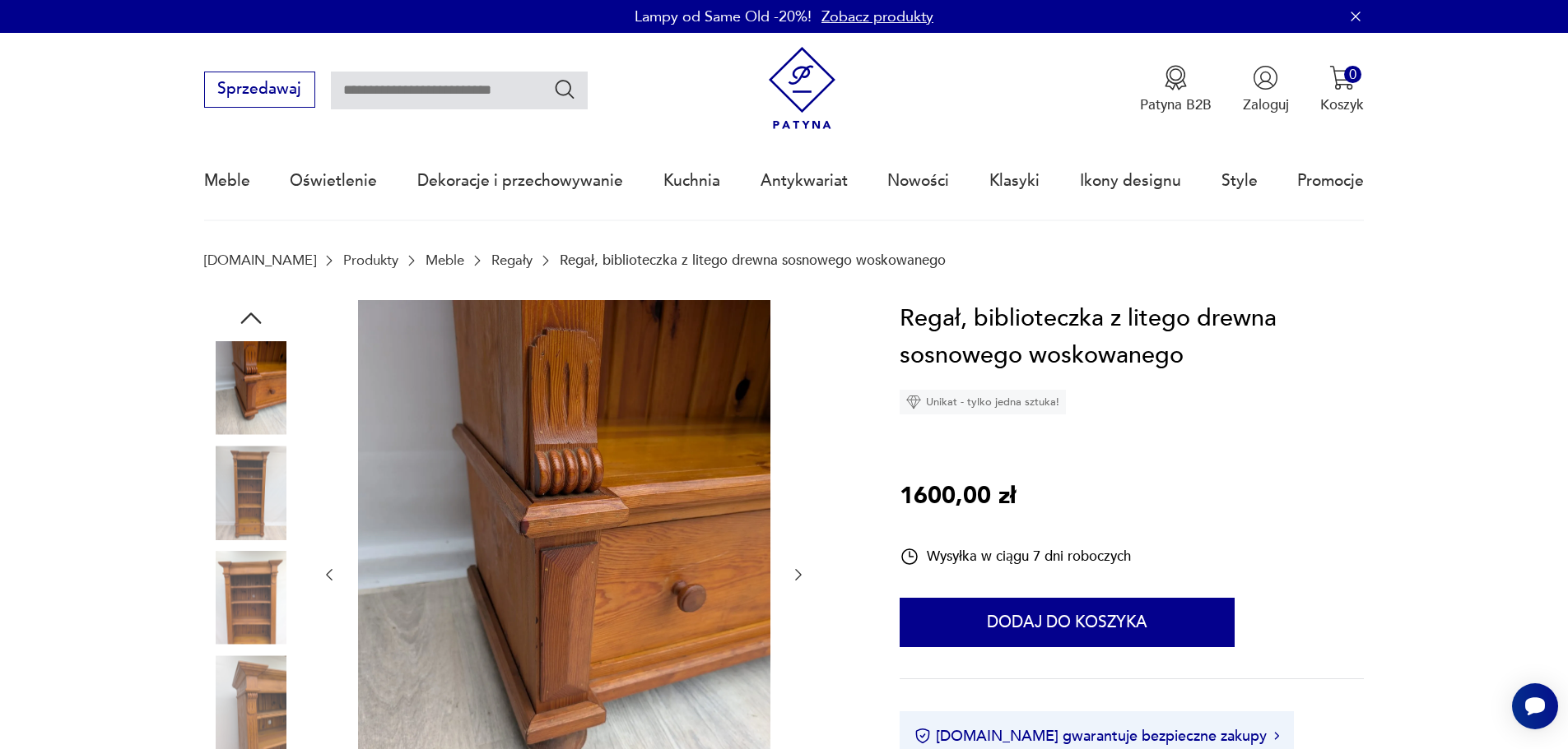
click at [259, 529] on img at bounding box center [251, 493] width 94 height 94
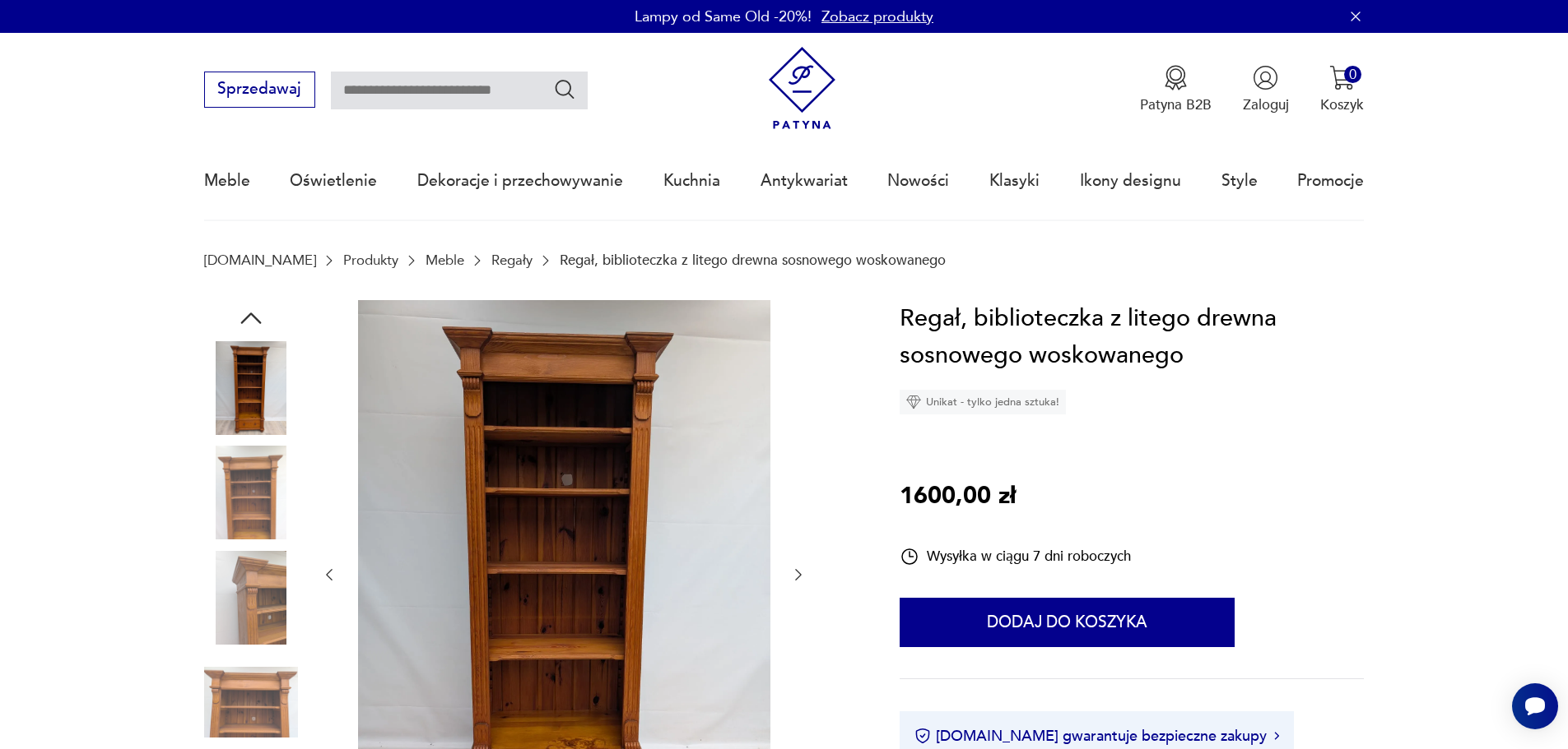
click at [259, 523] on img at bounding box center [251, 493] width 94 height 94
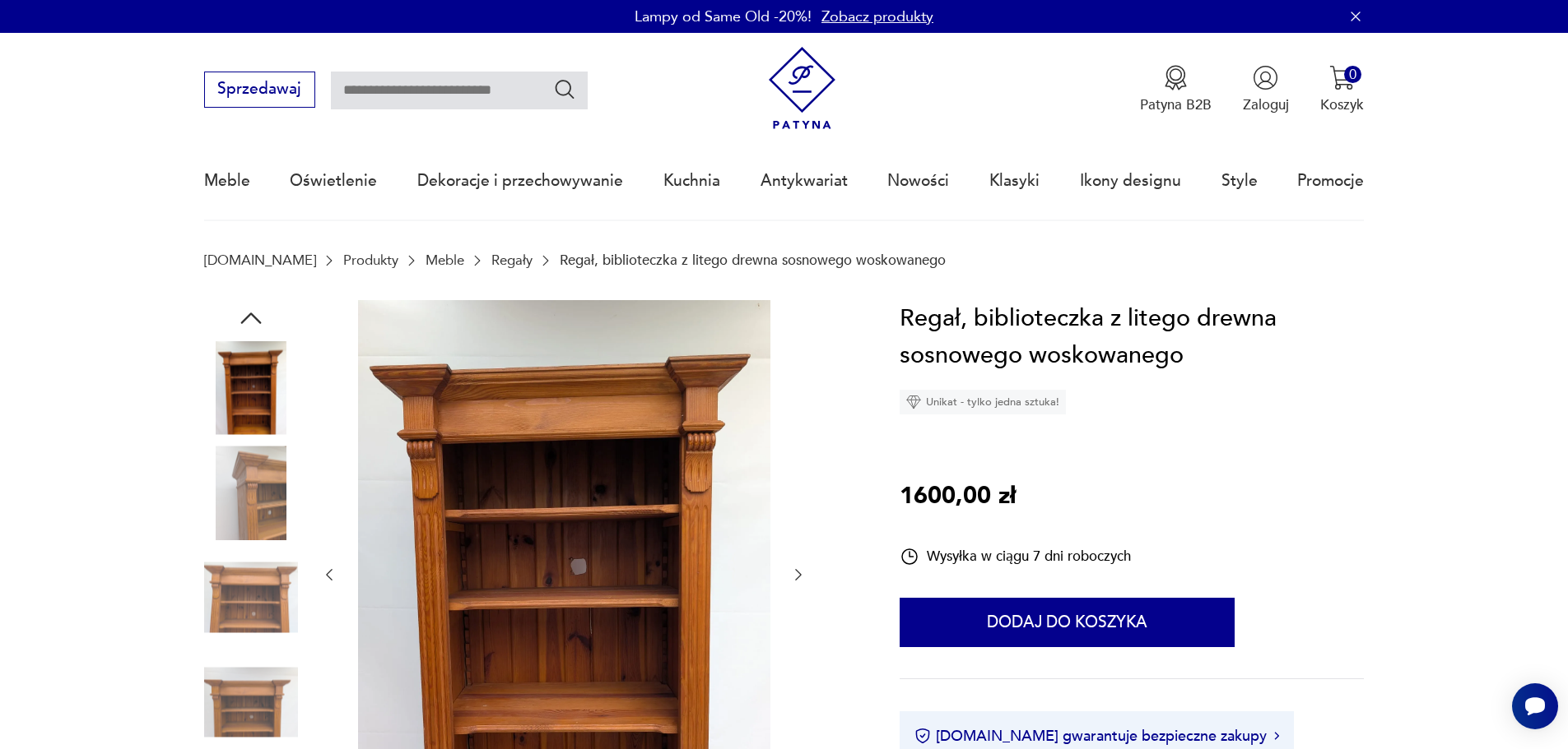
click at [259, 523] on img at bounding box center [251, 493] width 94 height 94
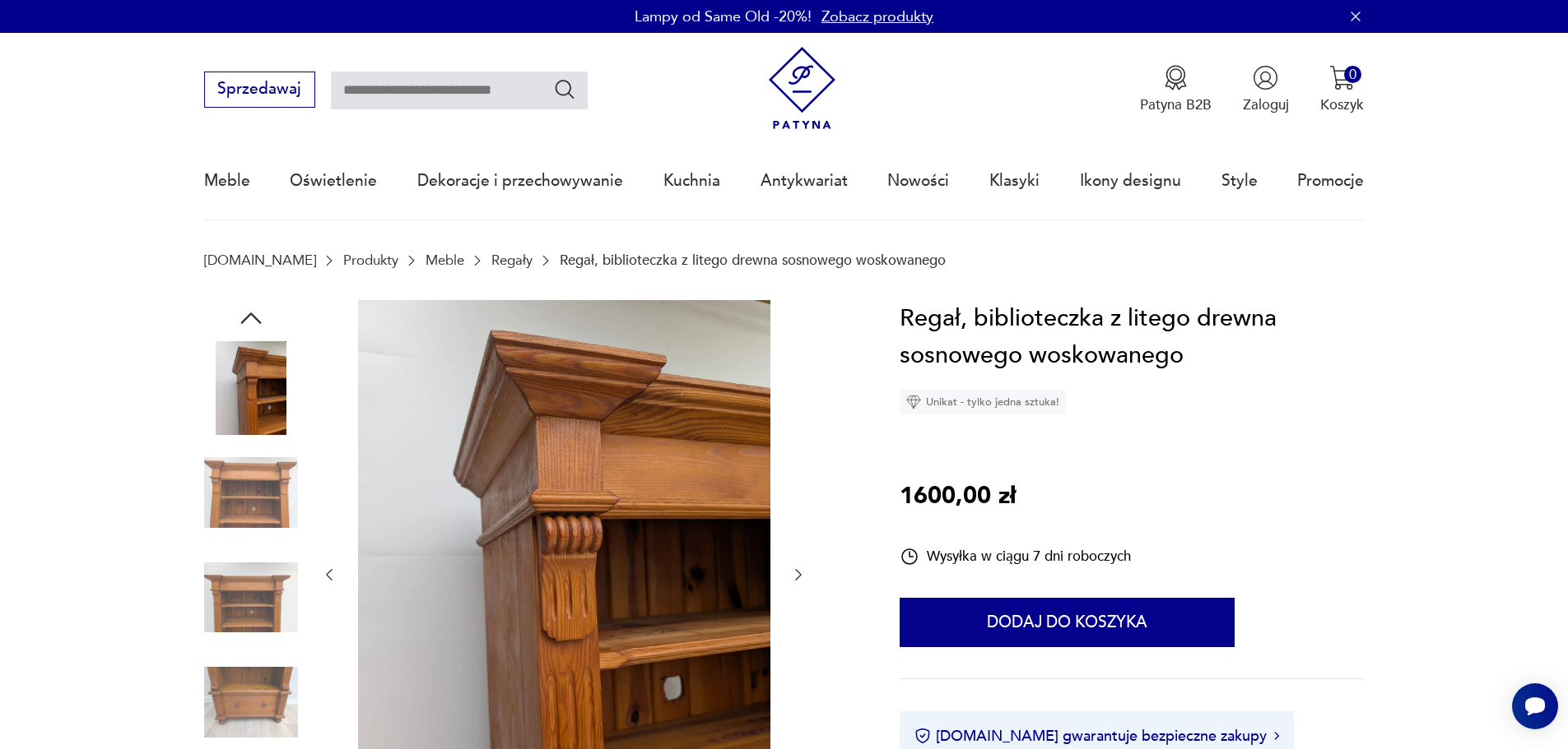
click at [259, 523] on img at bounding box center [251, 493] width 94 height 94
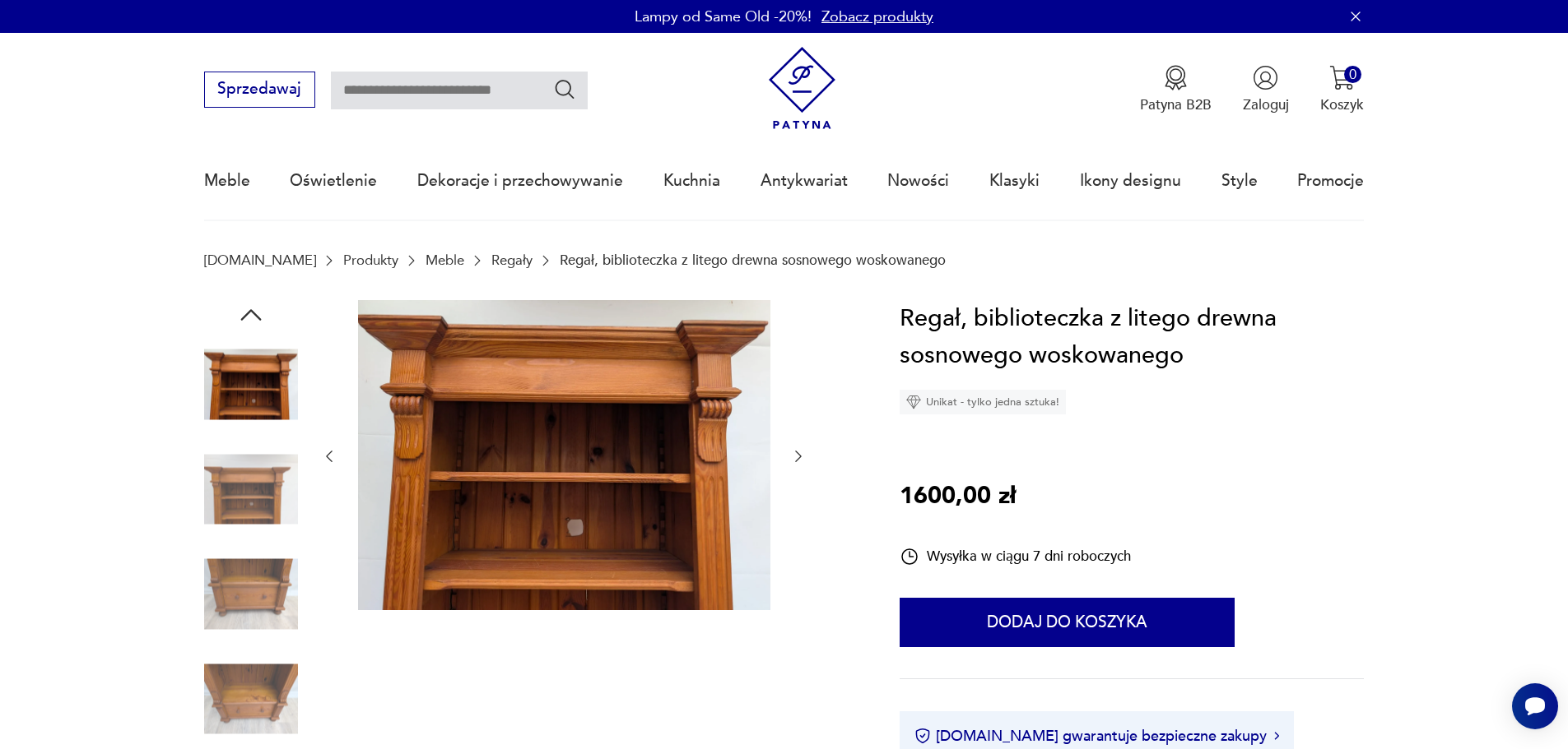
click at [259, 523] on img at bounding box center [251, 489] width 94 height 94
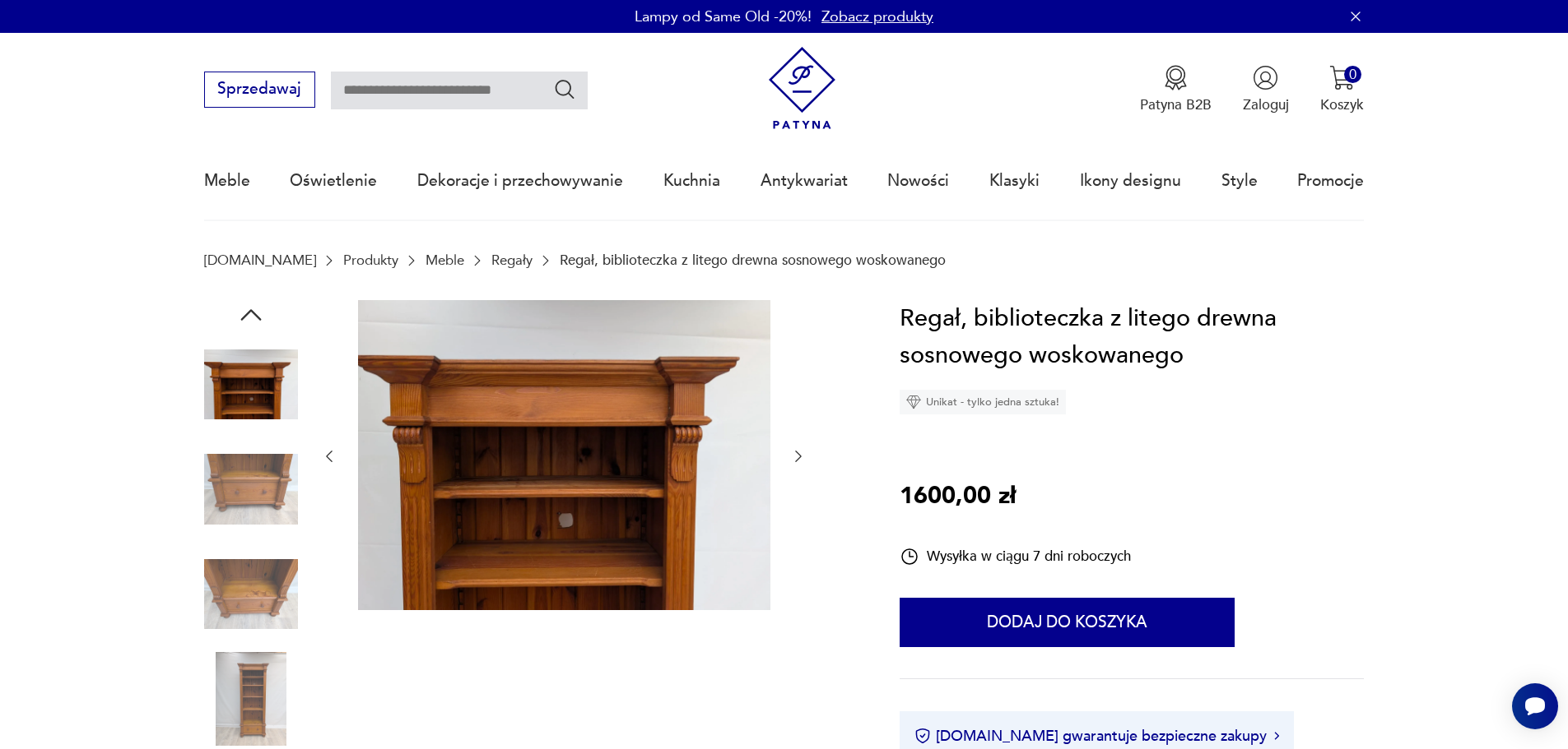
click at [259, 523] on img at bounding box center [251, 489] width 94 height 94
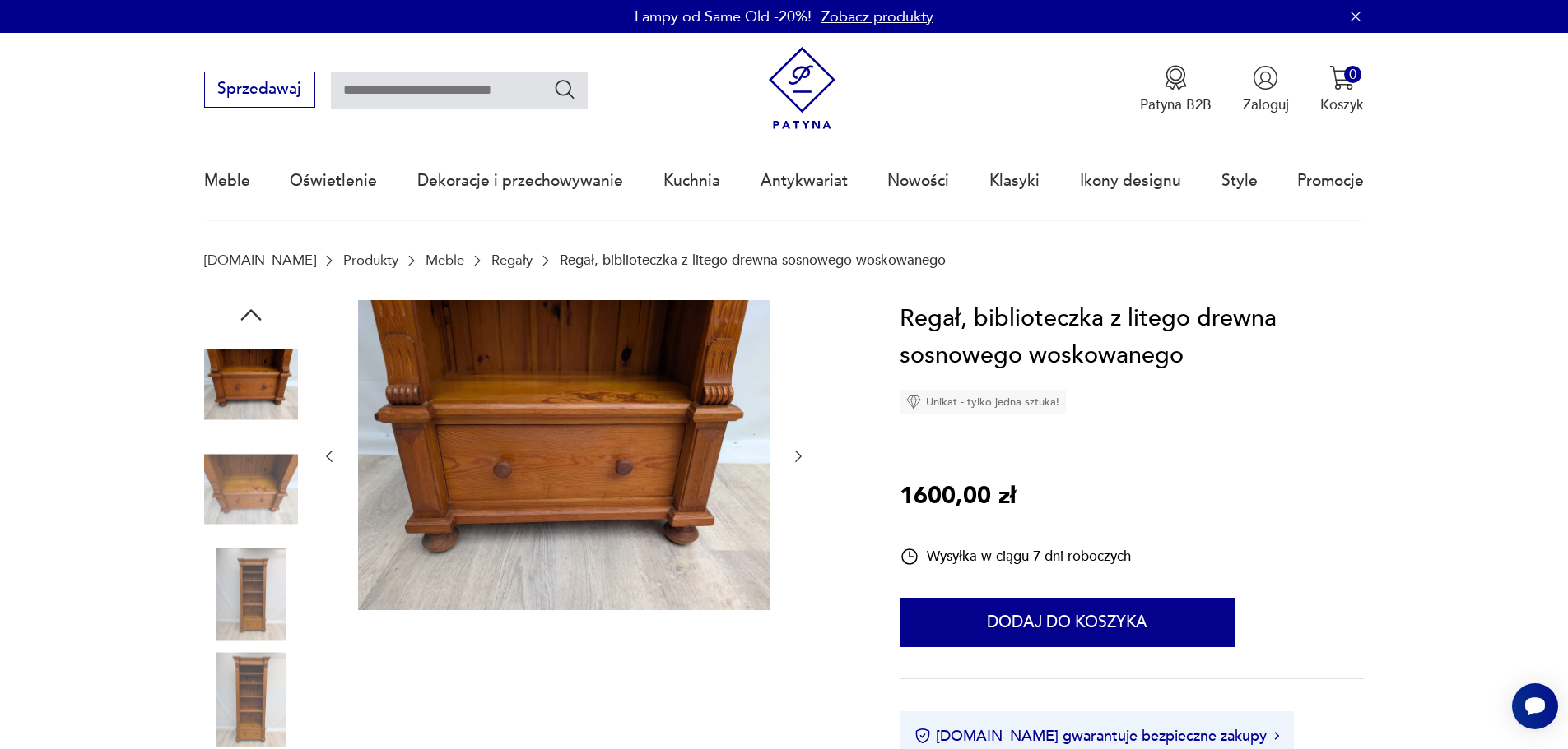
click at [259, 523] on img at bounding box center [251, 489] width 94 height 94
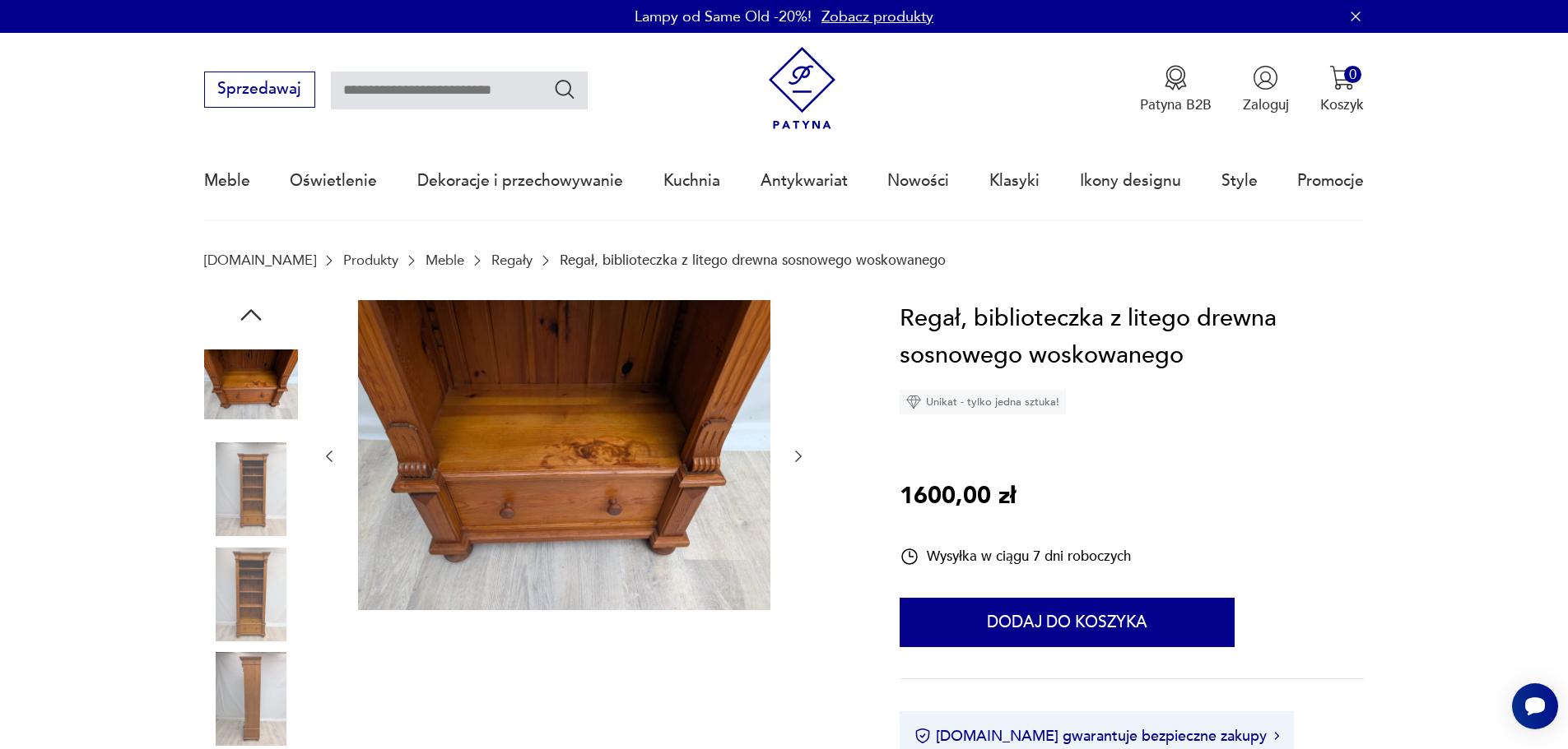
click at [259, 523] on img at bounding box center [251, 489] width 94 height 94
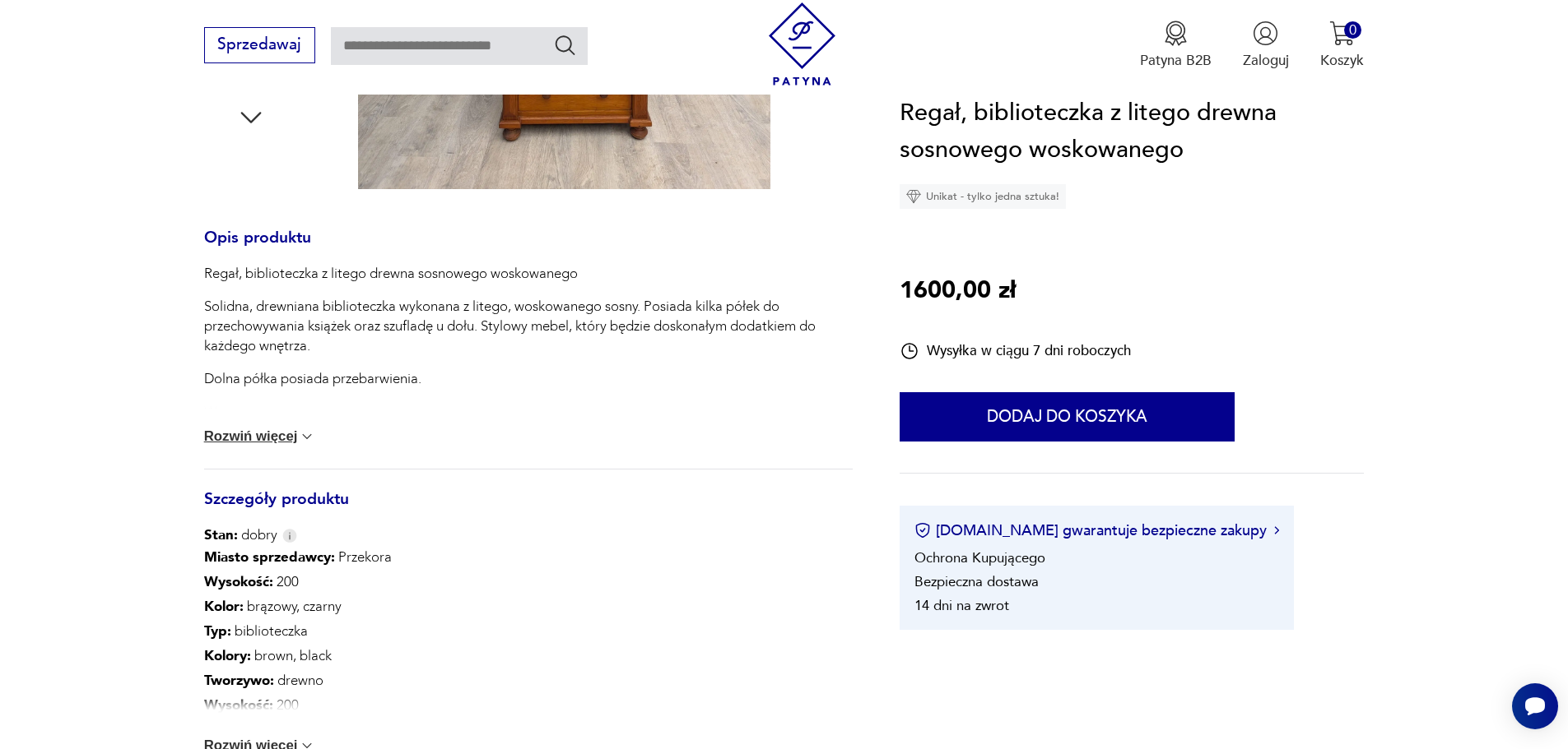
scroll to position [740, 0]
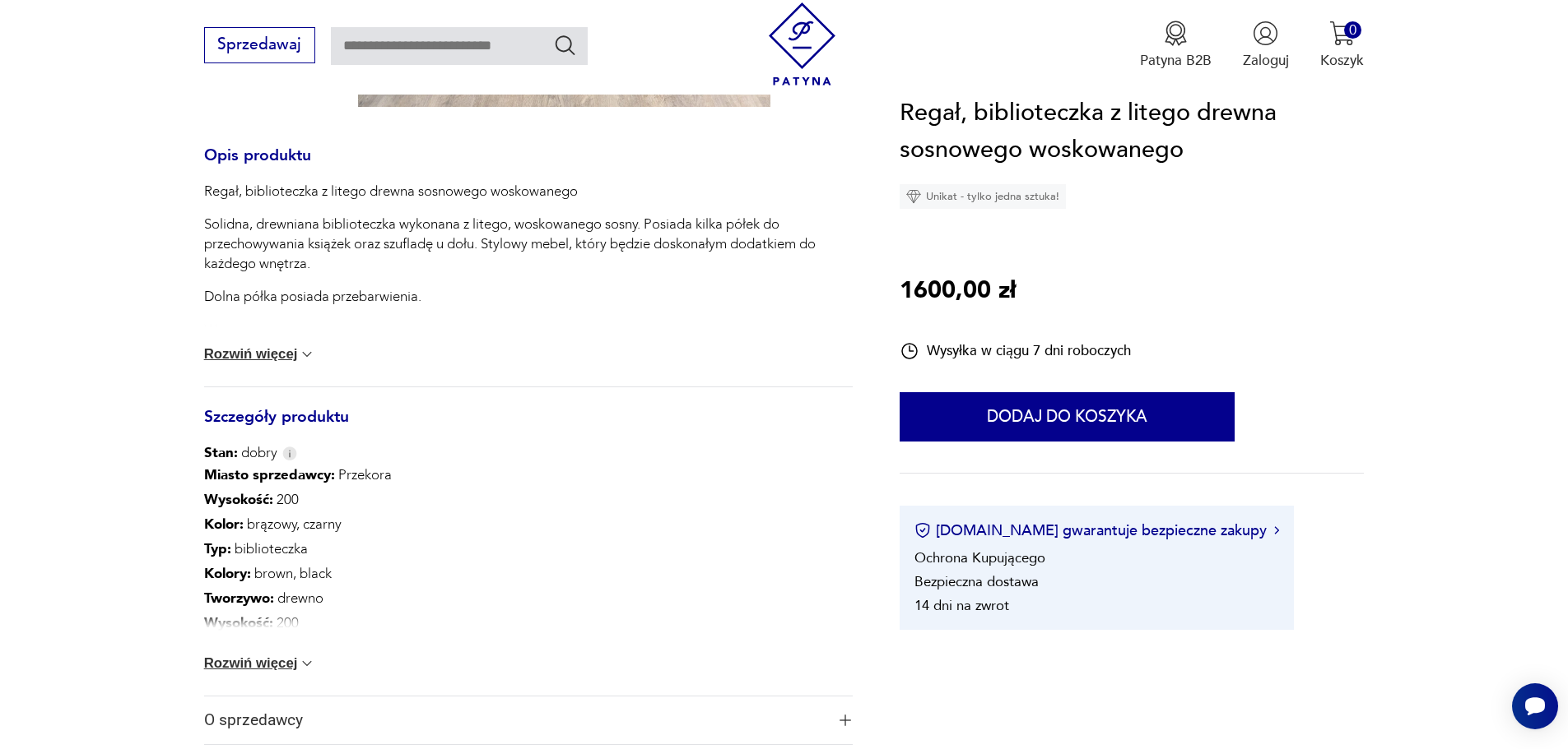
click at [295, 663] on button "Rozwiń więcej" at bounding box center [260, 664] width 112 height 17
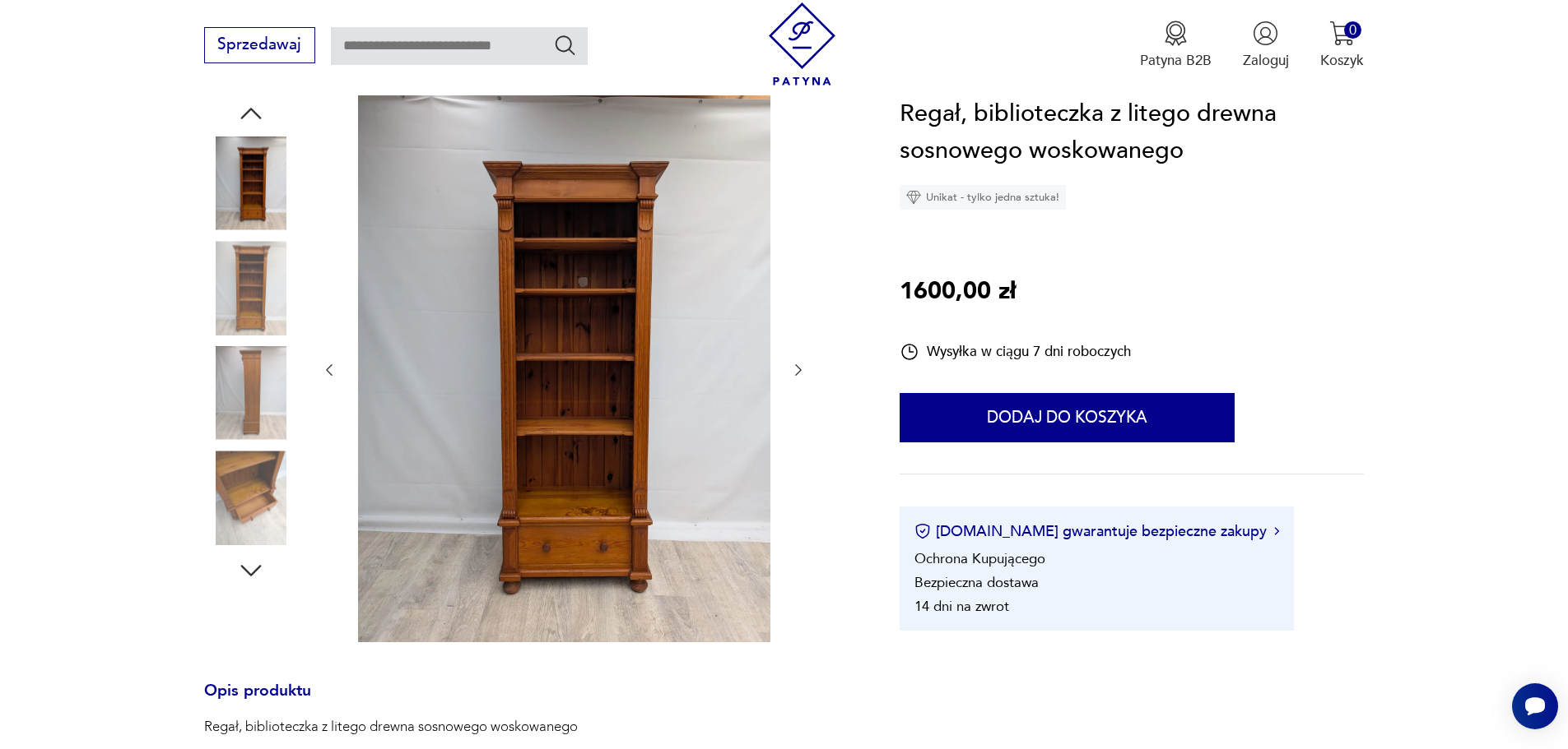
scroll to position [165, 0]
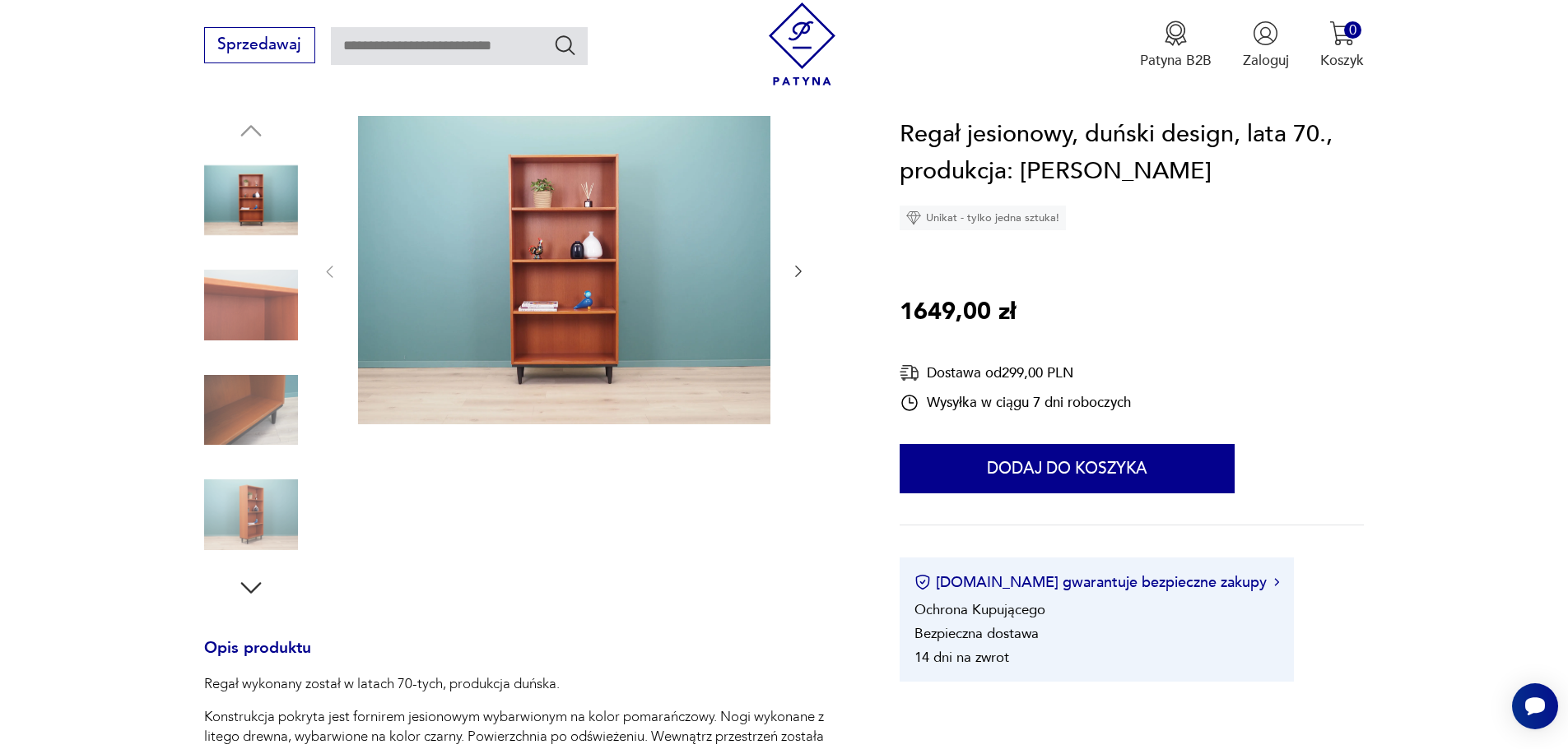
scroll to position [165, 0]
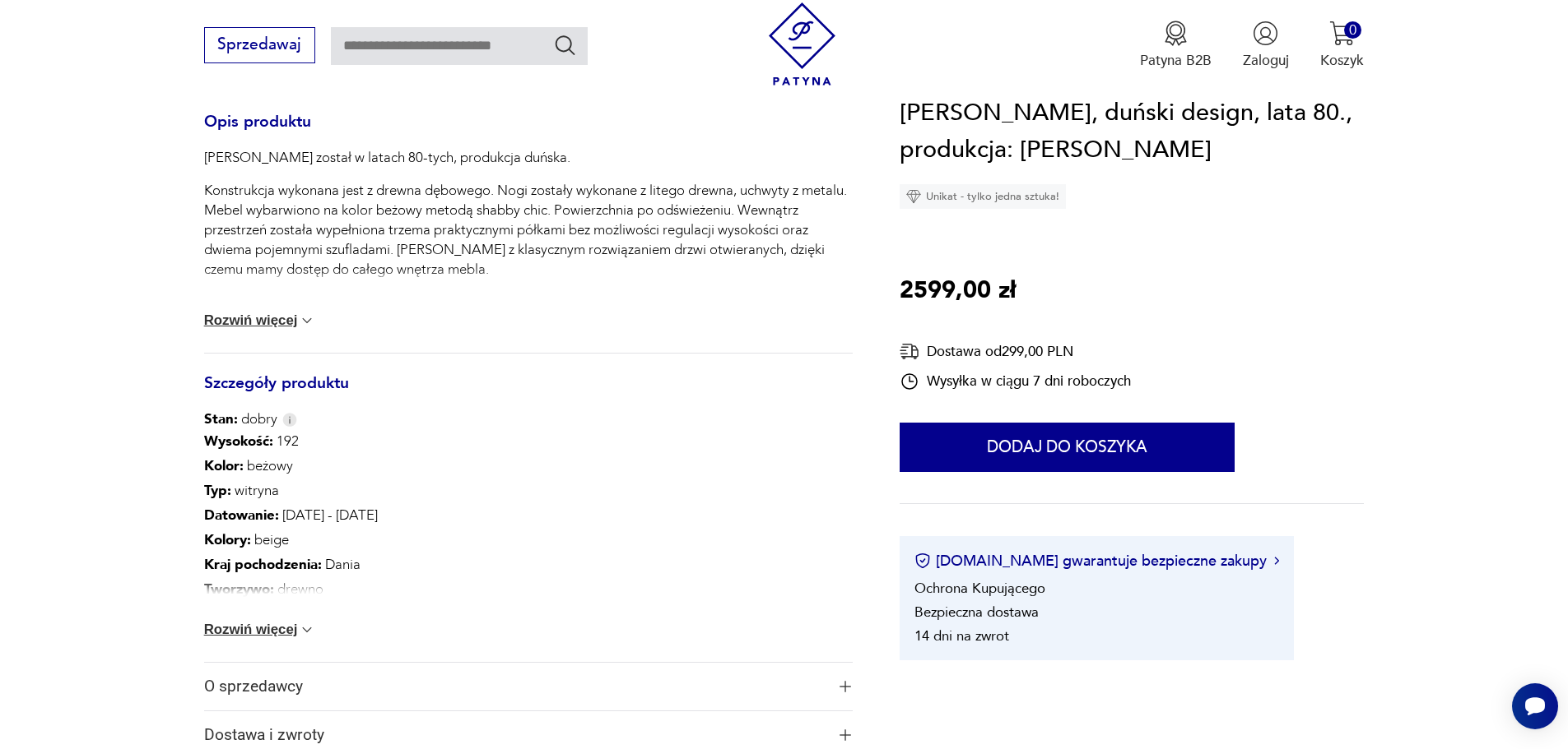
scroll to position [740, 0]
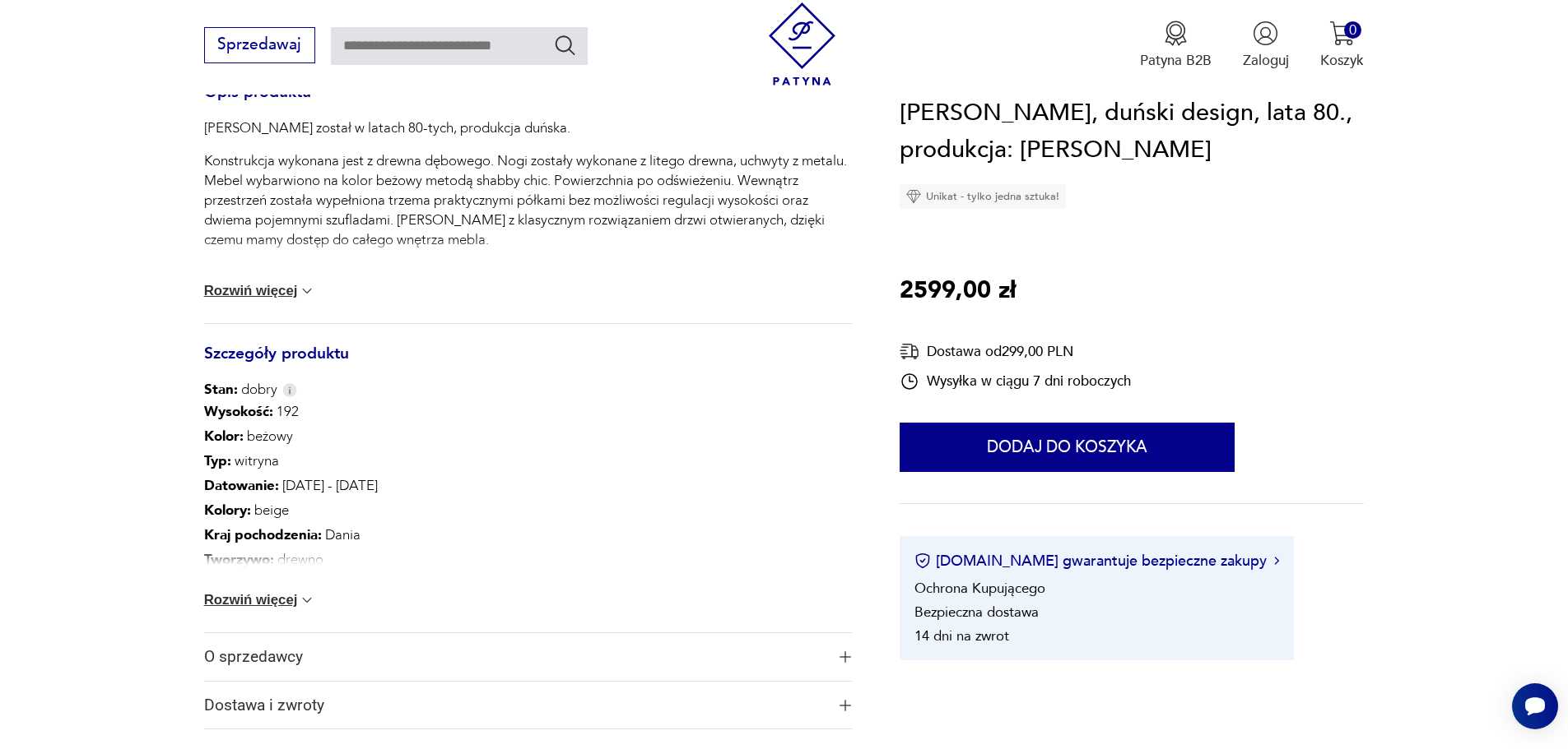
click at [294, 605] on button "Rozwiń więcej" at bounding box center [260, 600] width 112 height 17
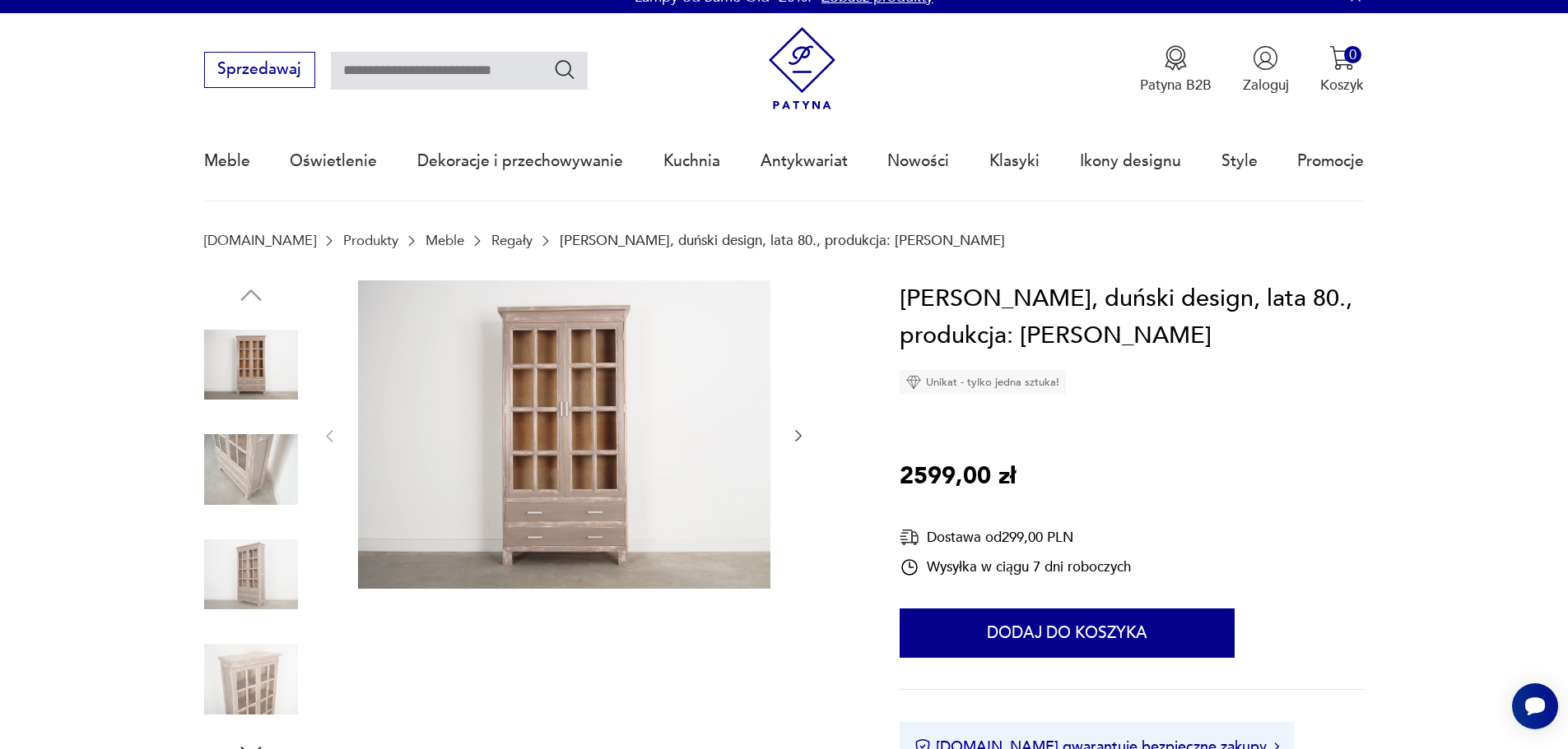
scroll to position [0, 0]
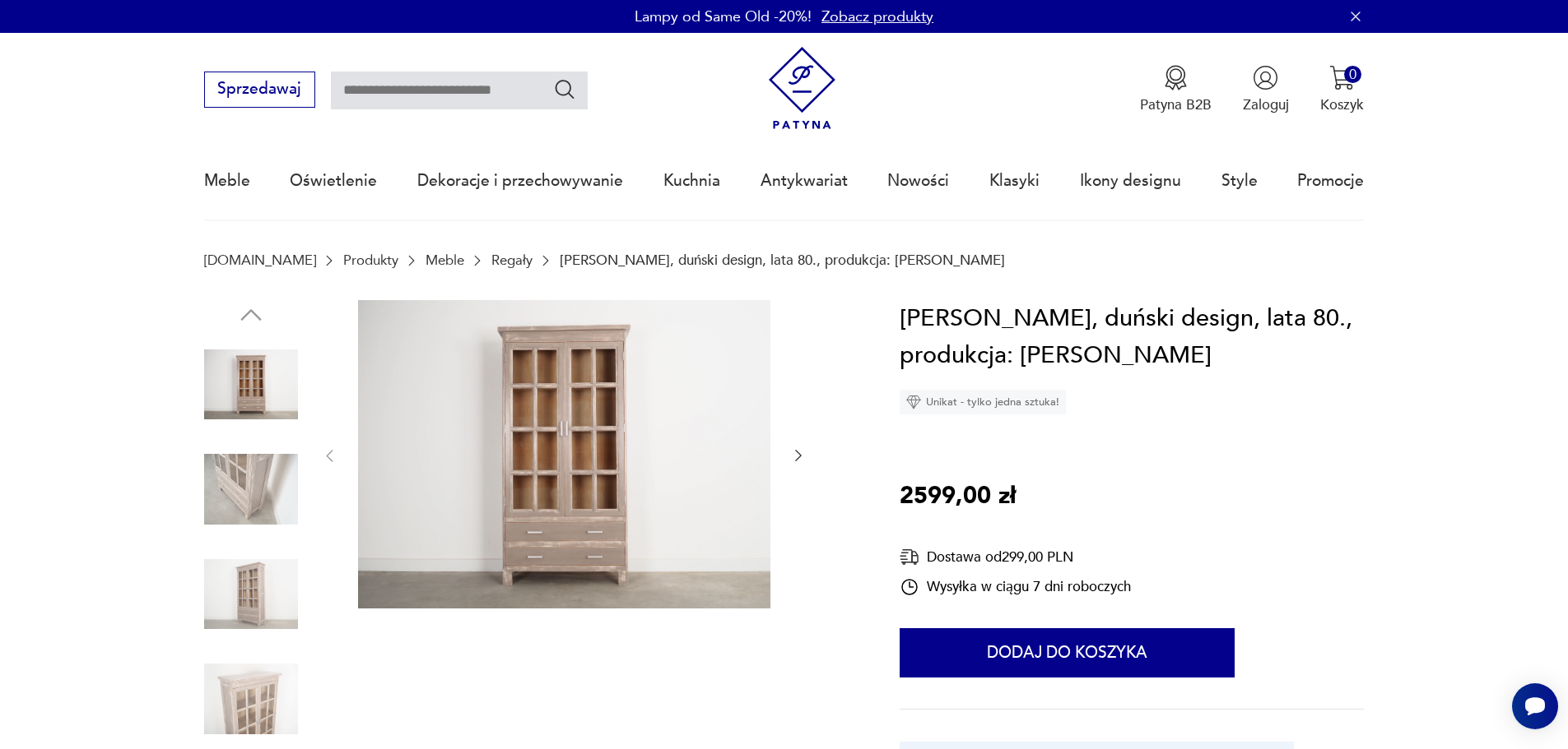
click at [594, 417] on img at bounding box center [564, 455] width 412 height 309
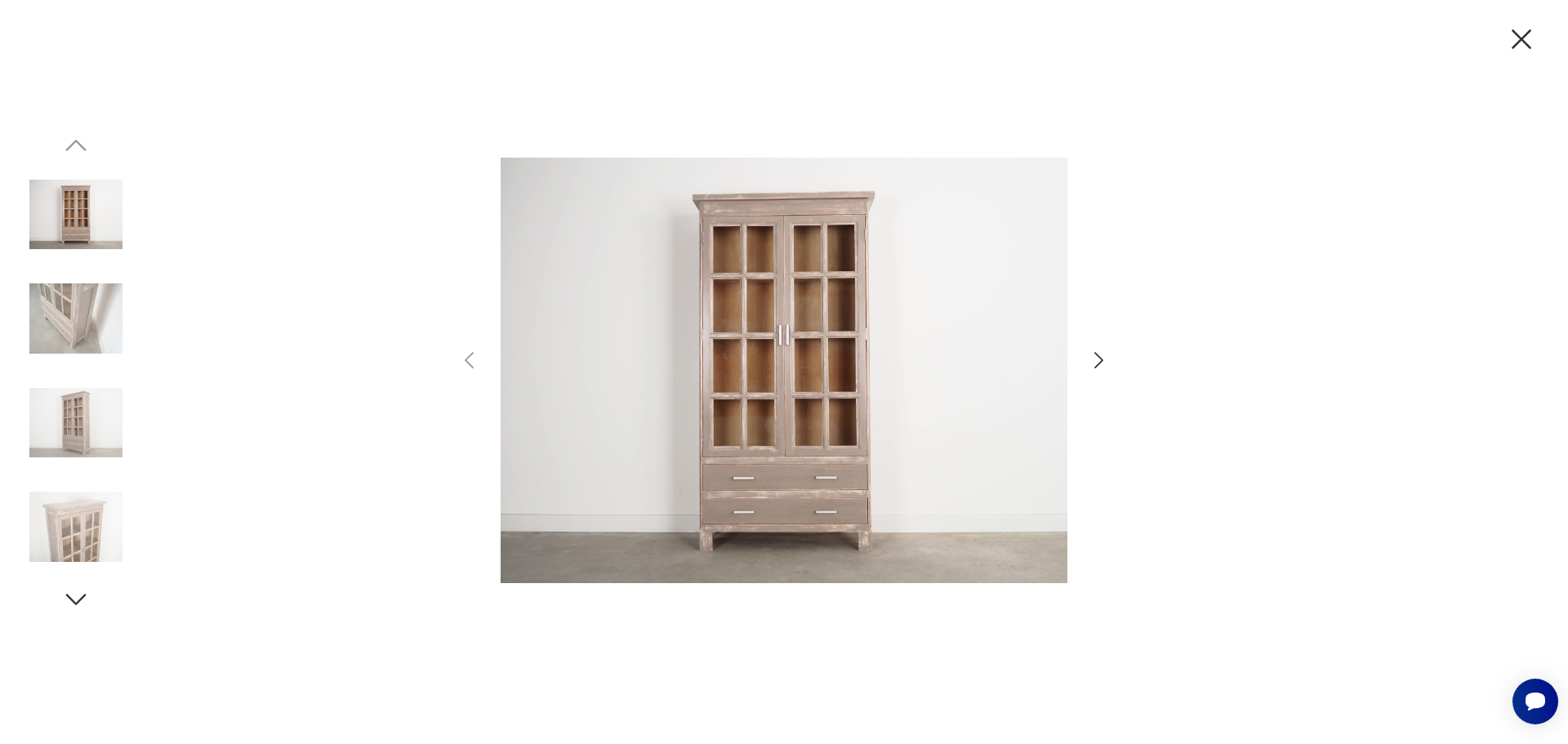
click at [1097, 361] on icon "button" at bounding box center [1099, 360] width 24 height 24
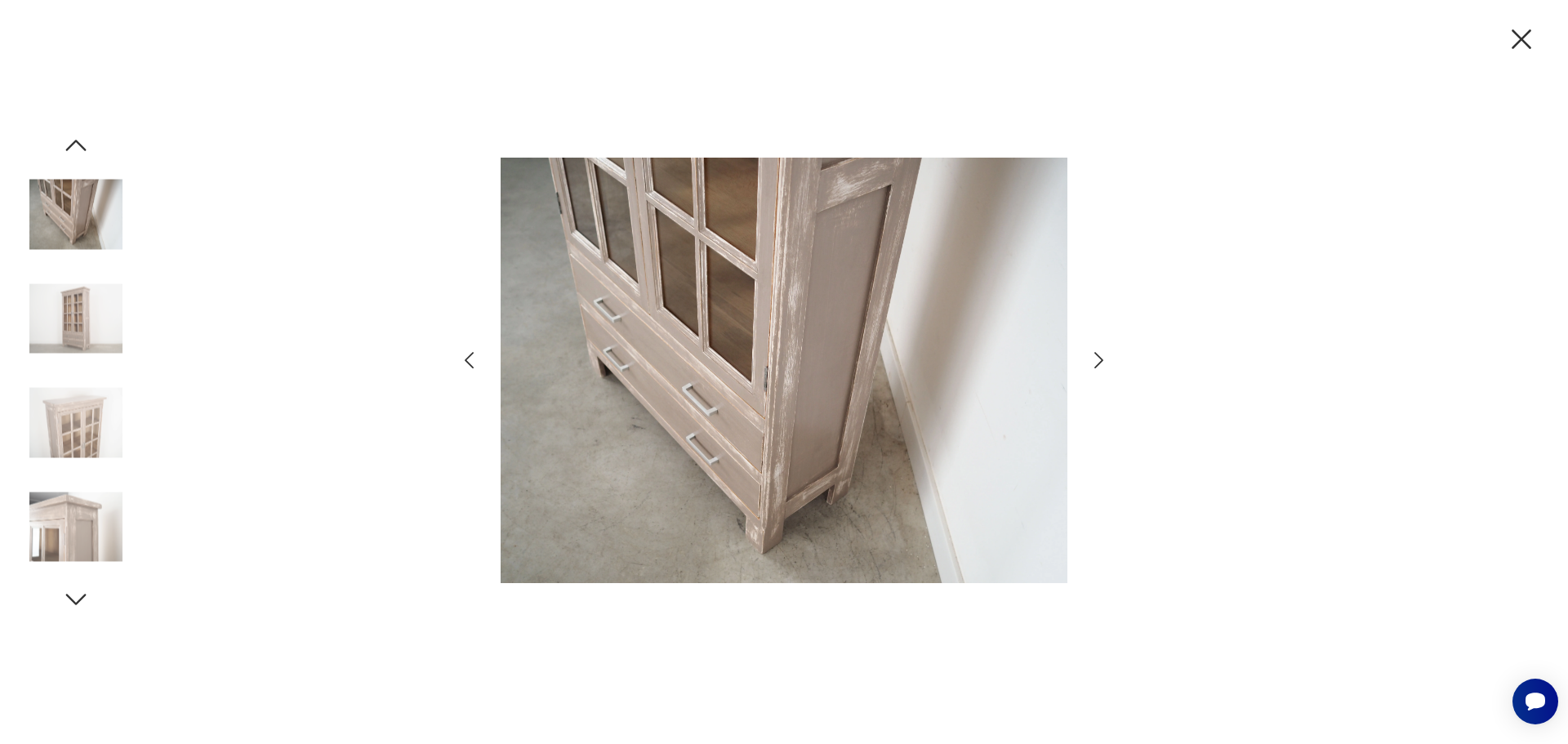
click at [1097, 361] on icon "button" at bounding box center [1099, 360] width 24 height 24
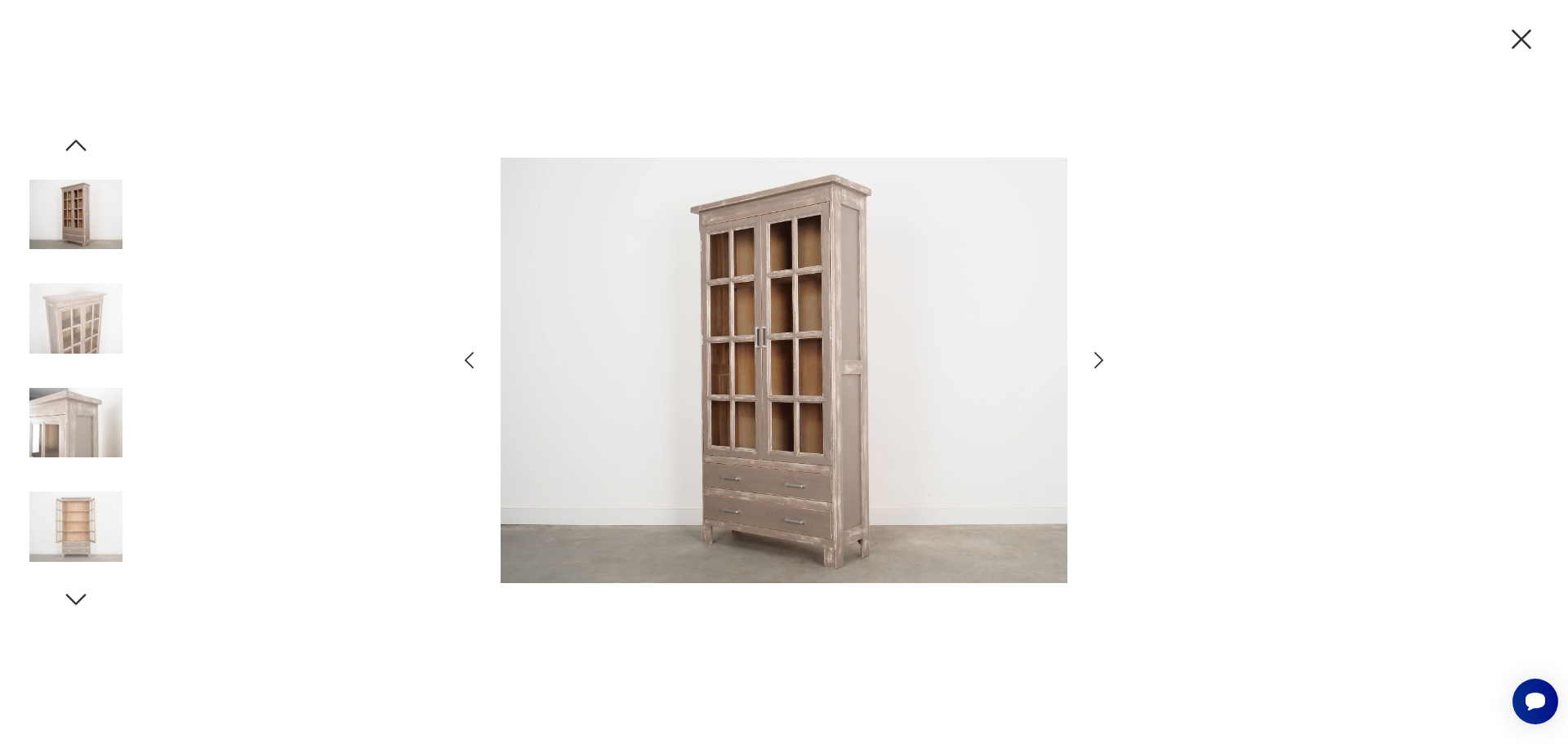
click at [1097, 361] on icon "button" at bounding box center [1099, 360] width 24 height 24
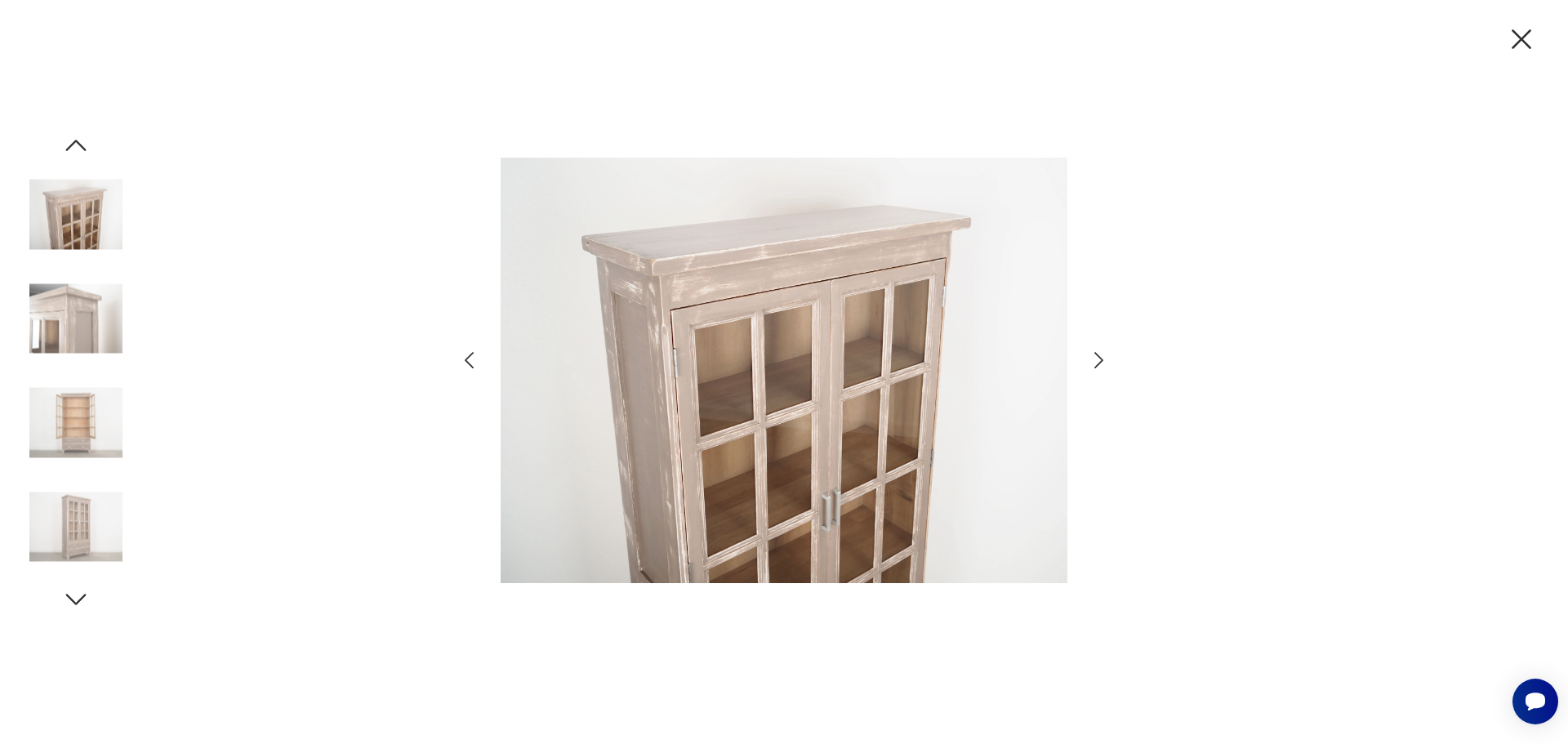
click at [1097, 361] on icon "button" at bounding box center [1099, 360] width 24 height 24
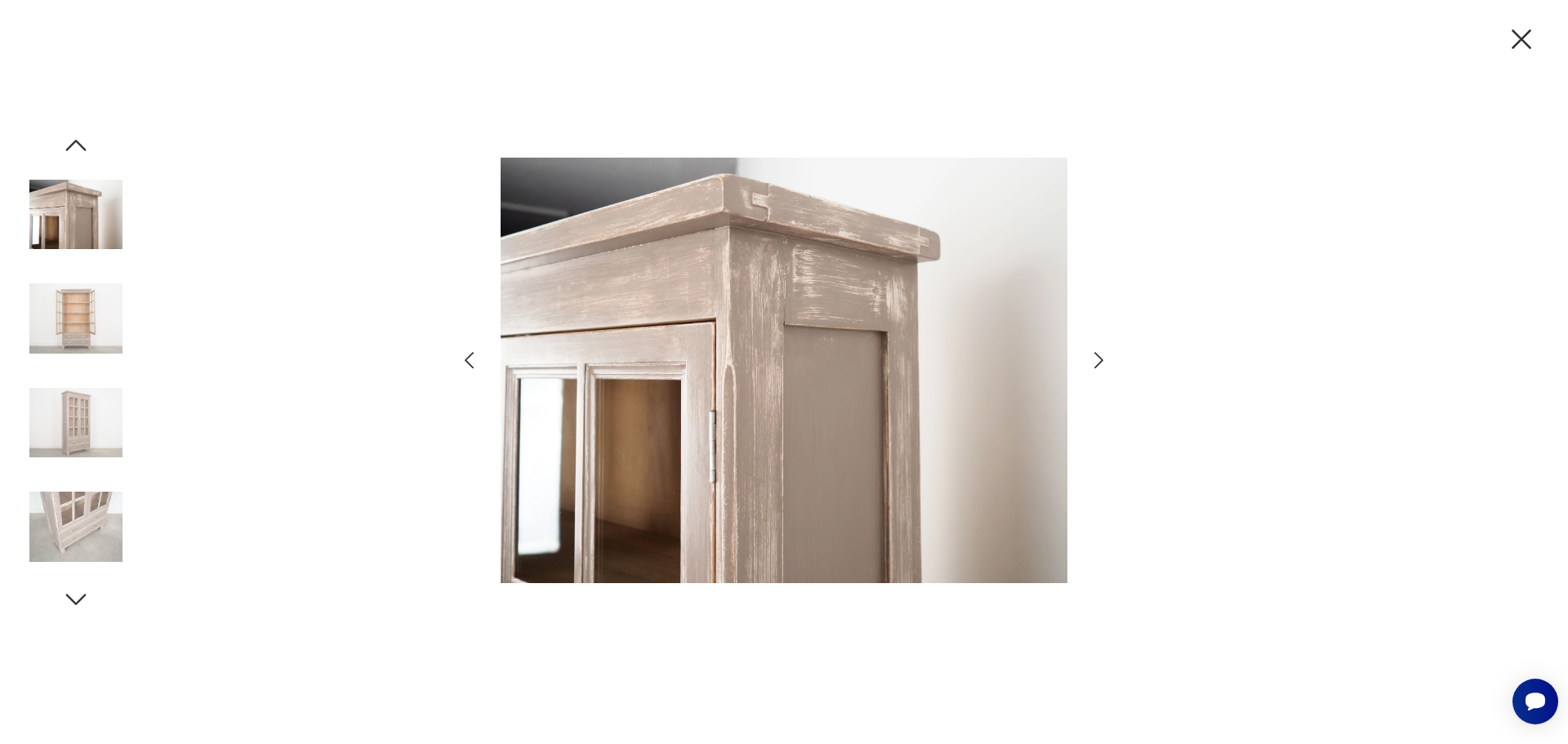
click at [1097, 361] on icon "button" at bounding box center [1099, 360] width 24 height 24
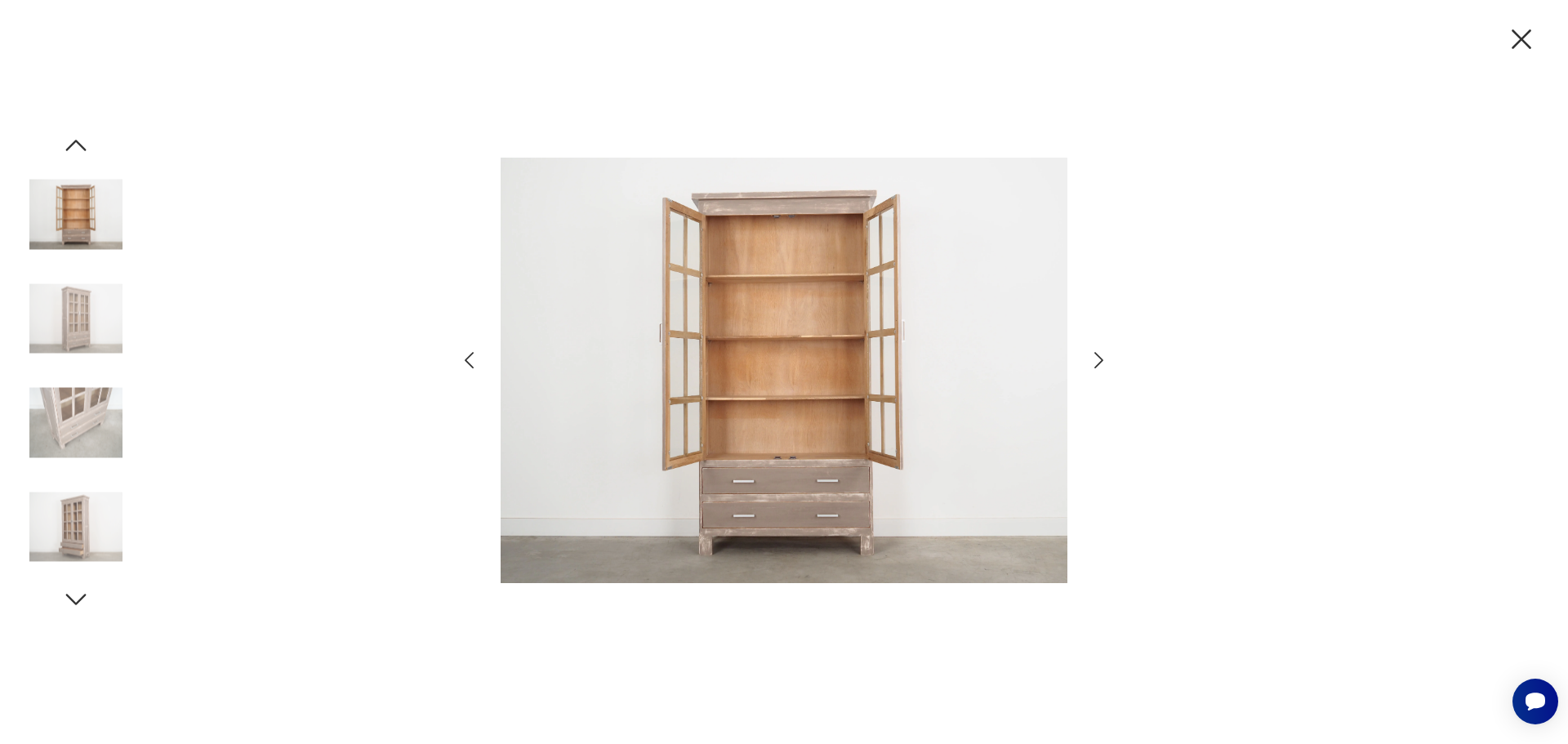
click at [1097, 361] on icon "button" at bounding box center [1099, 360] width 24 height 24
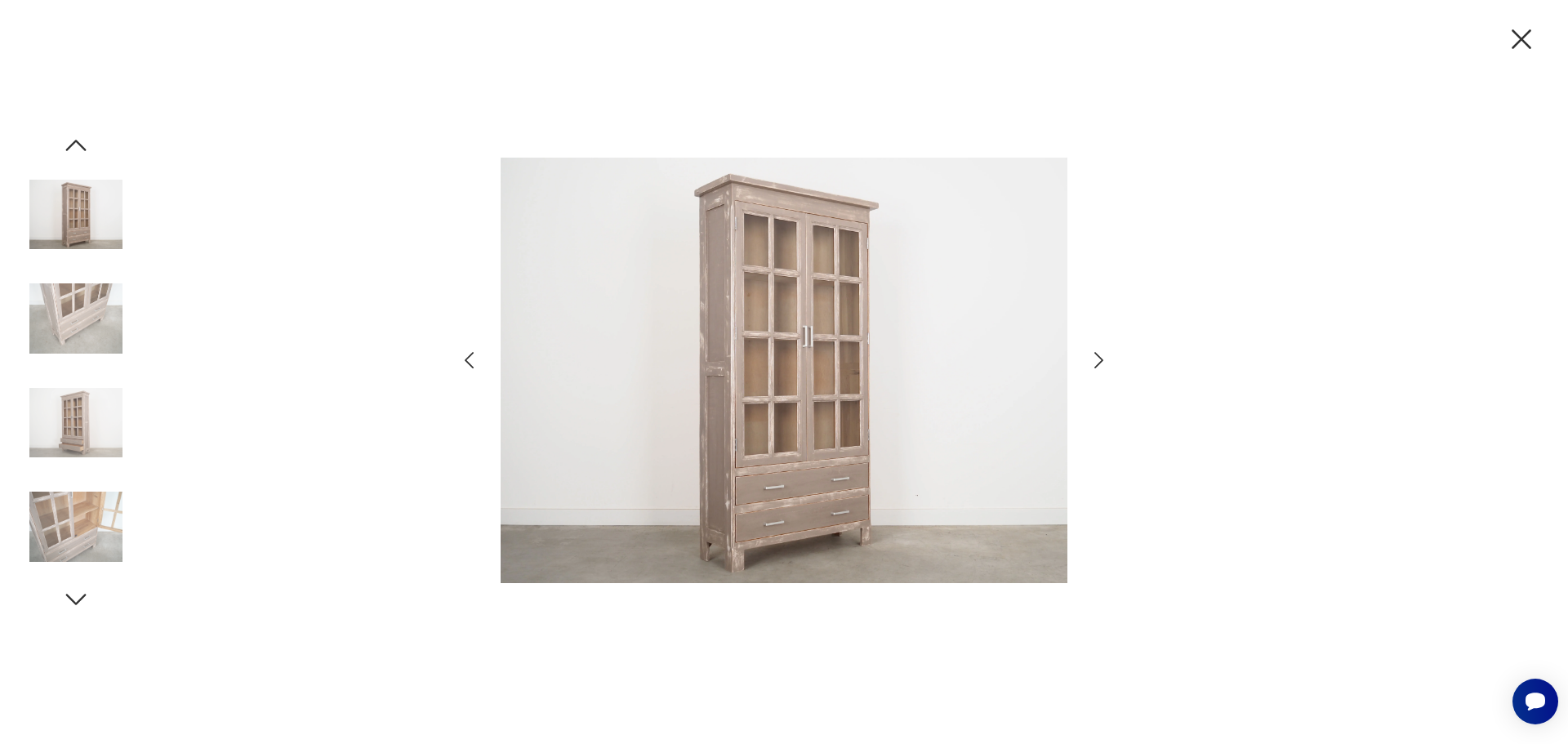
click at [1097, 361] on icon "button" at bounding box center [1099, 360] width 24 height 24
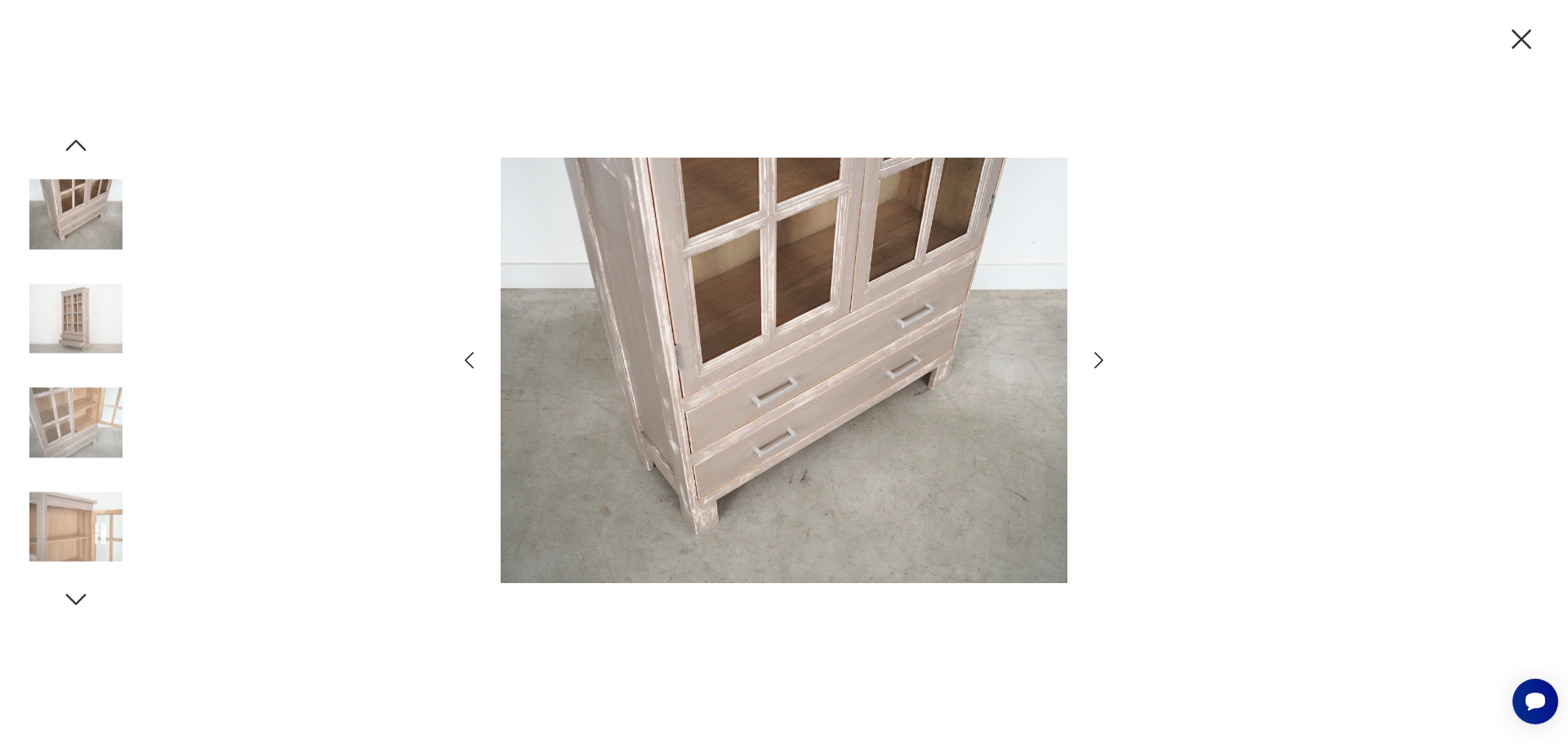
click at [1097, 361] on icon "button" at bounding box center [1099, 360] width 24 height 24
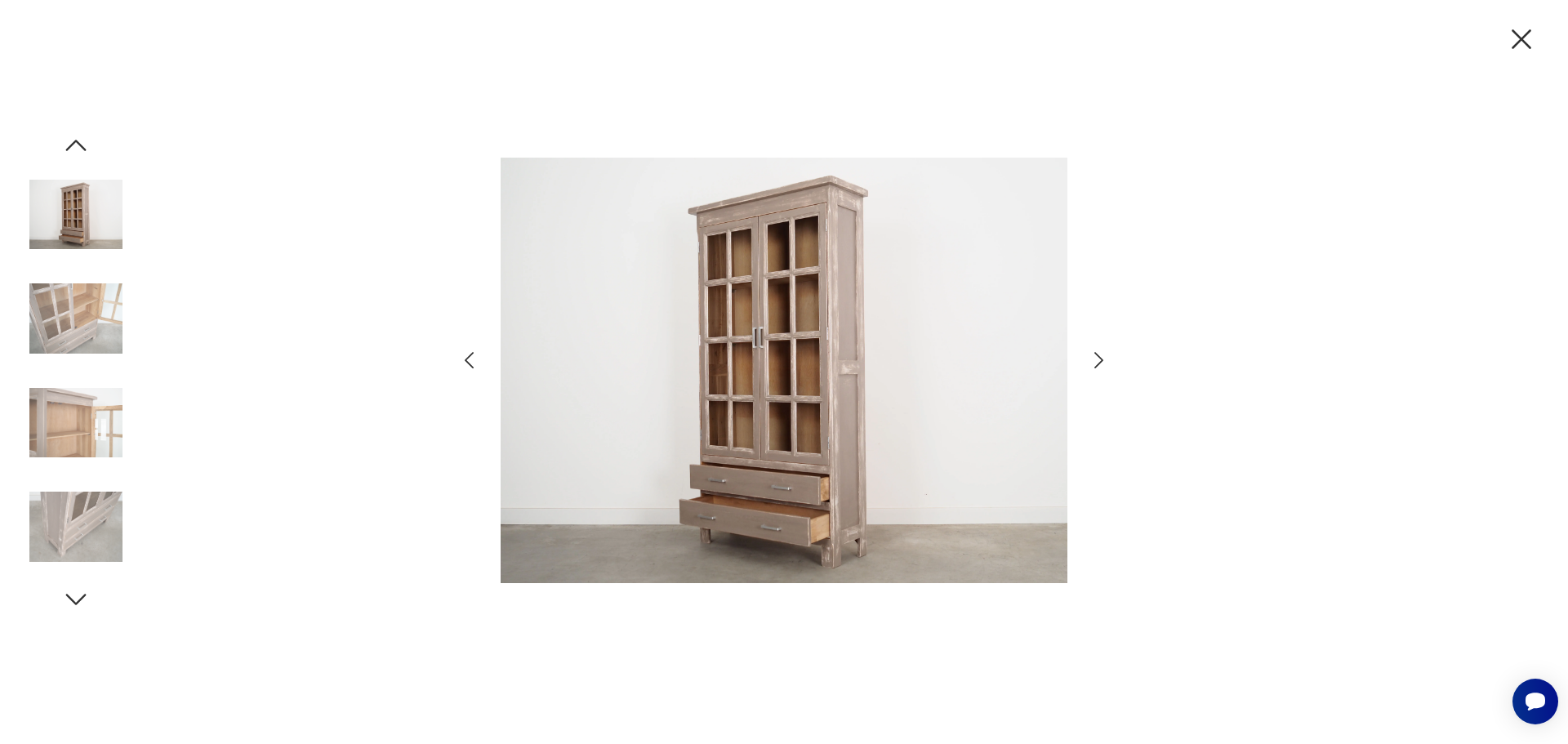
click at [1097, 361] on icon "button" at bounding box center [1099, 360] width 24 height 24
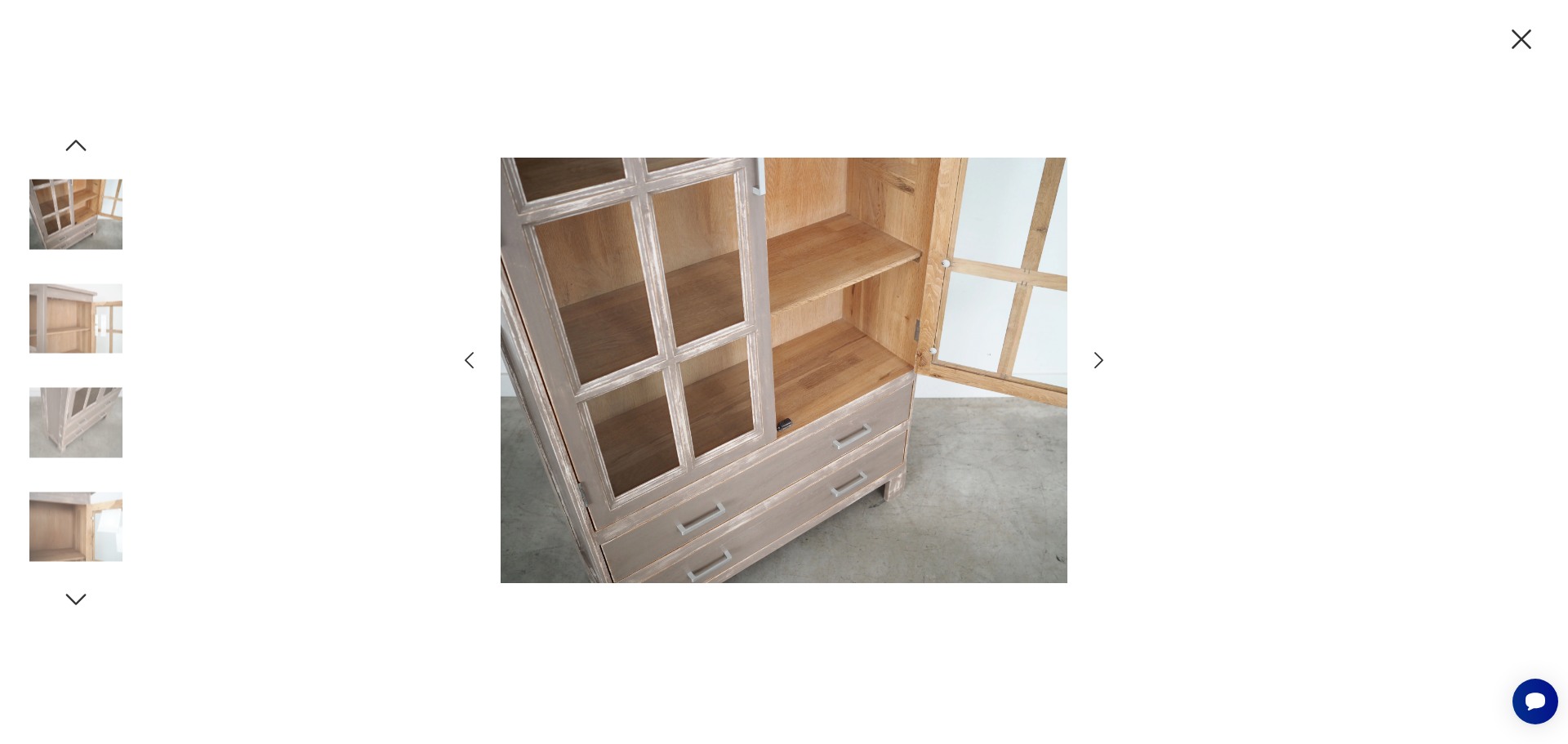
click at [1097, 361] on icon "button" at bounding box center [1099, 360] width 24 height 24
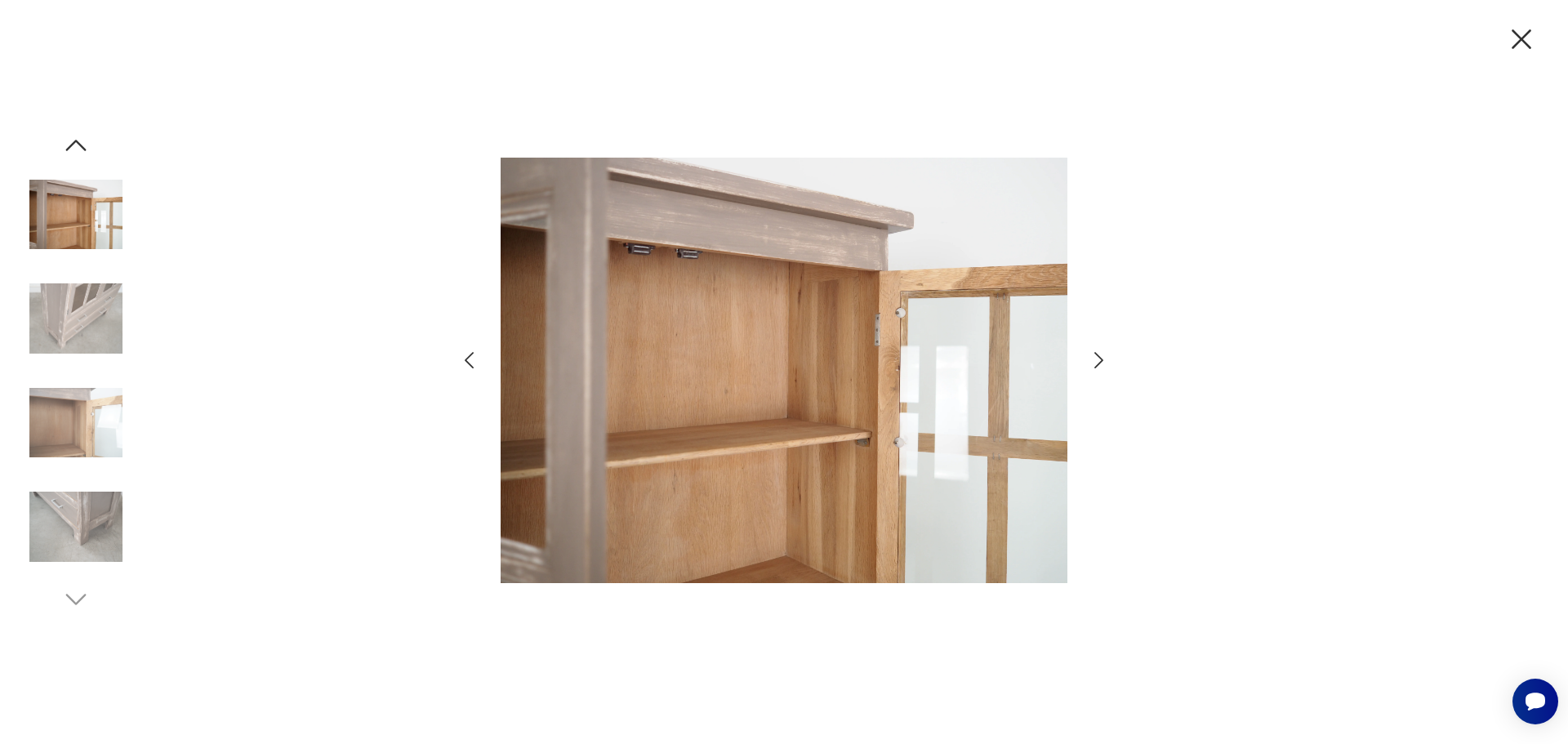
click at [1097, 361] on icon "button" at bounding box center [1099, 360] width 24 height 24
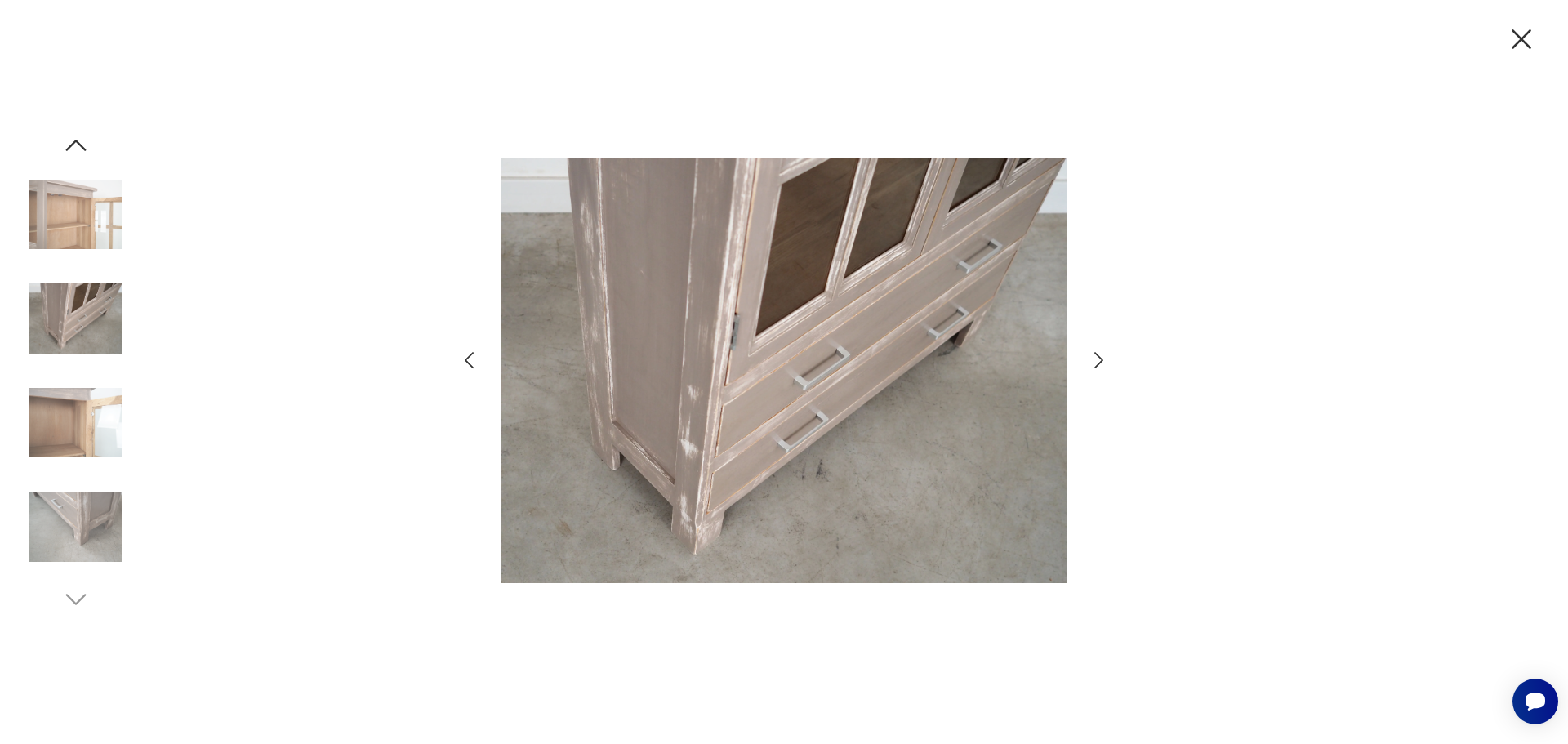
click at [1097, 361] on icon "button" at bounding box center [1099, 360] width 24 height 24
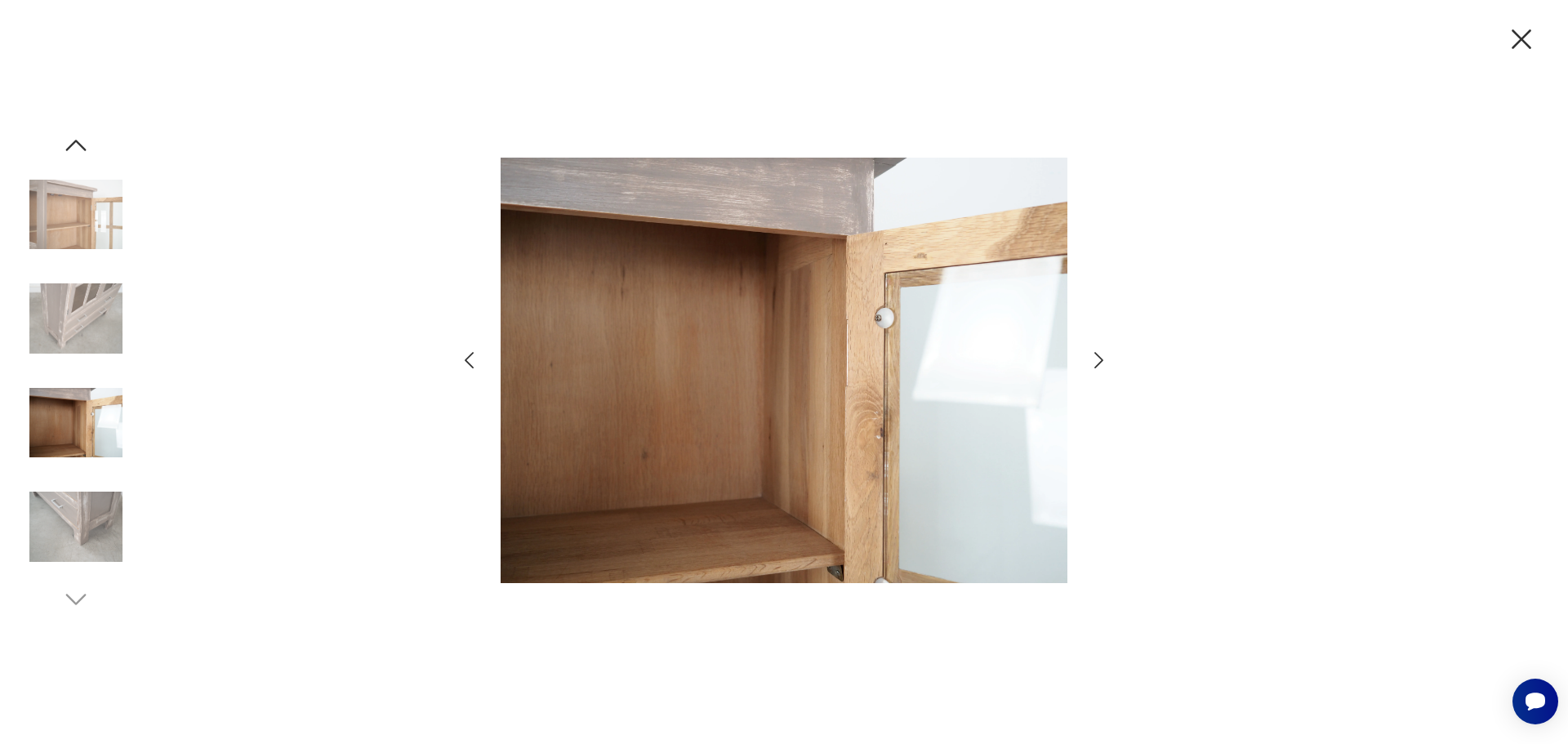
click at [1097, 361] on icon "button" at bounding box center [1099, 360] width 24 height 24
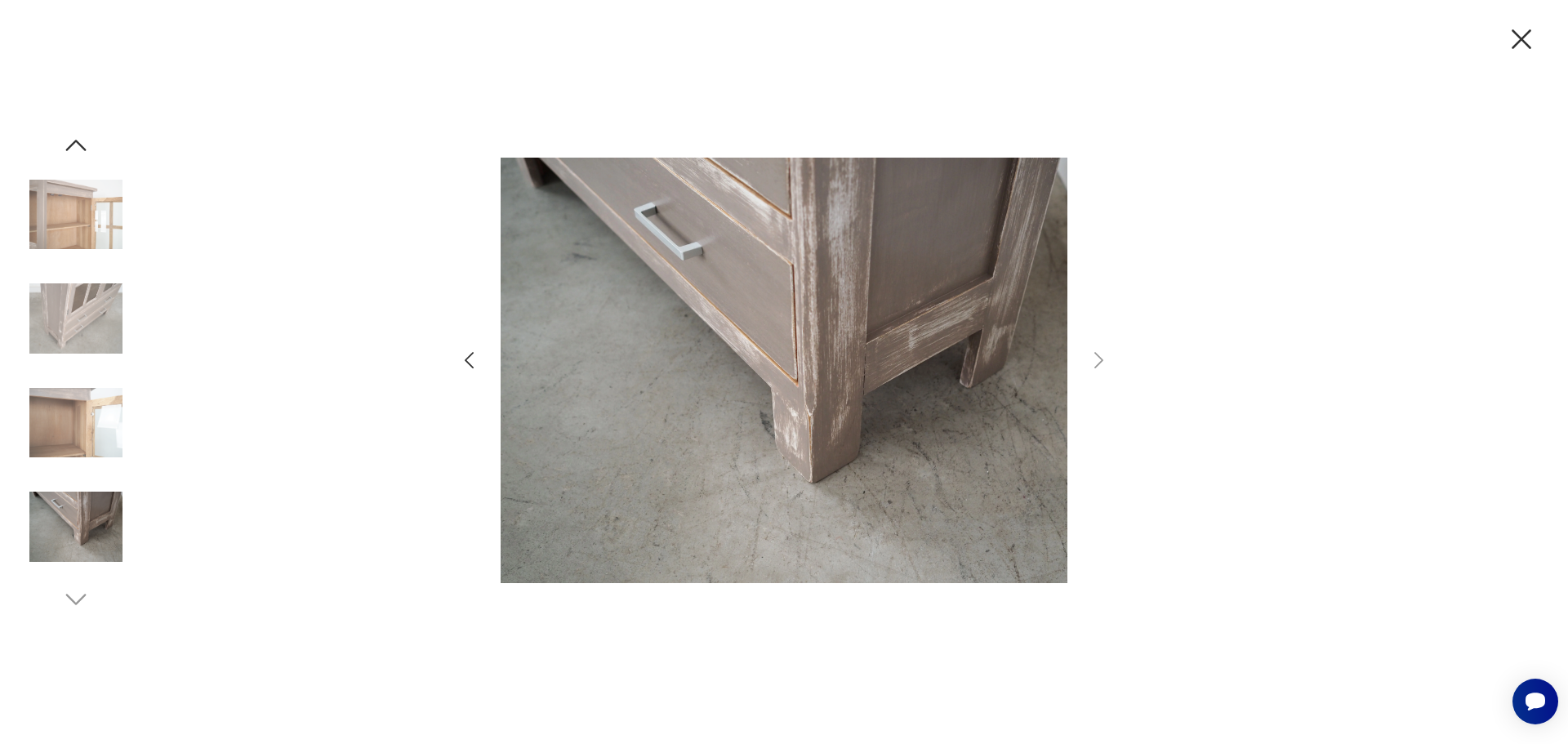
click at [1145, 366] on div at bounding box center [784, 372] width 1568 height 744
click at [1518, 40] on icon "button" at bounding box center [1521, 39] width 34 height 34
